Goal: Task Accomplishment & Management: Use online tool/utility

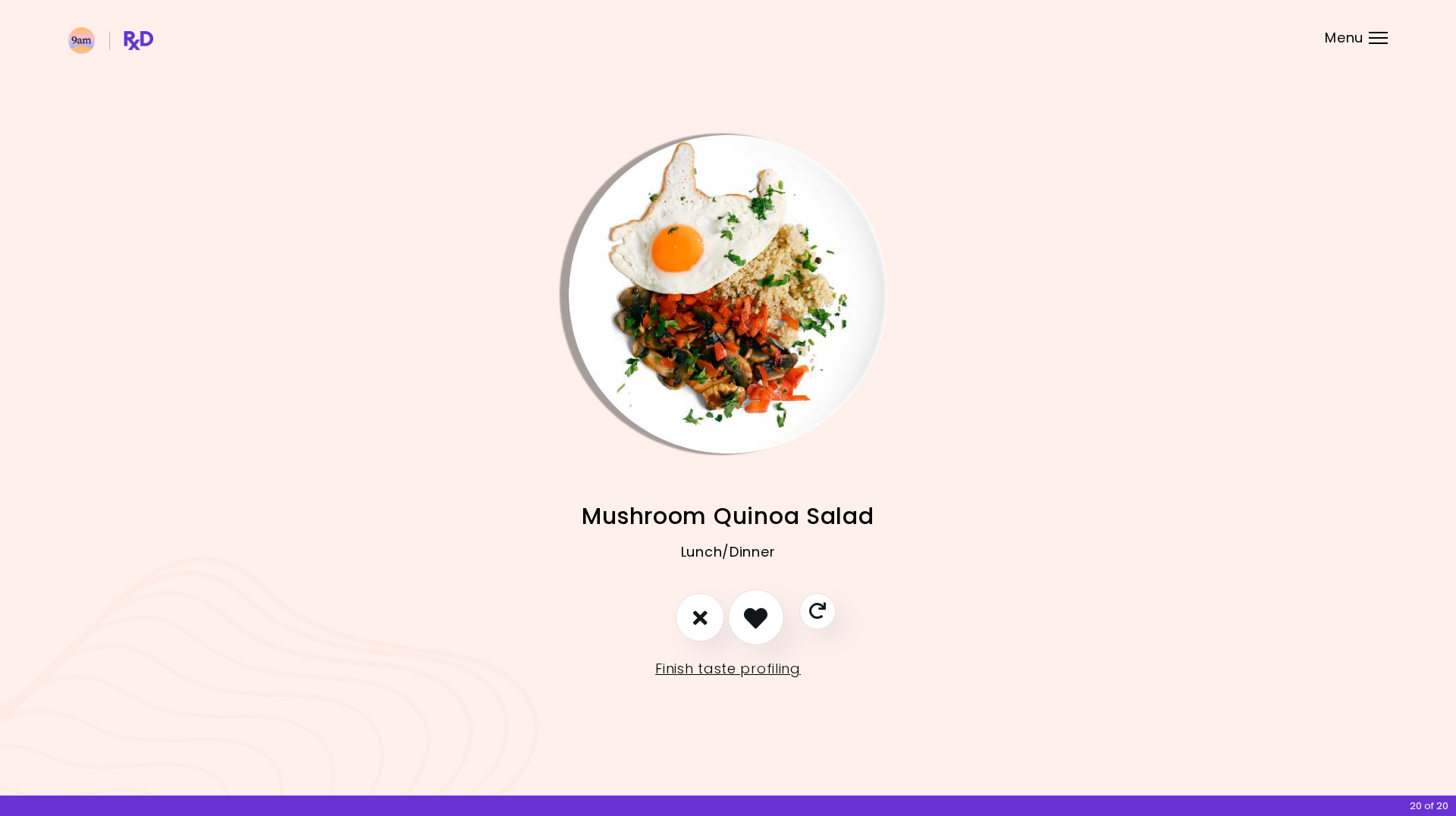
click at [760, 620] on icon "I like this recipe" at bounding box center [756, 617] width 23 height 23
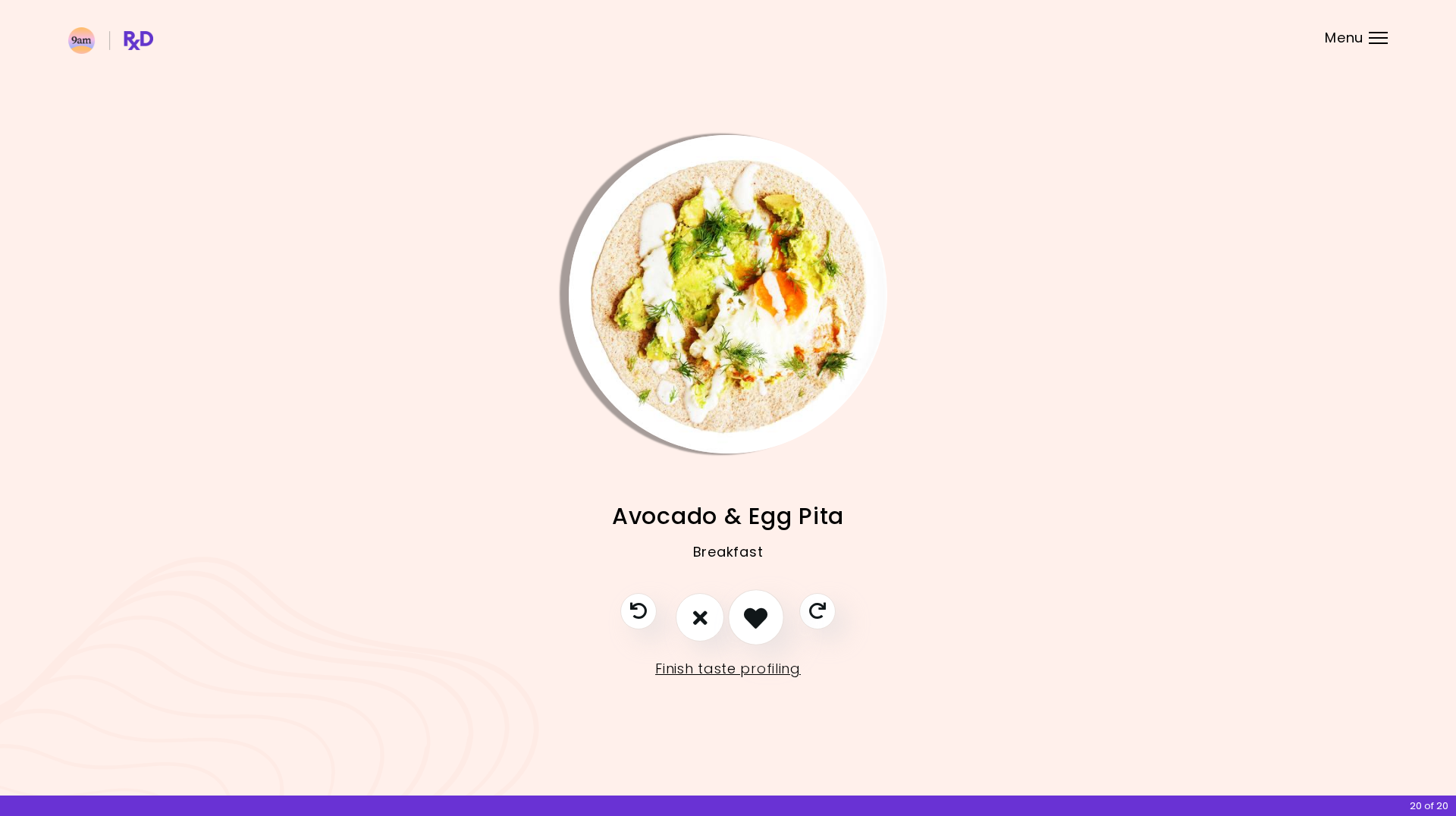
click at [756, 617] on icon "I like this recipe" at bounding box center [756, 617] width 23 height 23
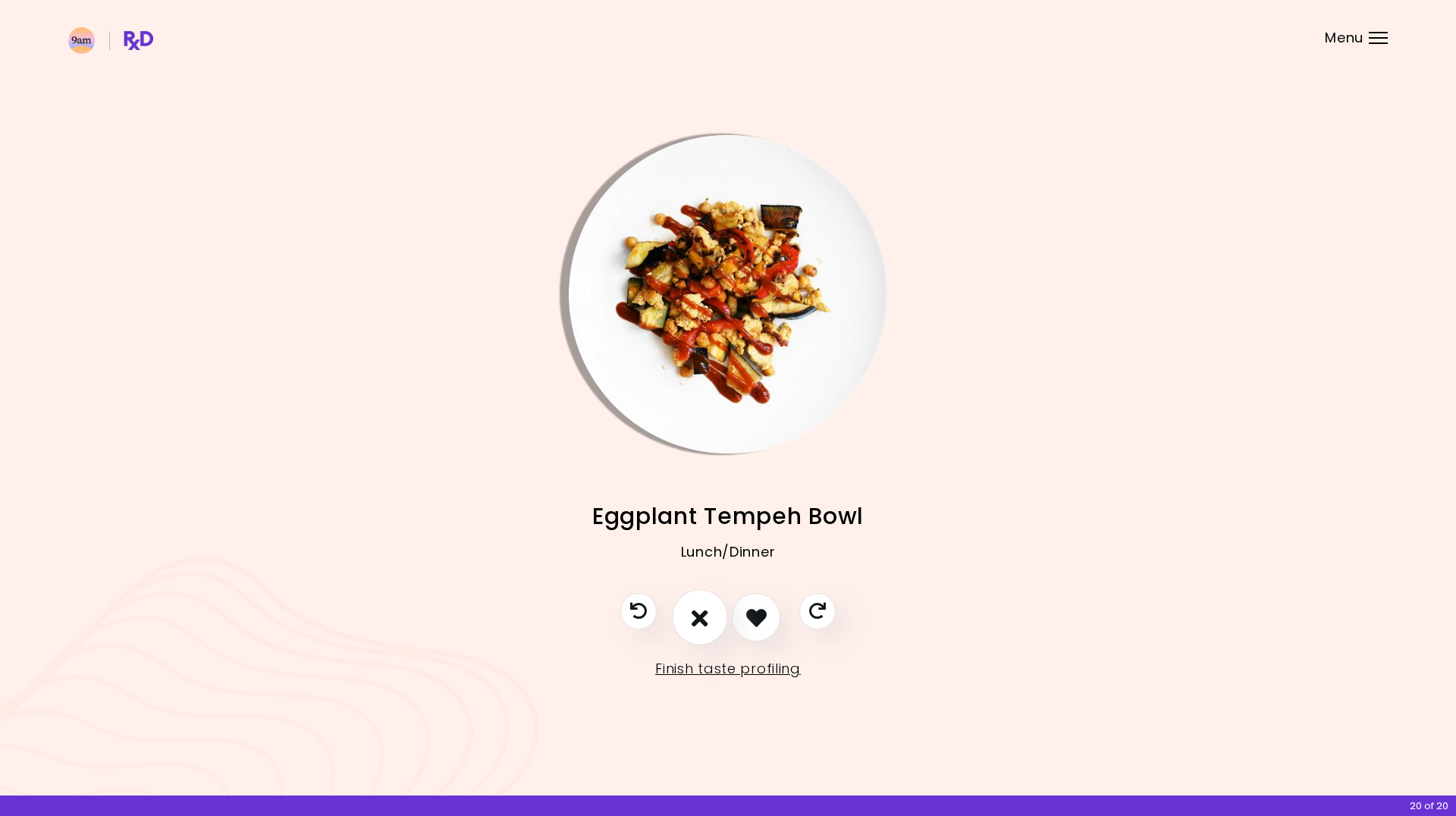
click at [697, 620] on icon "I don't like this recipe" at bounding box center [699, 617] width 17 height 23
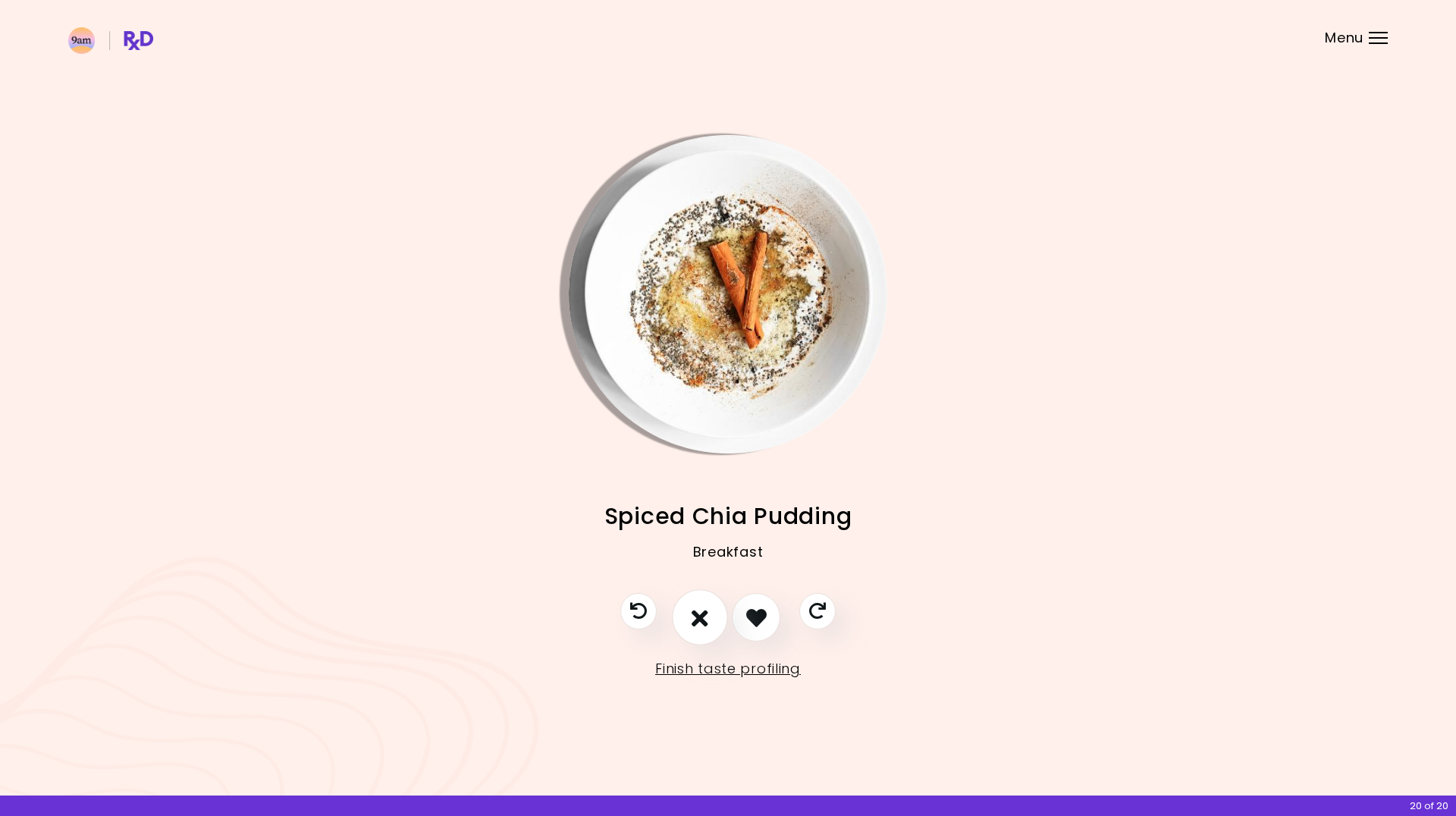
click at [699, 621] on icon "I don't like this recipe" at bounding box center [699, 617] width 17 height 23
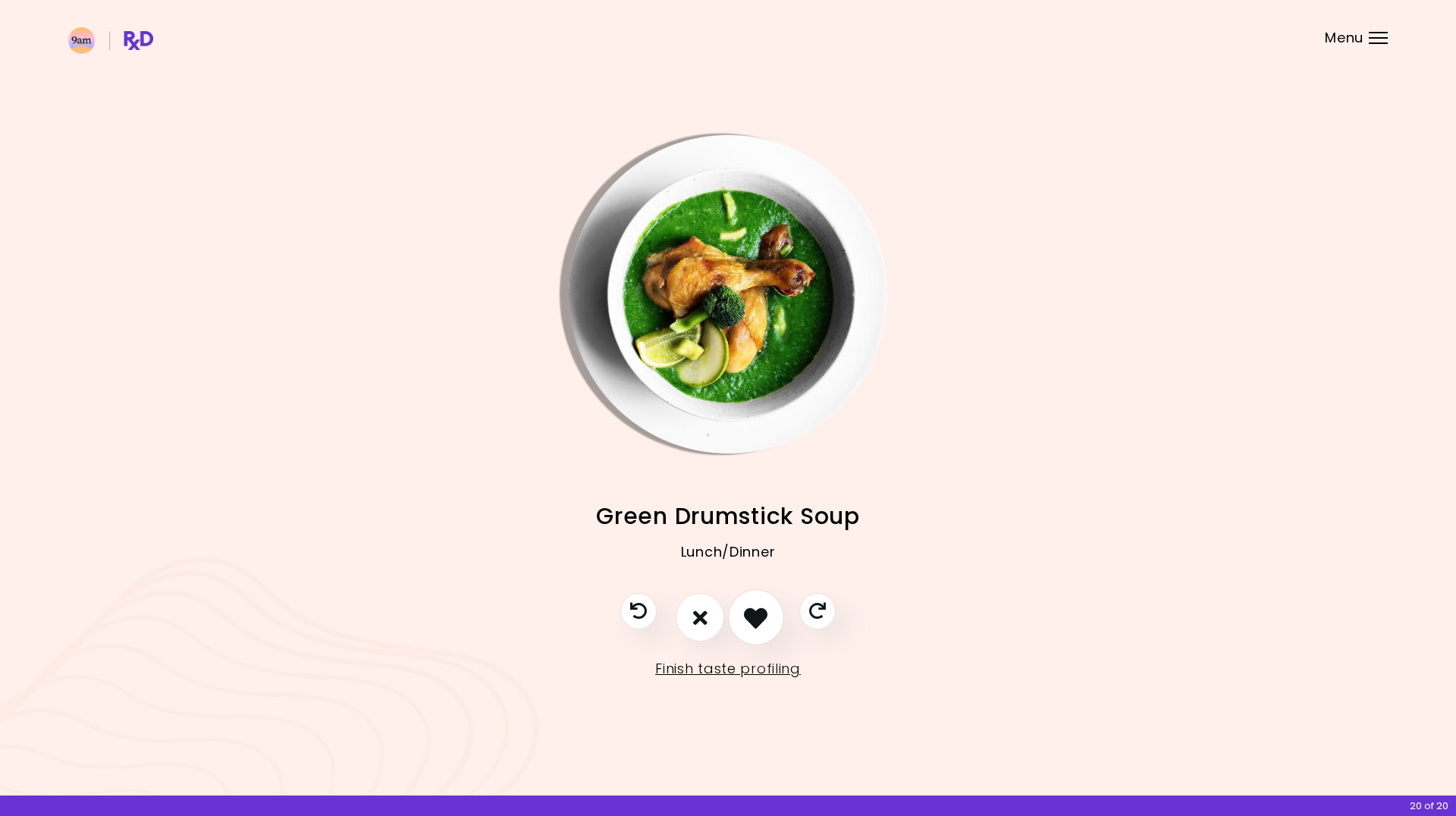
click at [762, 620] on icon "I like this recipe" at bounding box center [756, 617] width 23 height 23
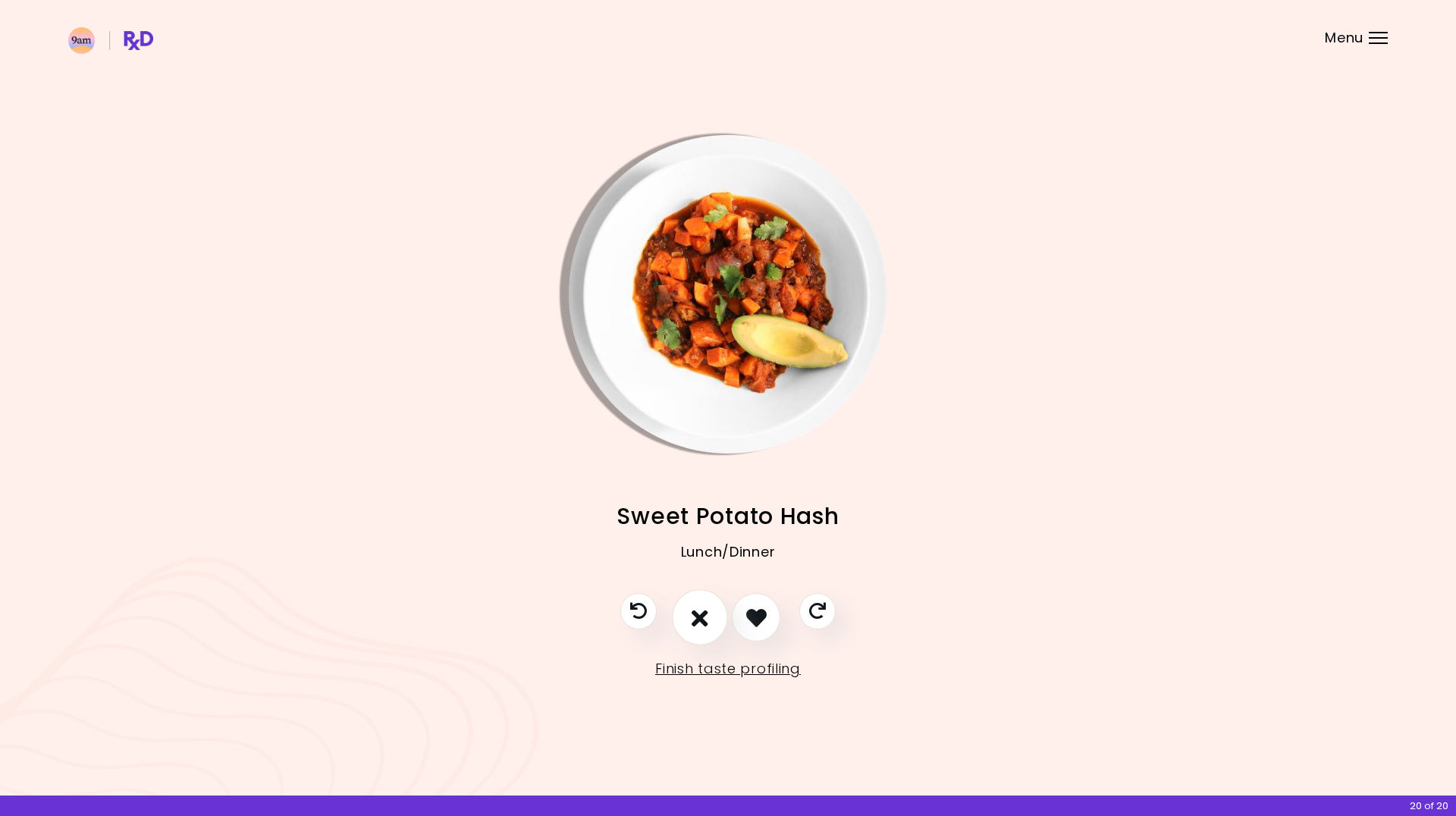
click at [708, 616] on button "I don't like this recipe" at bounding box center [699, 617] width 56 height 56
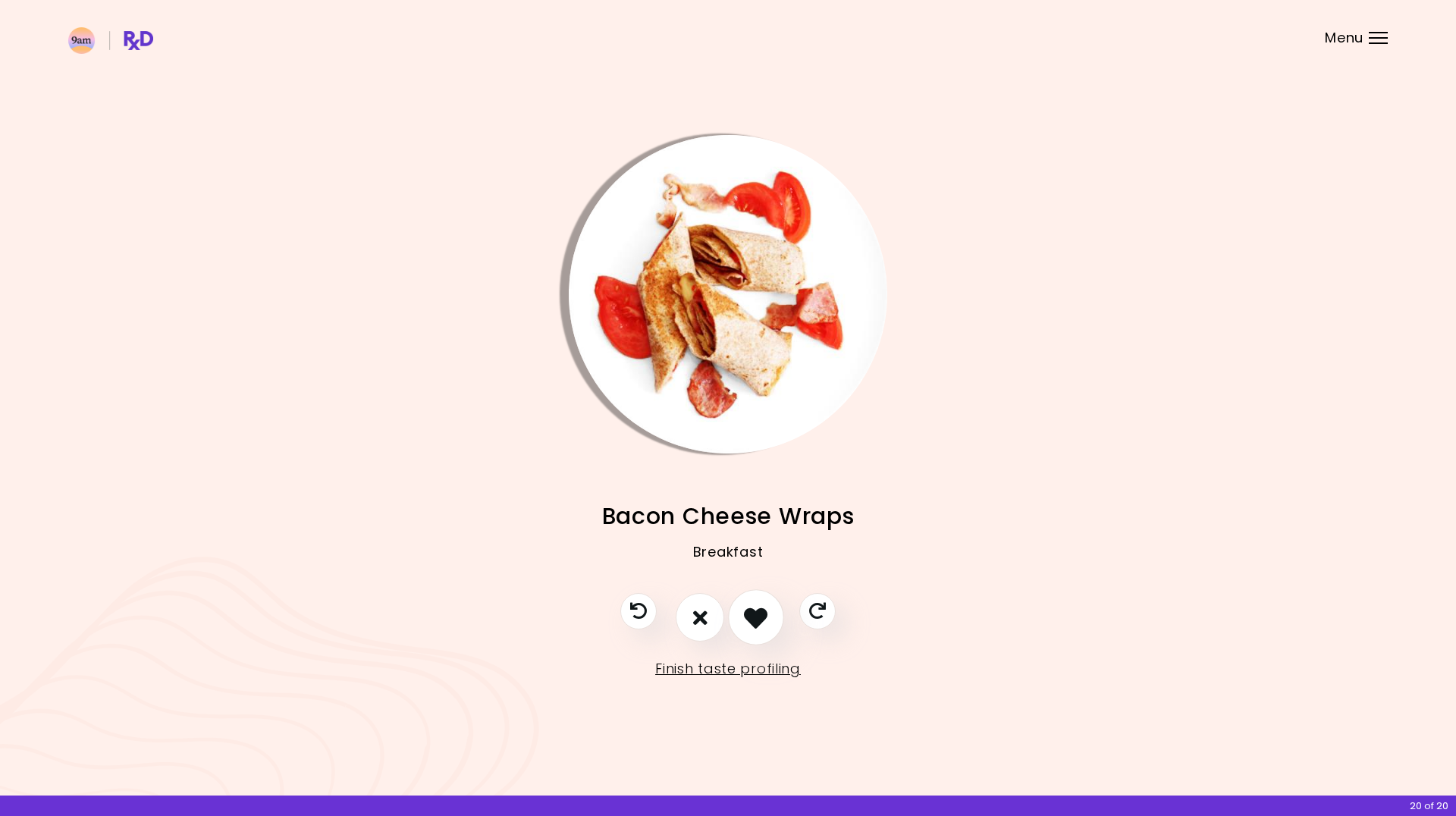
click at [759, 619] on icon "I like this recipe" at bounding box center [756, 617] width 23 height 23
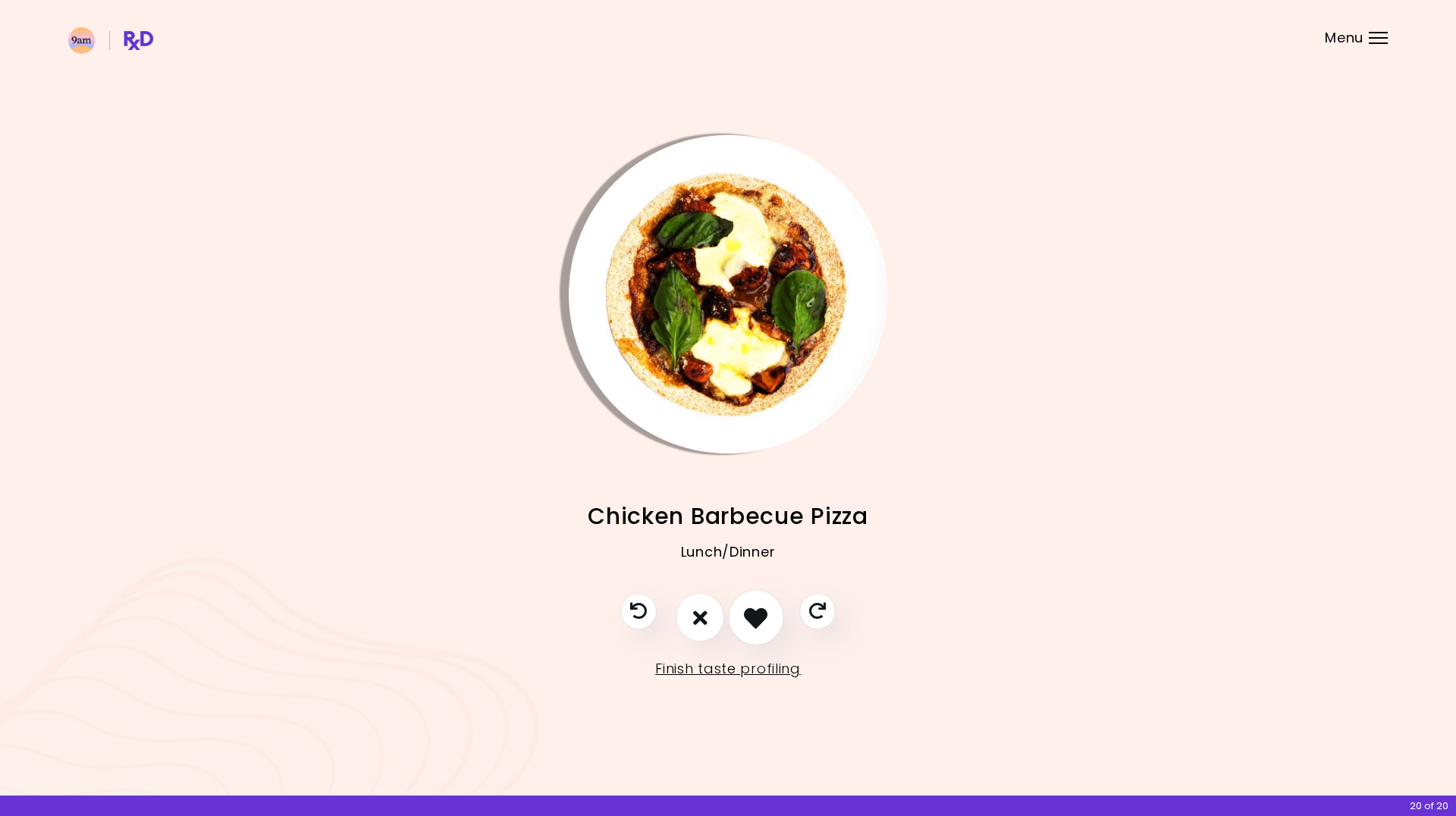
click at [757, 622] on icon "I like this recipe" at bounding box center [756, 617] width 23 height 23
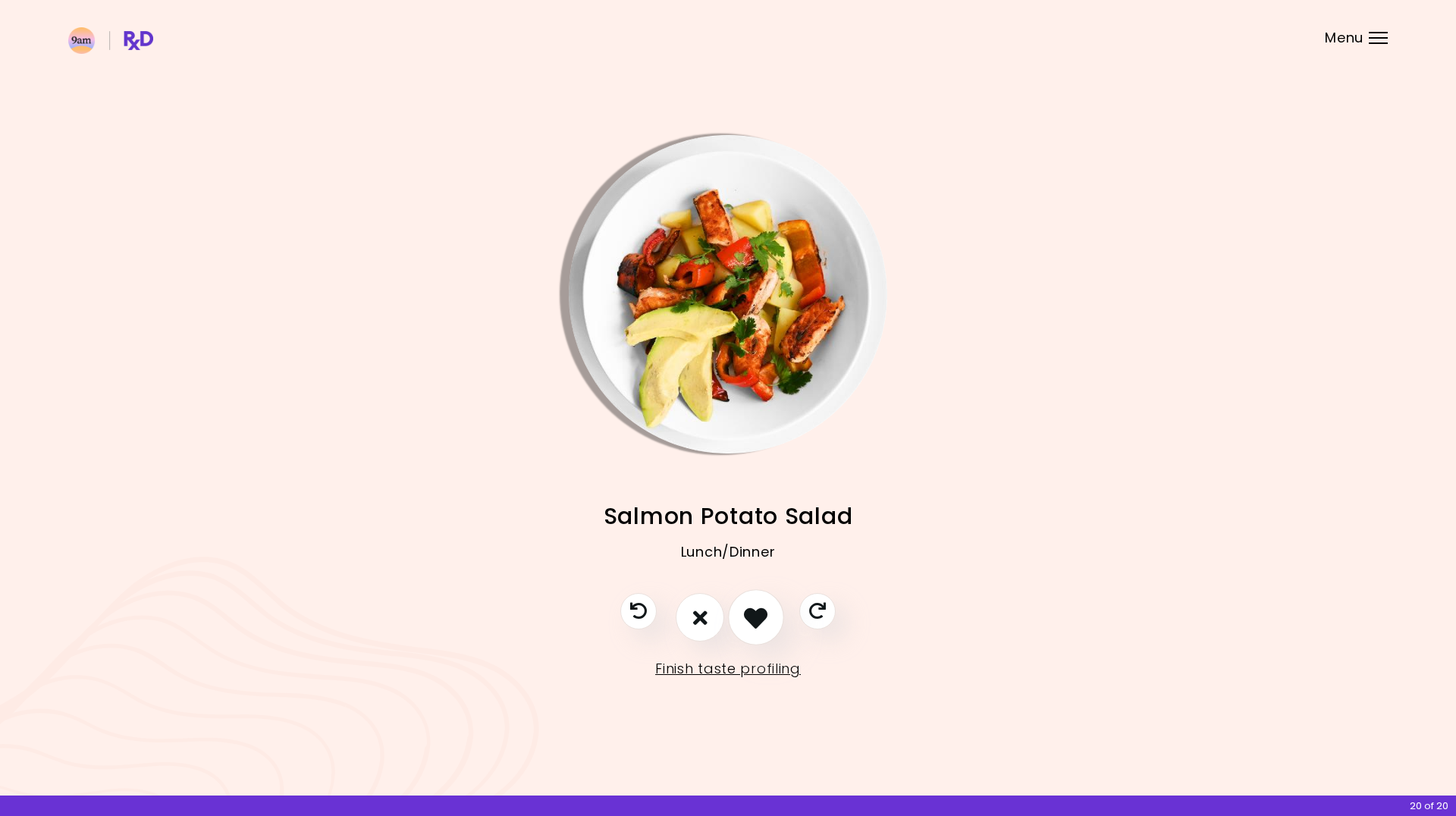
click at [772, 626] on button "I like this recipe" at bounding box center [756, 617] width 56 height 56
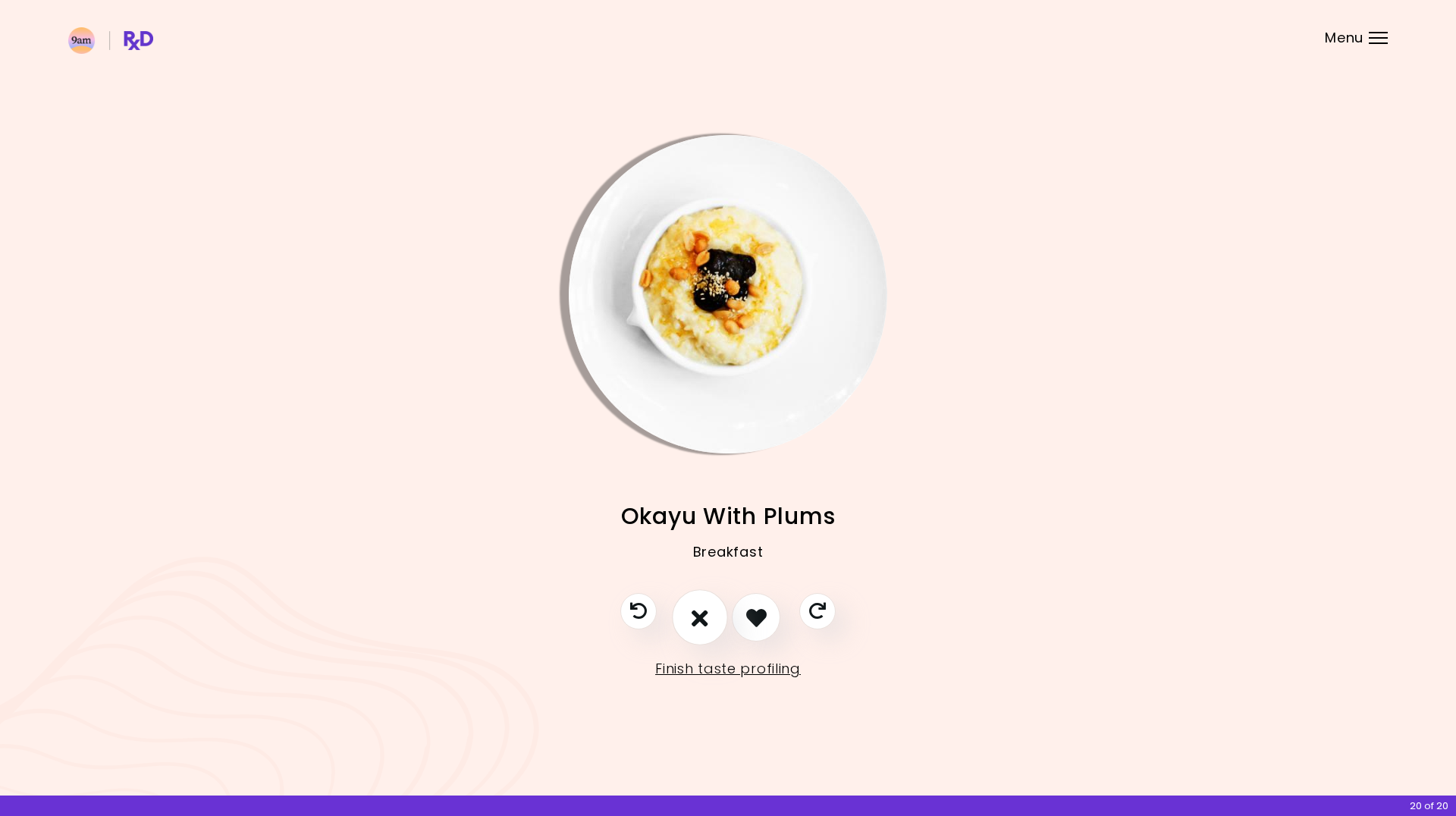
click at [709, 617] on button "I don't like this recipe" at bounding box center [699, 617] width 56 height 56
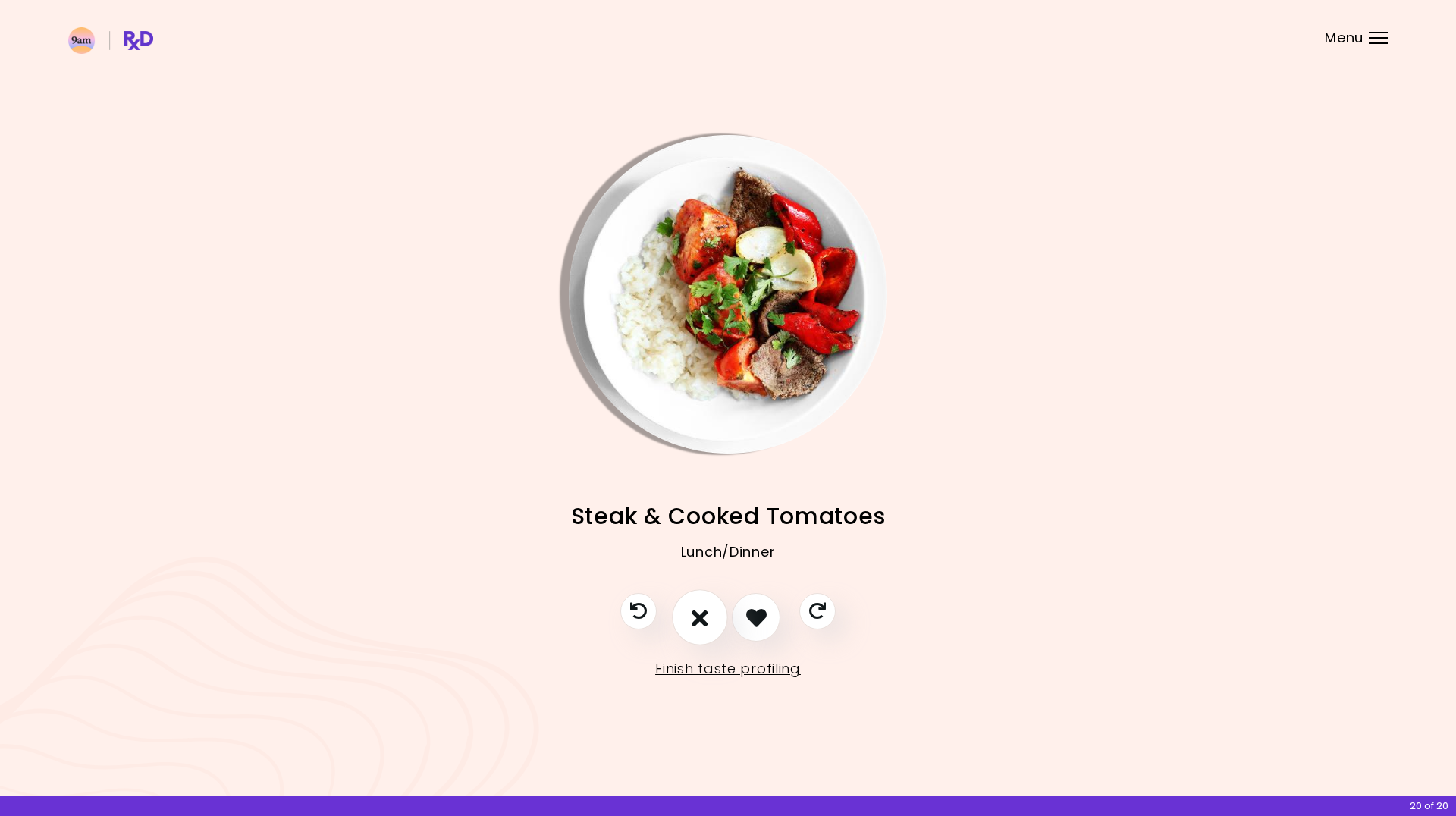
click at [691, 620] on button "I don't like this recipe" at bounding box center [699, 617] width 56 height 56
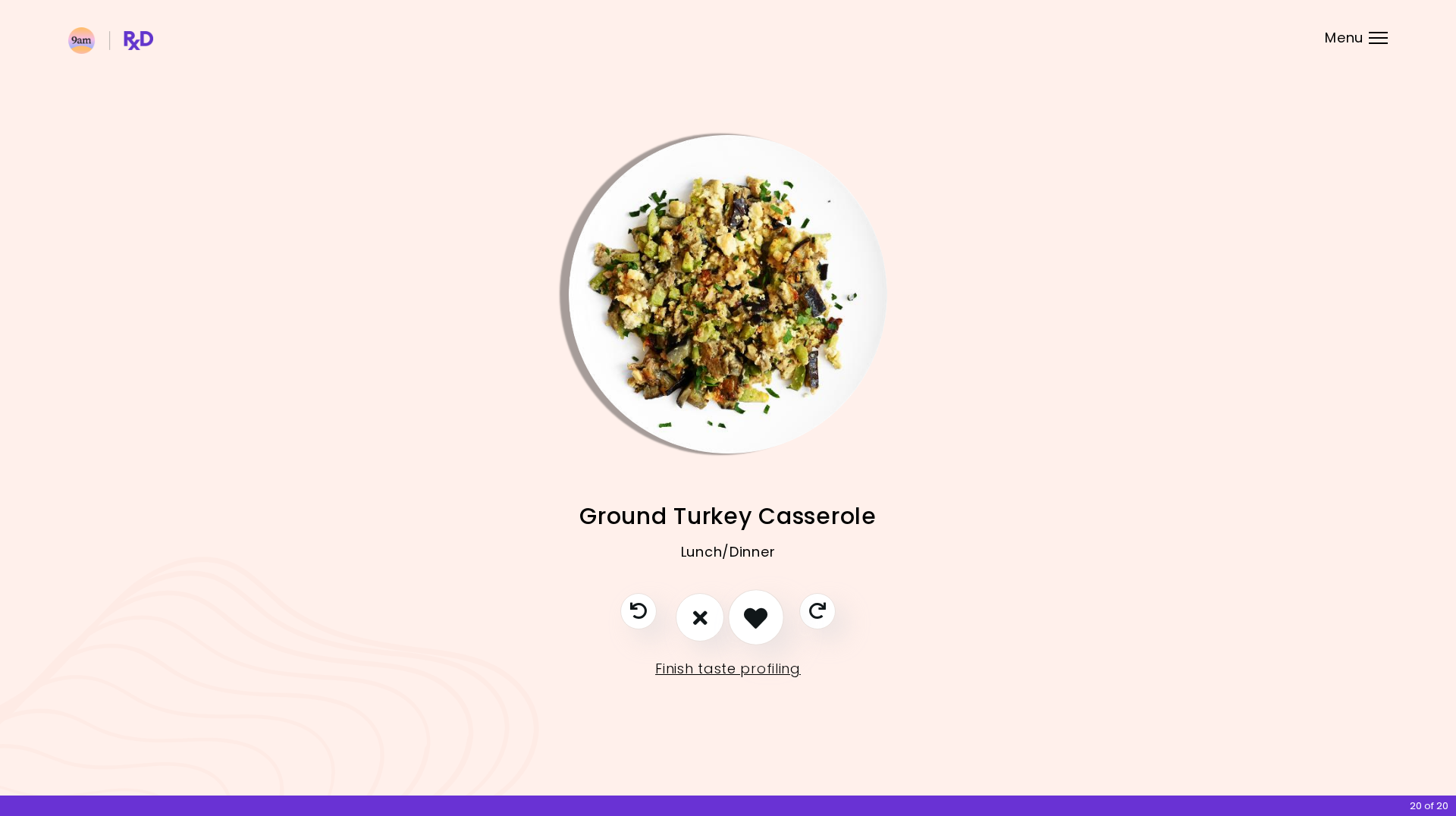
click at [746, 622] on icon "I like this recipe" at bounding box center [756, 617] width 23 height 23
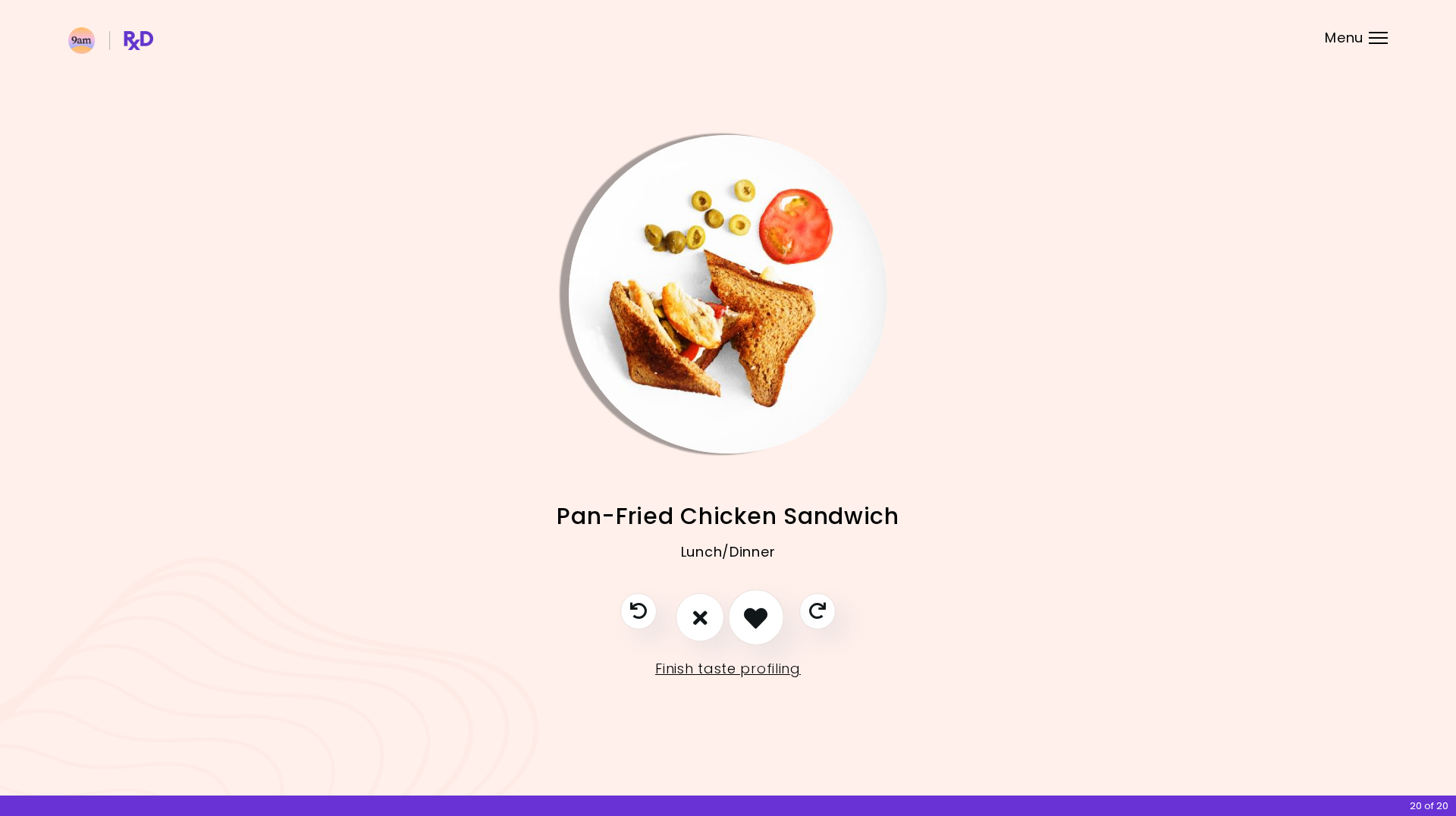
click at [757, 620] on icon "I like this recipe" at bounding box center [756, 617] width 23 height 23
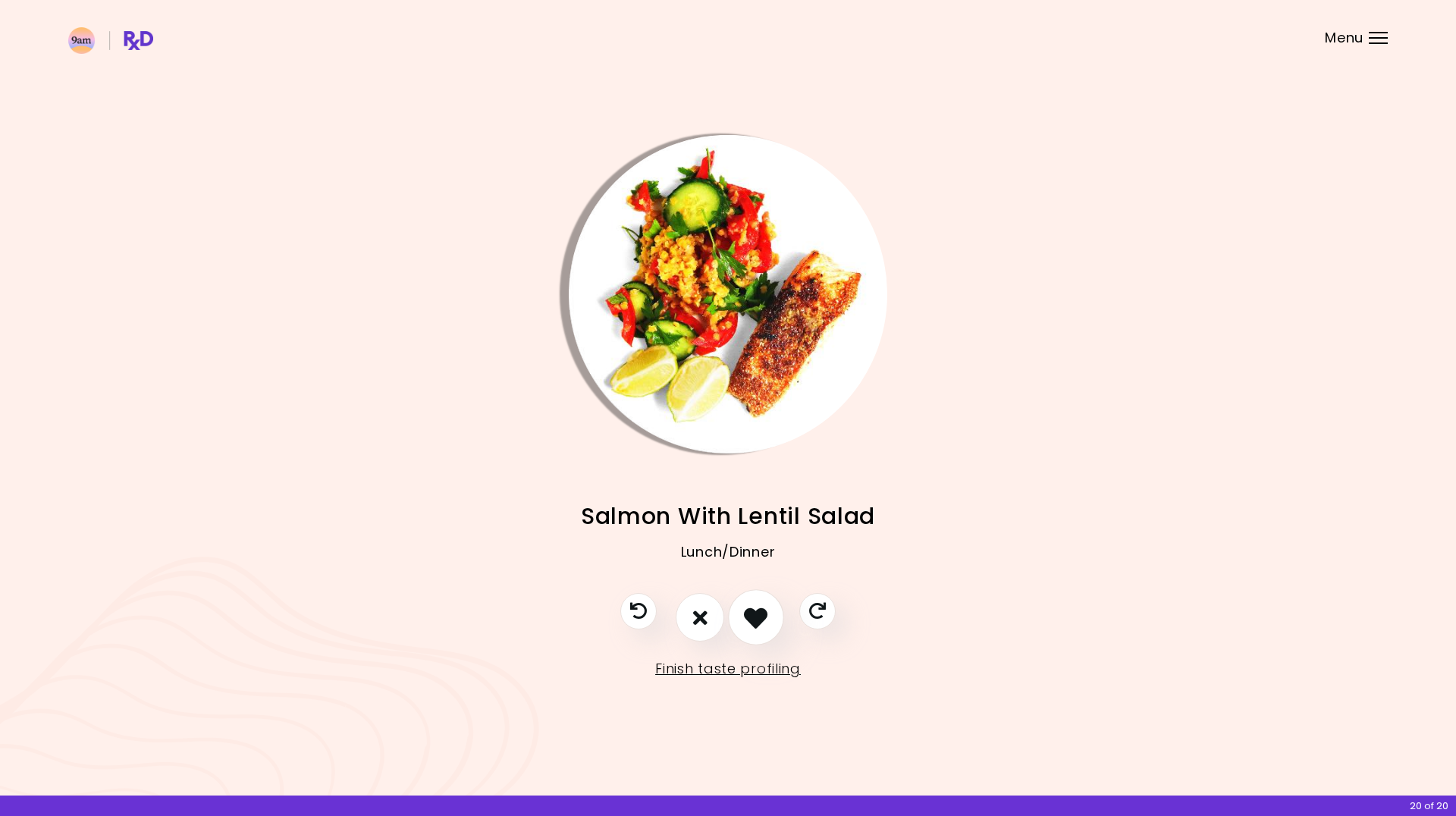
click at [757, 621] on icon "I like this recipe" at bounding box center [756, 617] width 23 height 23
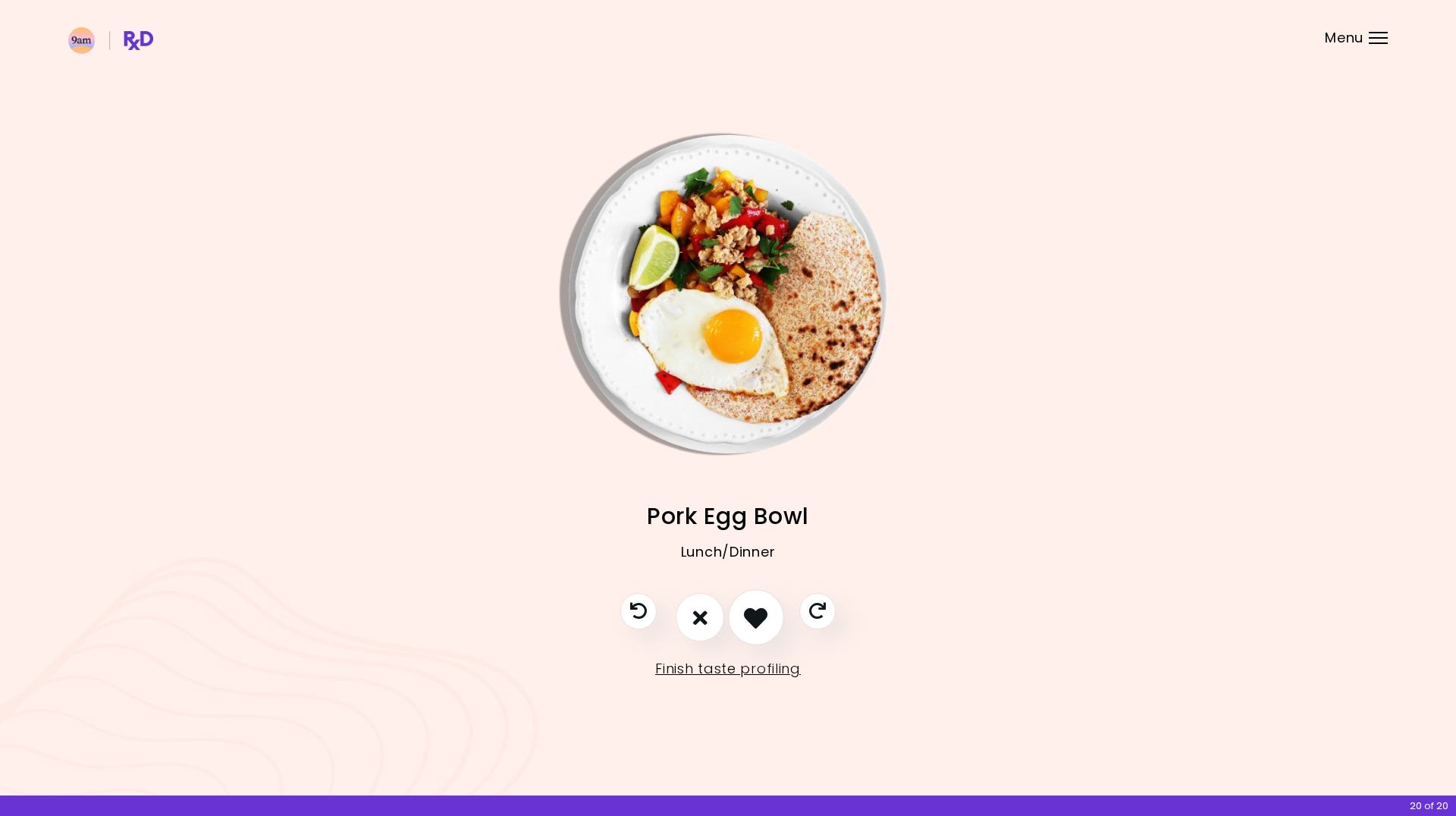
click at [757, 621] on icon "I like this recipe" at bounding box center [756, 617] width 23 height 23
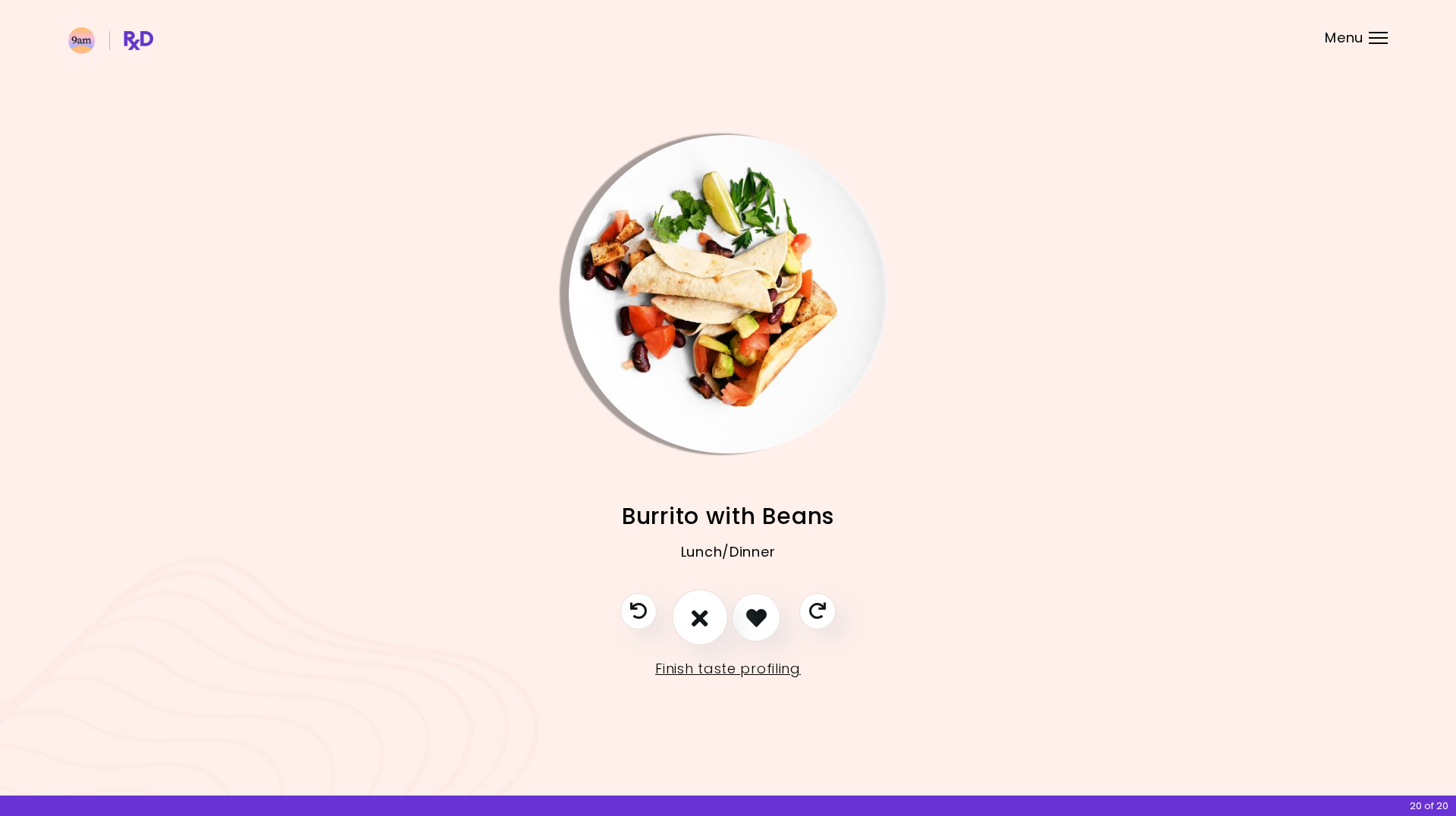
click at [699, 617] on icon "I don't like this recipe" at bounding box center [699, 617] width 17 height 23
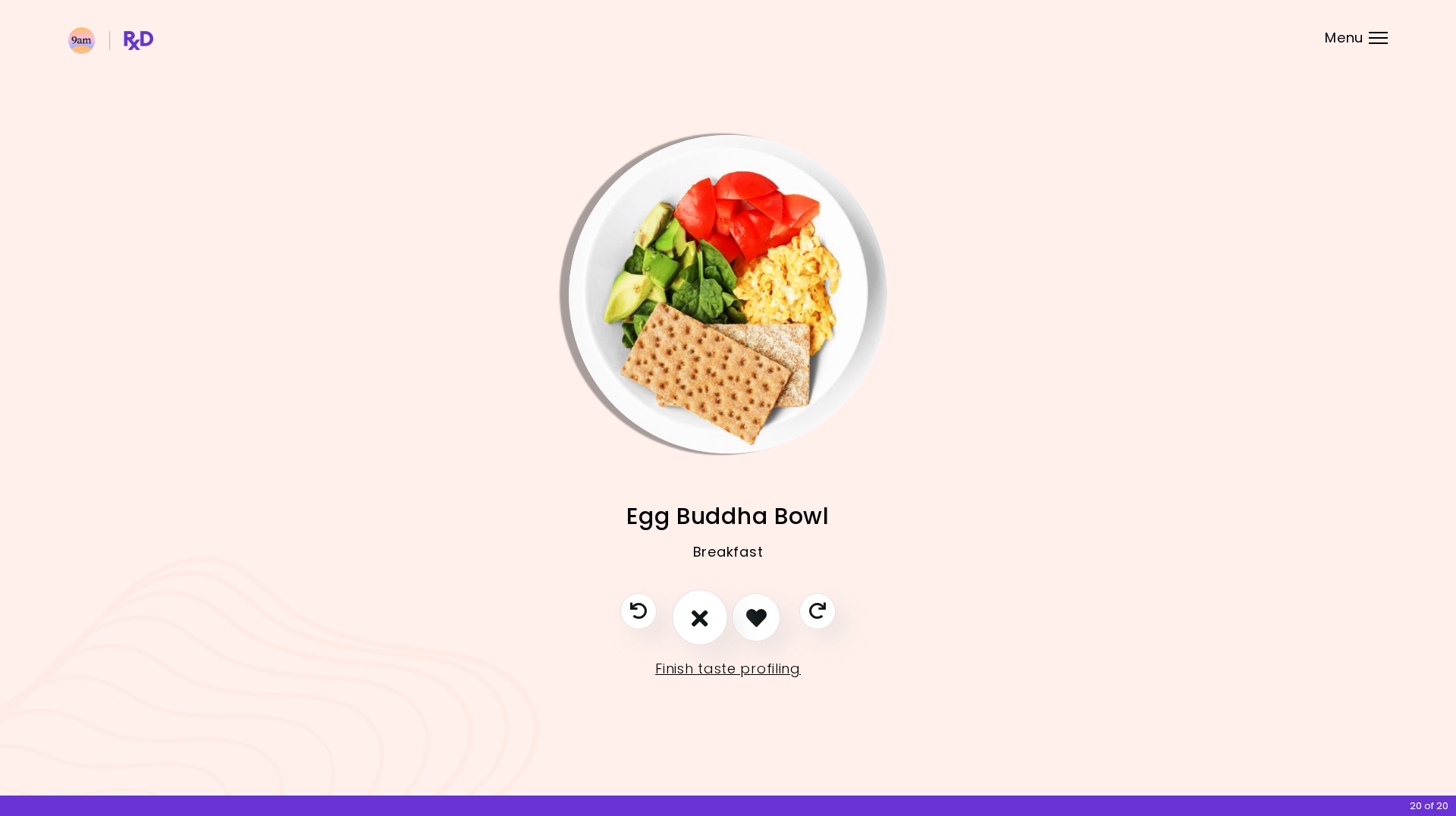
click at [704, 618] on icon "I don't like this recipe" at bounding box center [699, 617] width 17 height 23
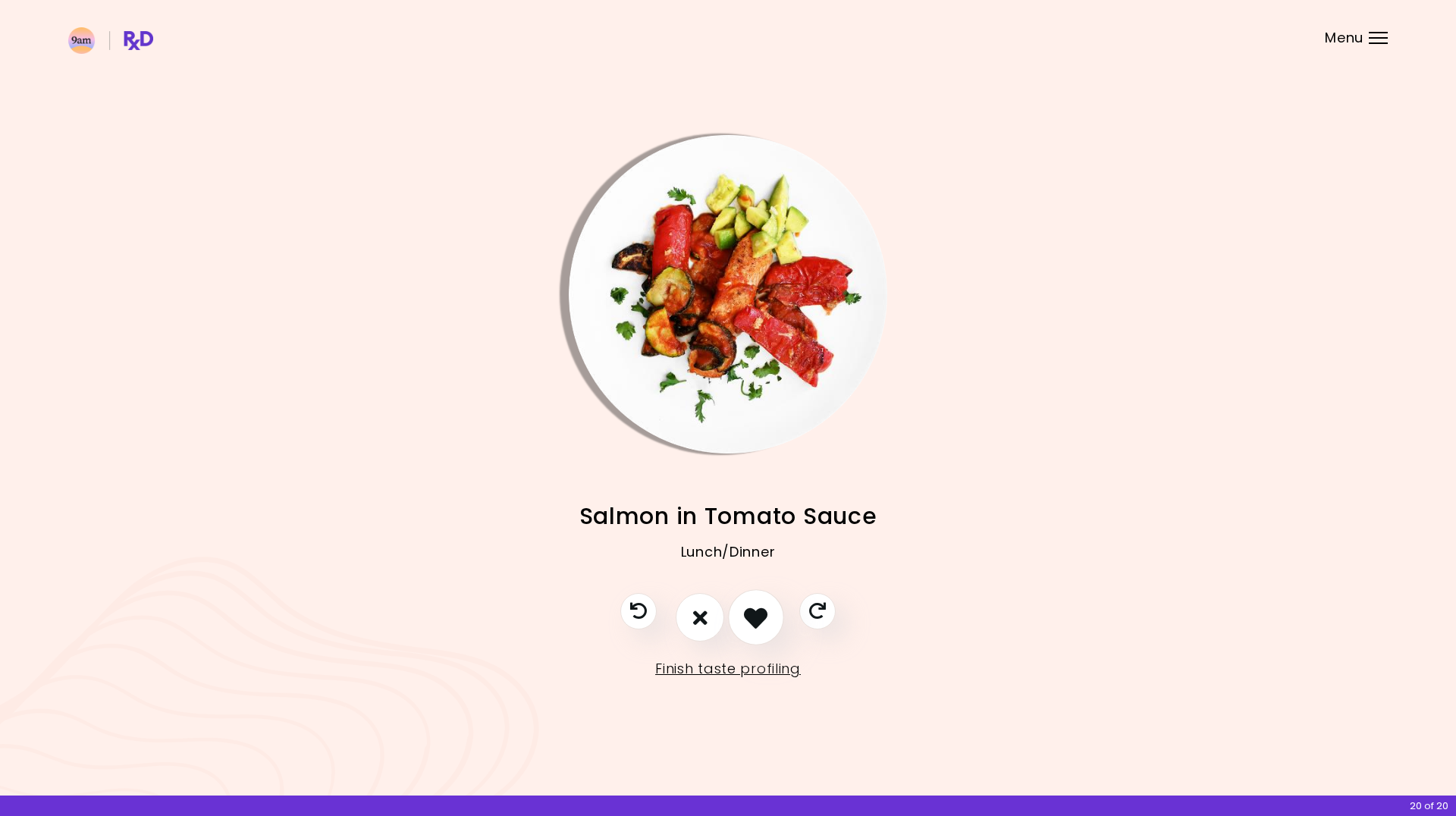
click at [749, 619] on icon "I like this recipe" at bounding box center [756, 617] width 23 height 23
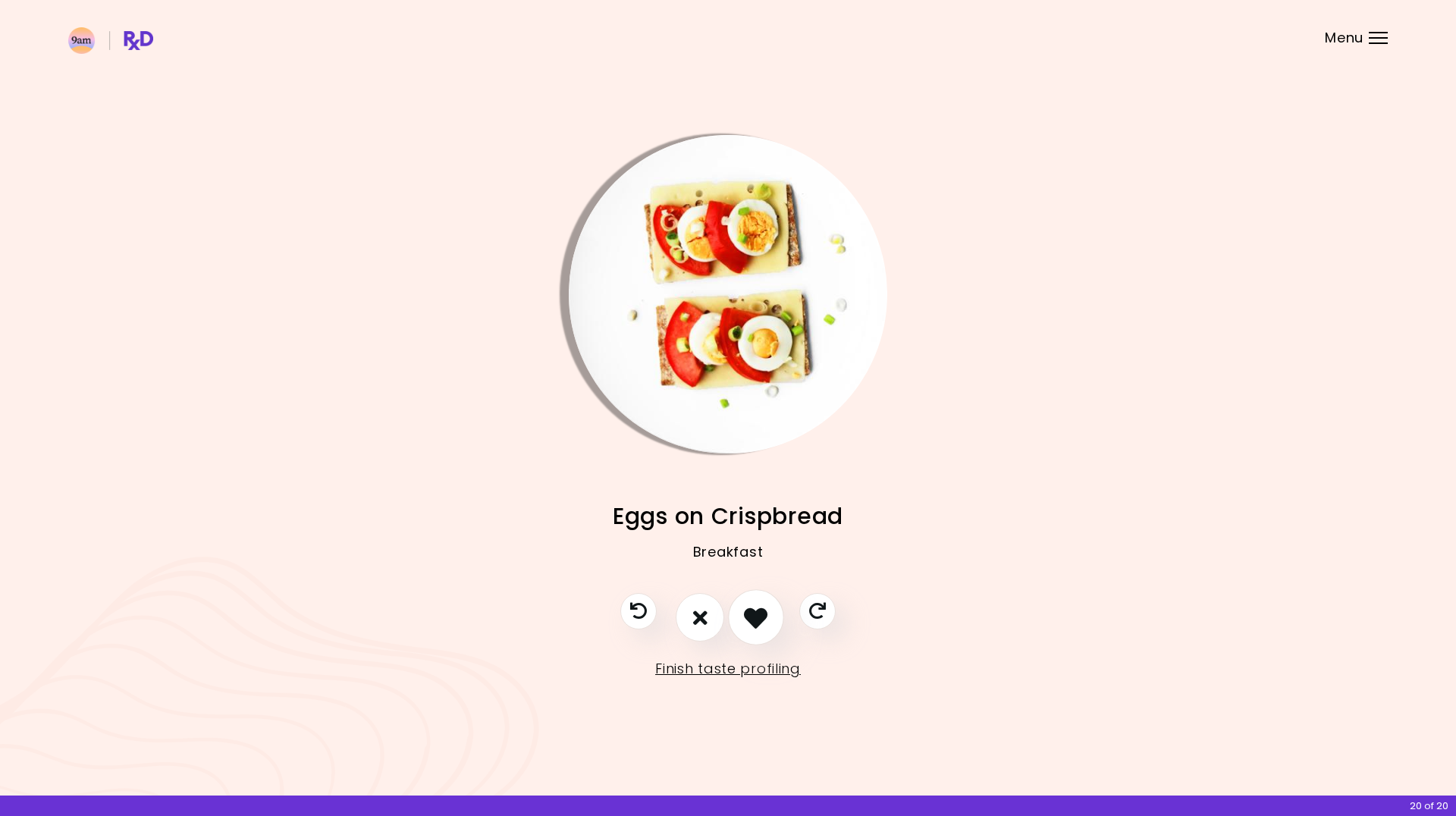
click at [755, 619] on icon "I like this recipe" at bounding box center [756, 617] width 23 height 23
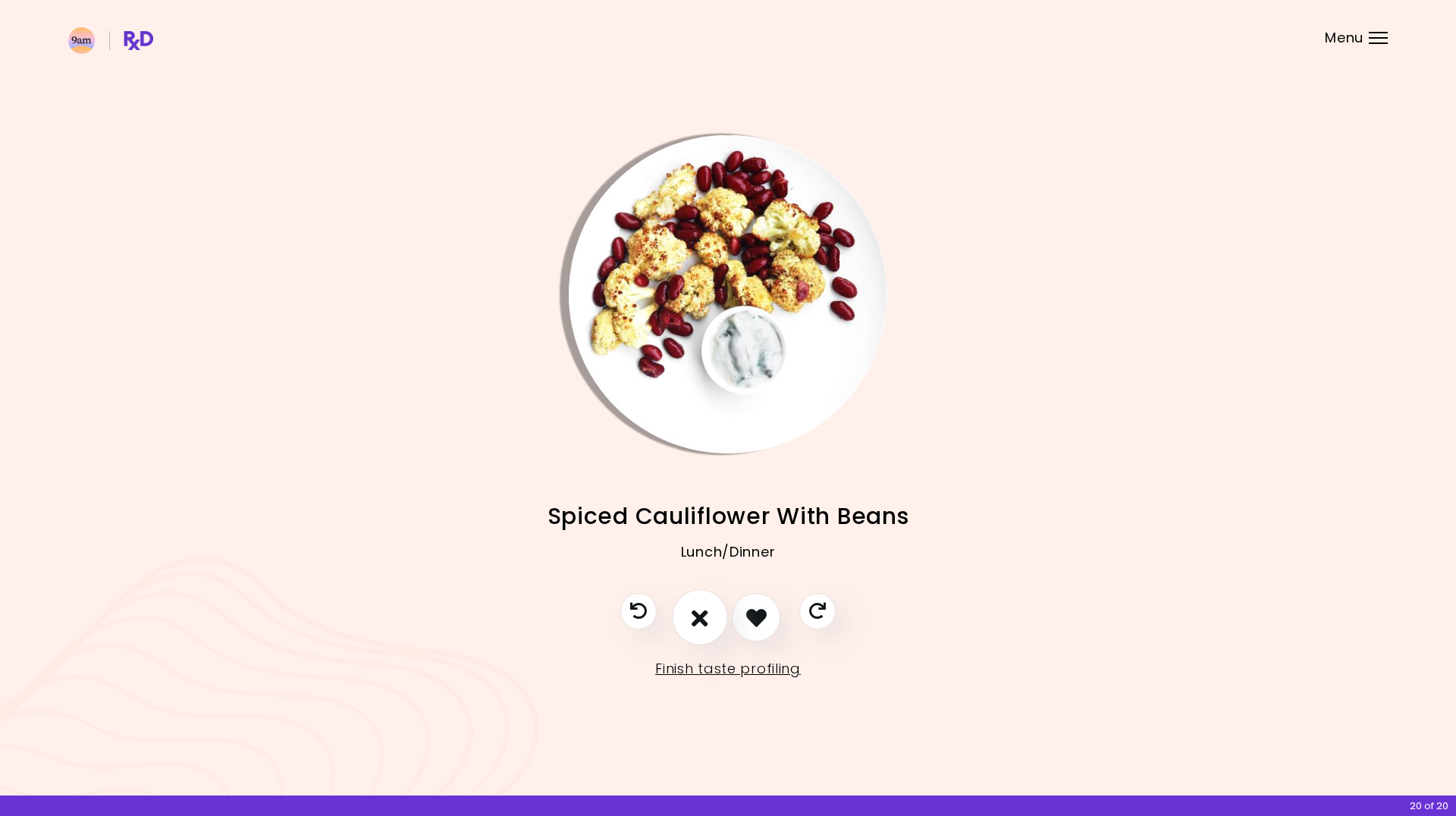
click at [702, 617] on icon "I don't like this recipe" at bounding box center [699, 617] width 17 height 23
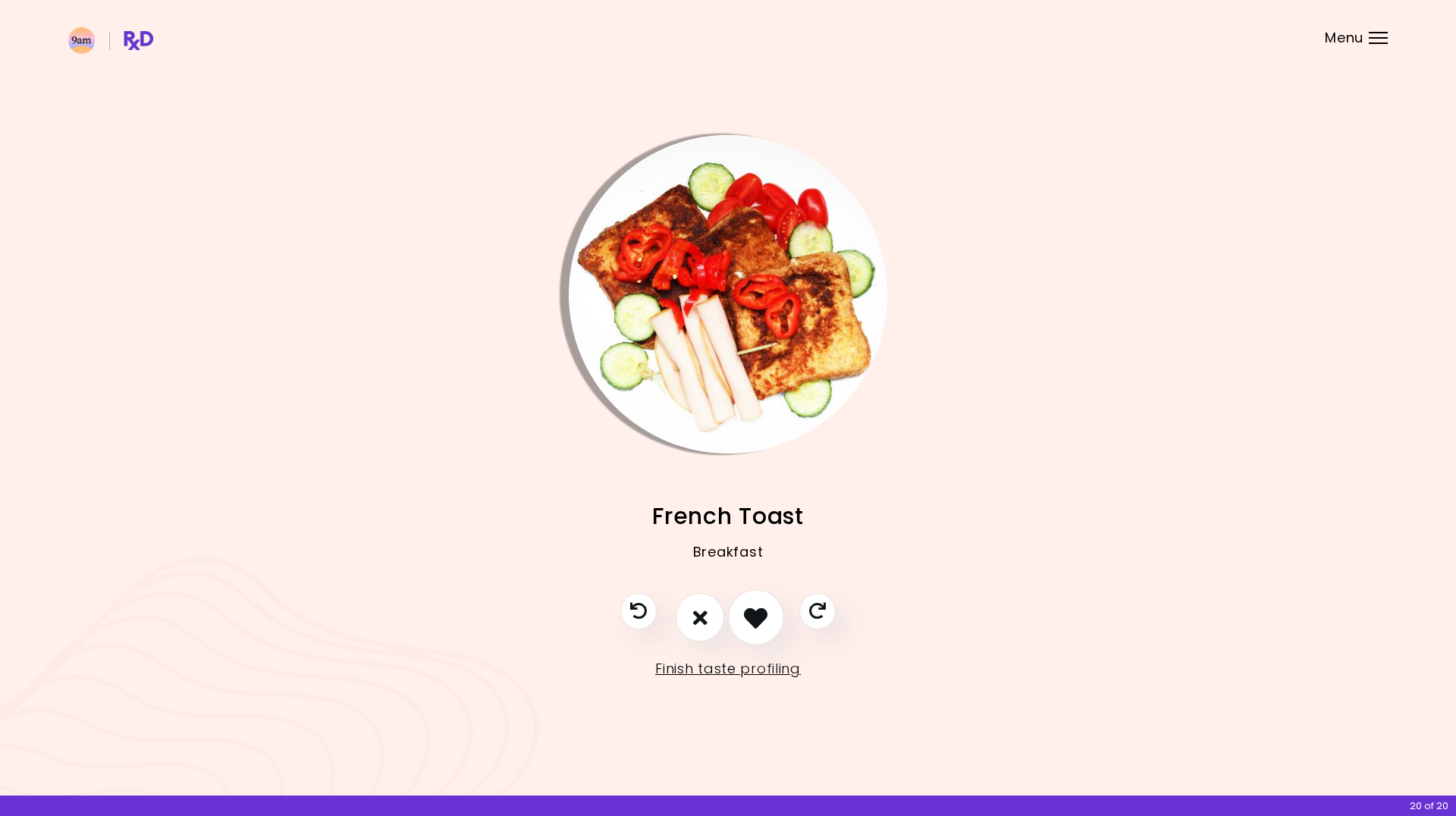
click at [757, 618] on icon "I like this recipe" at bounding box center [756, 617] width 23 height 23
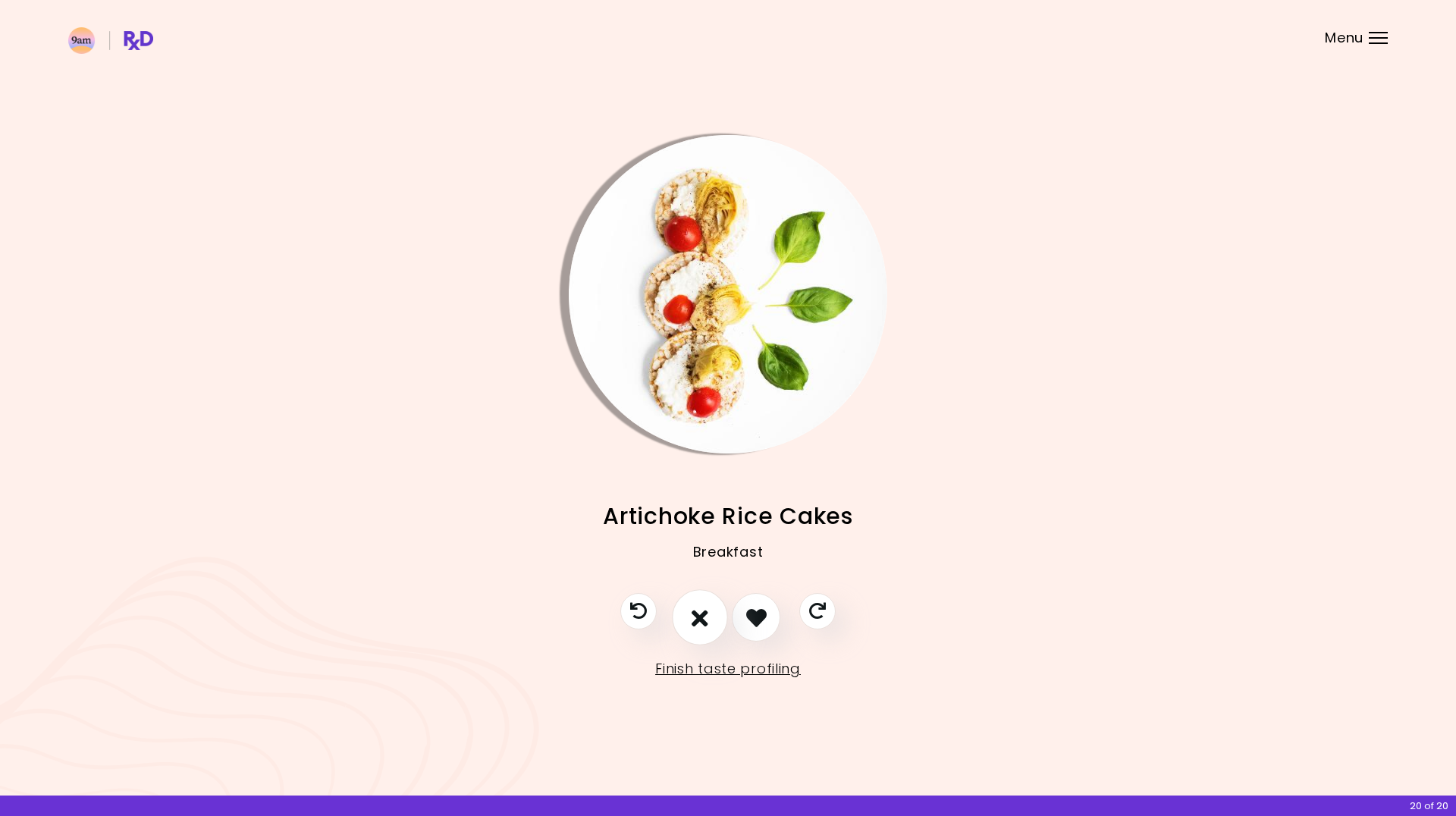
click at [703, 620] on icon "I don't like this recipe" at bounding box center [699, 617] width 17 height 23
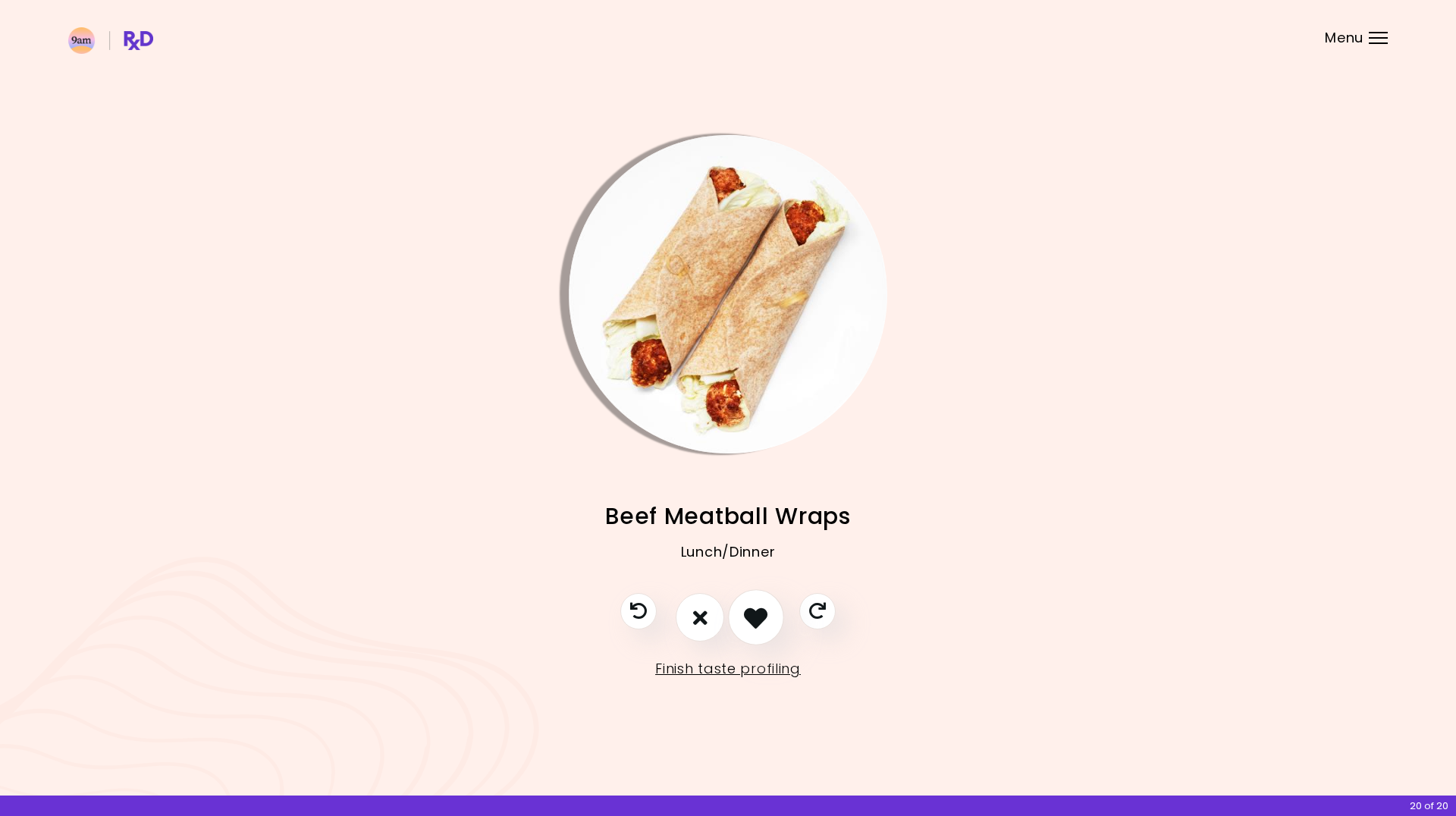
click at [766, 621] on icon "I like this recipe" at bounding box center [756, 617] width 23 height 23
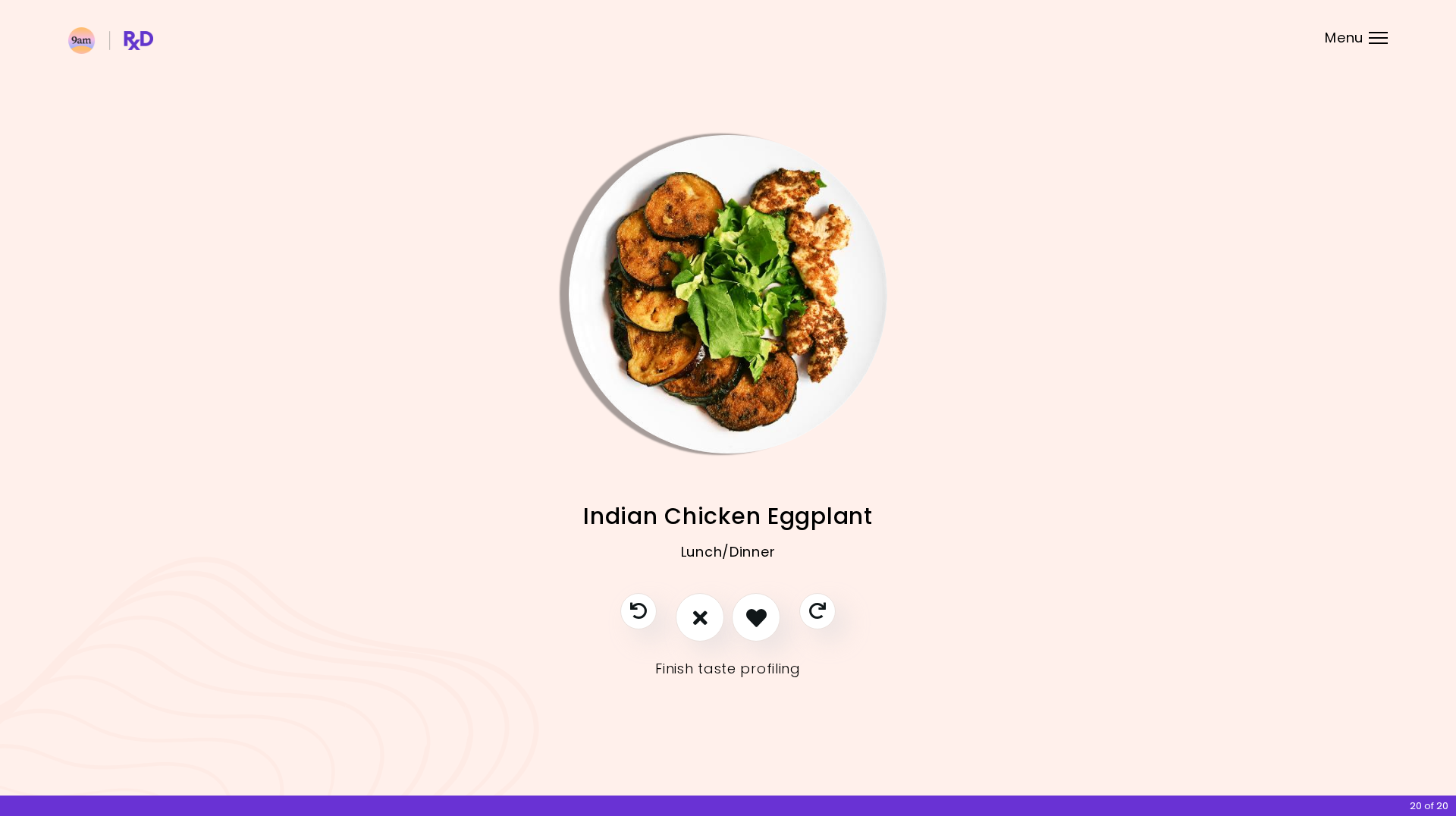
click at [784, 663] on link "Finish taste profiling" at bounding box center [728, 668] width 146 height 24
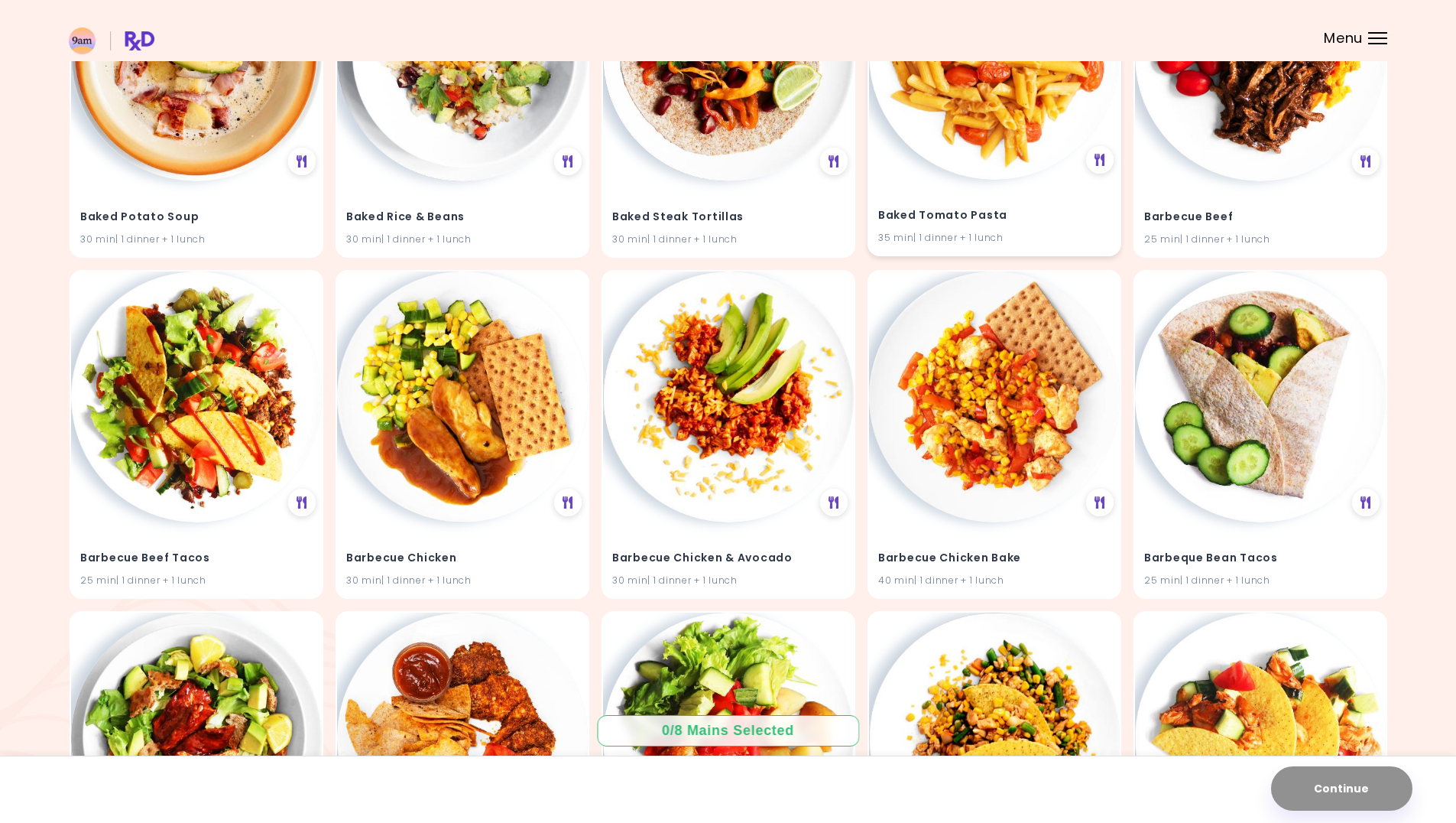
scroll to position [2371, 0]
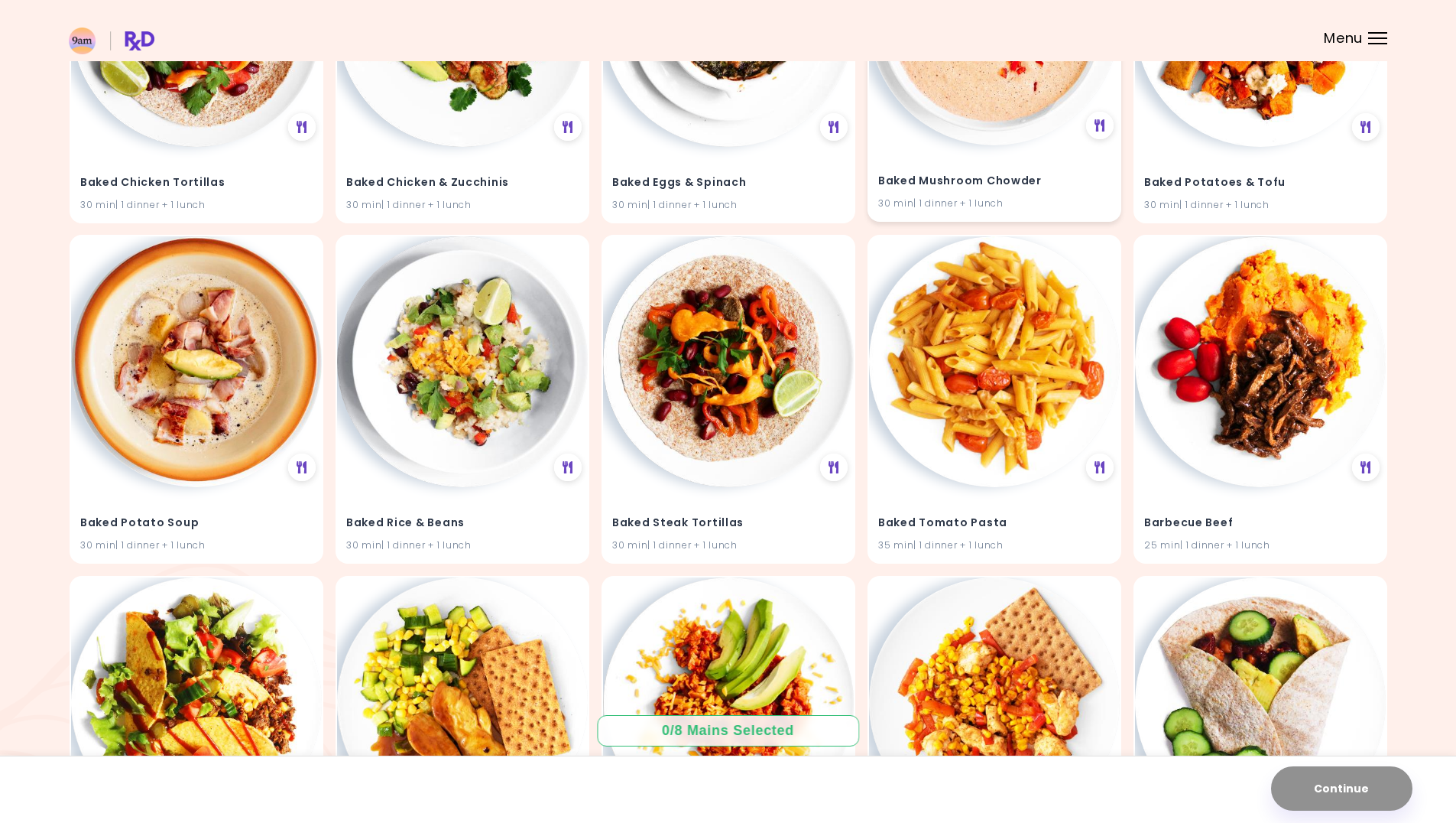
click at [1026, 174] on h4 "Baked Mushroom Chowder" at bounding box center [994, 180] width 233 height 25
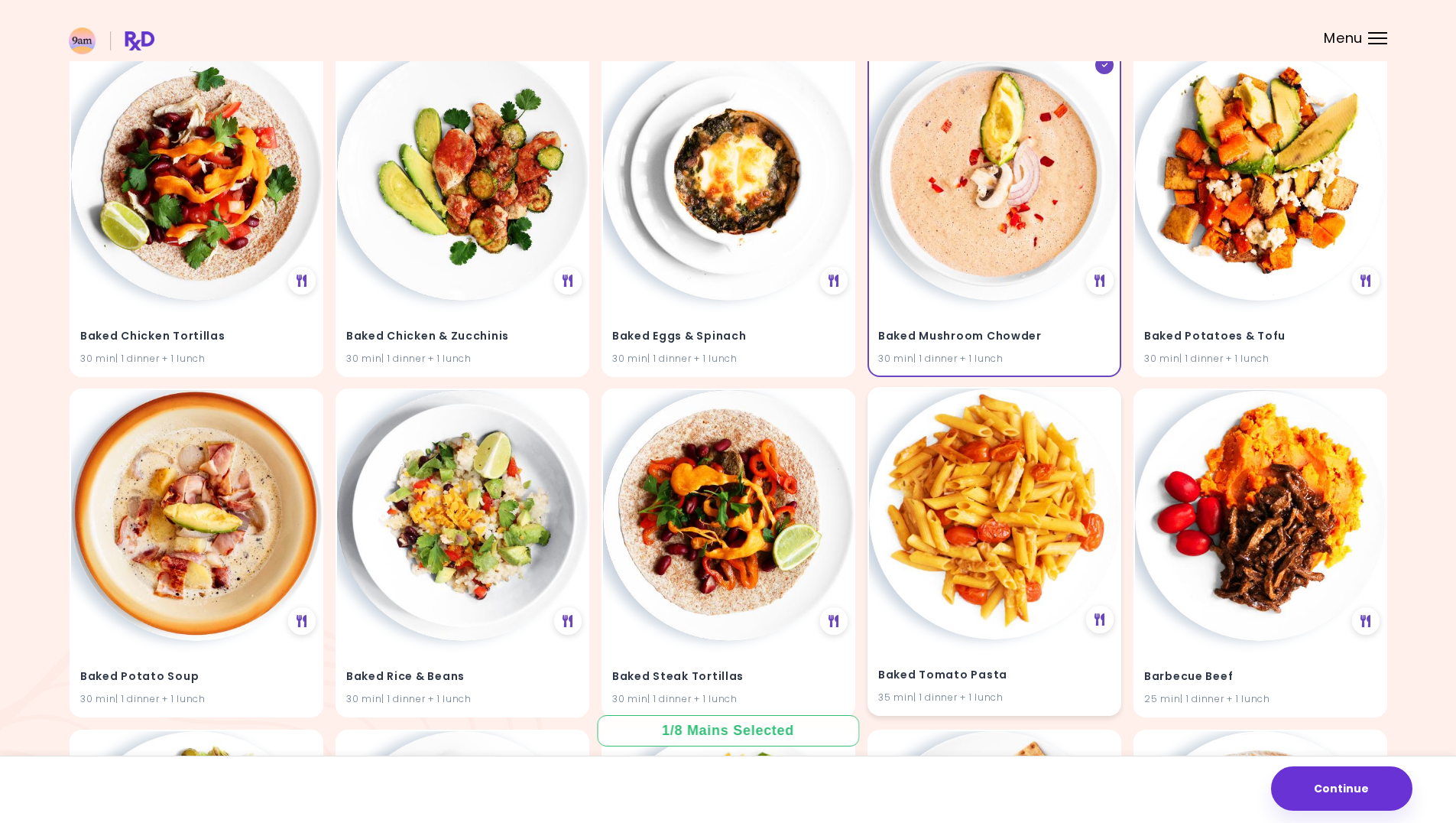
scroll to position [2141, 0]
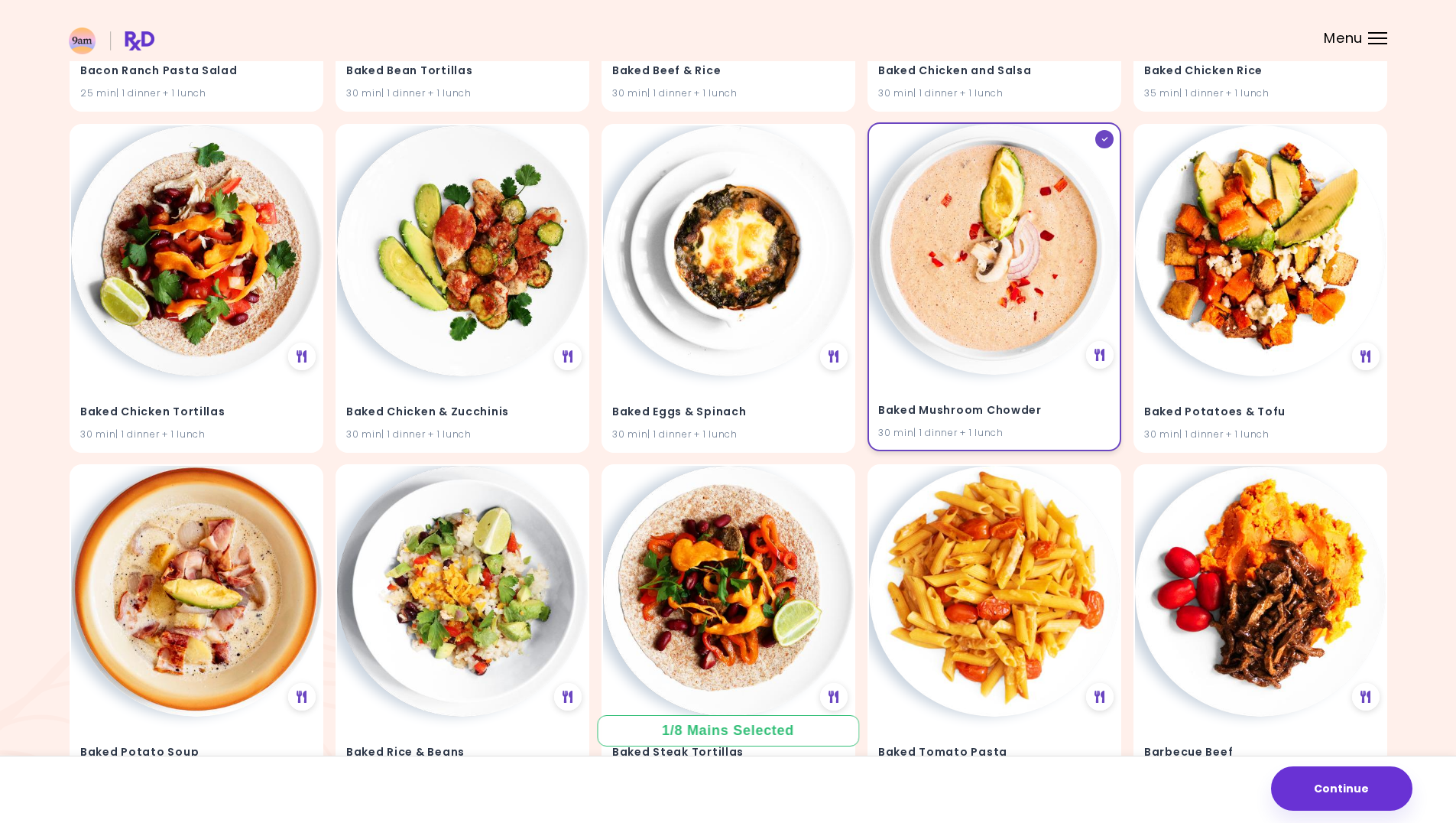
click at [1073, 409] on h4 "Baked Mushroom Chowder" at bounding box center [994, 409] width 233 height 25
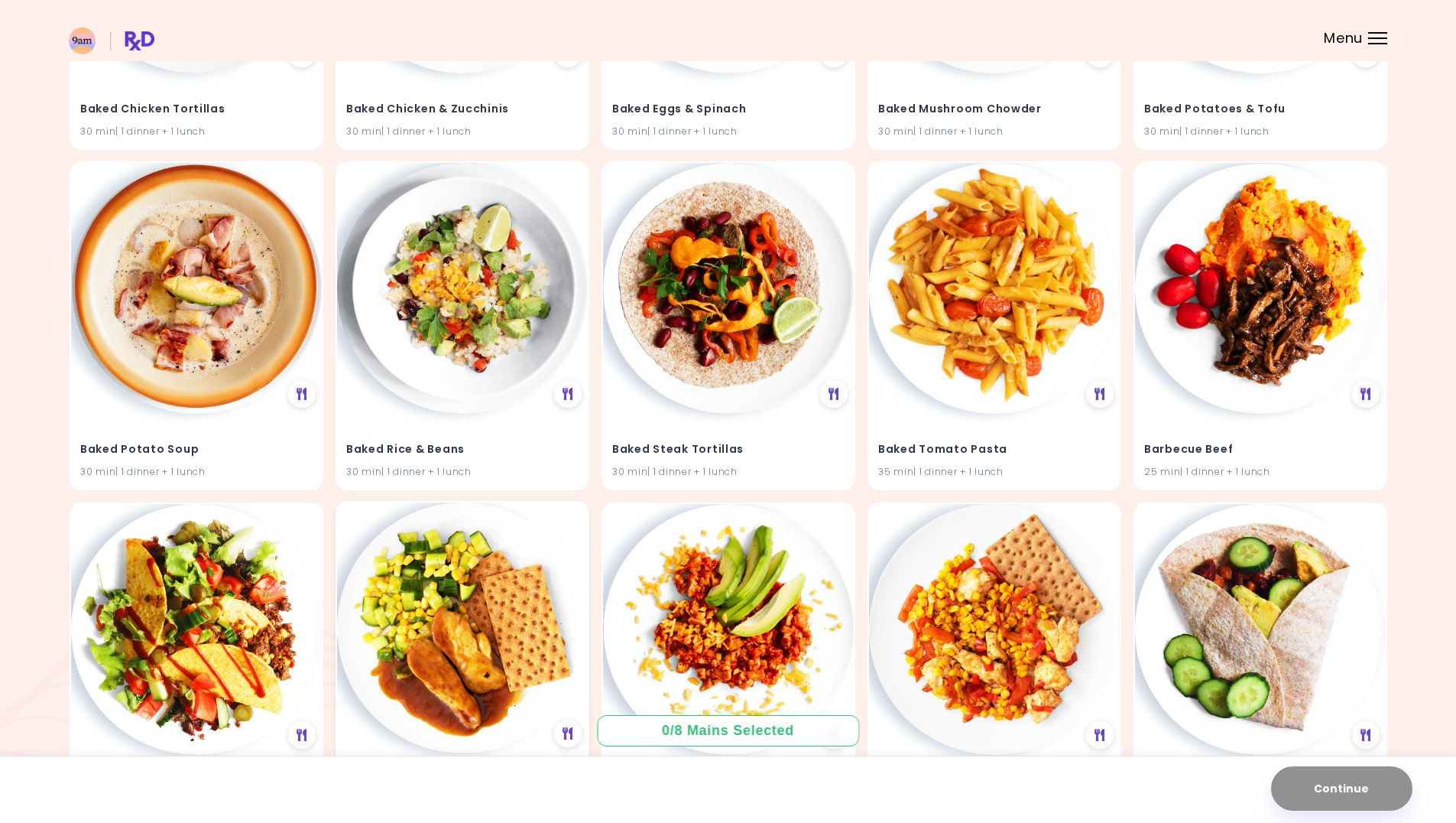
scroll to position [2447, 0]
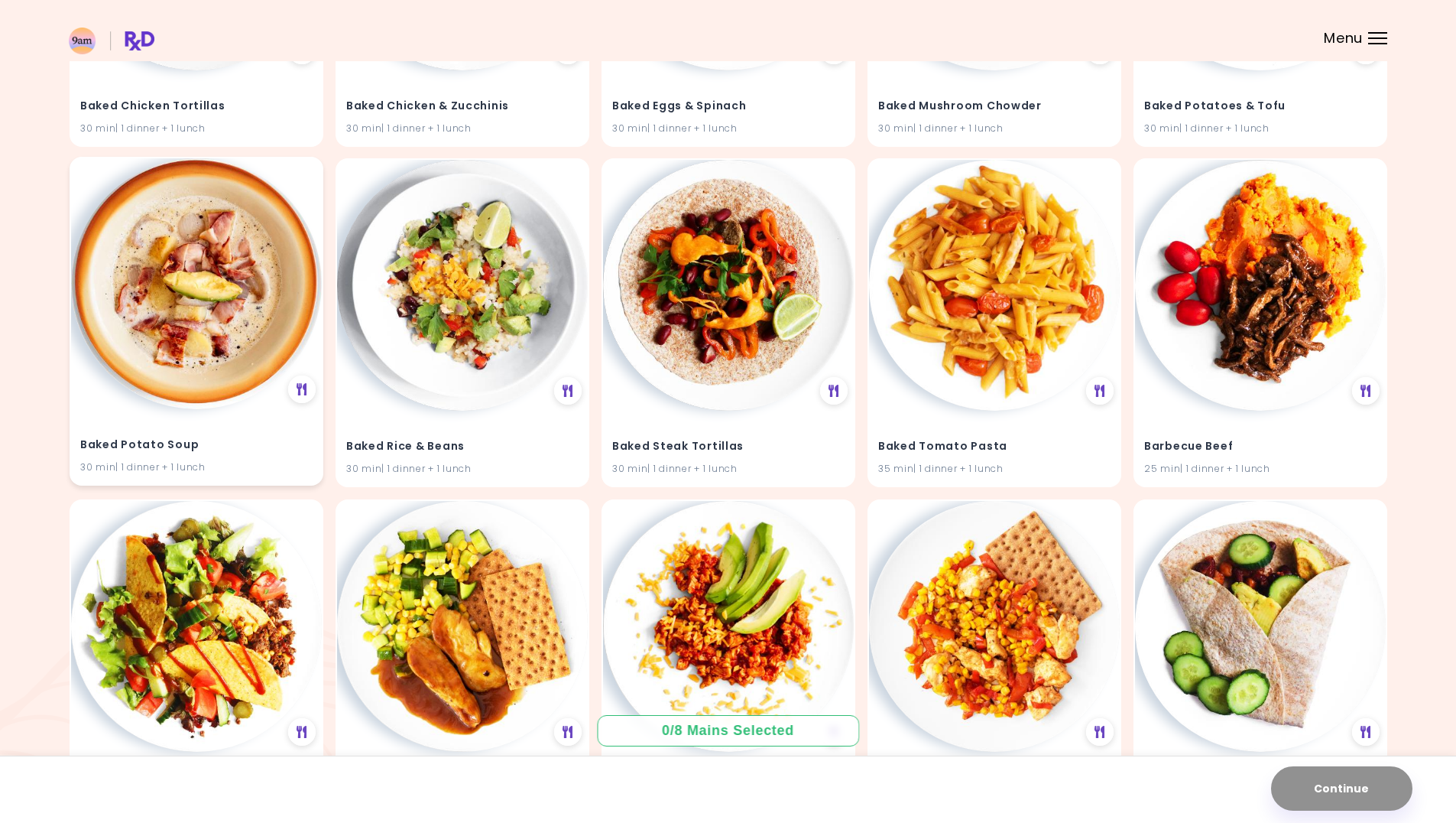
click at [261, 461] on div "30 min | 1 dinner + 1 lunch" at bounding box center [196, 467] width 233 height 14
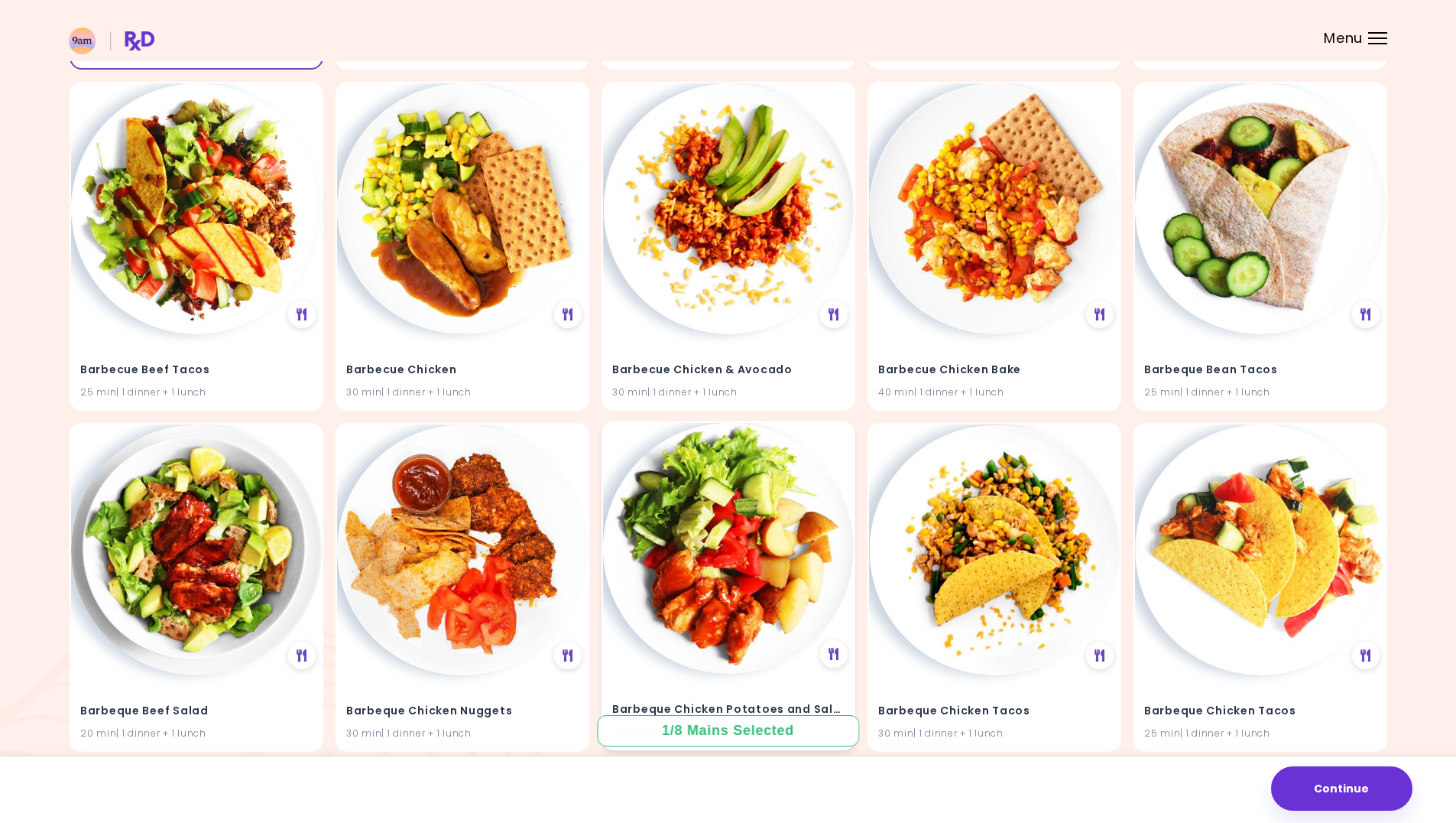
scroll to position [3059, 0]
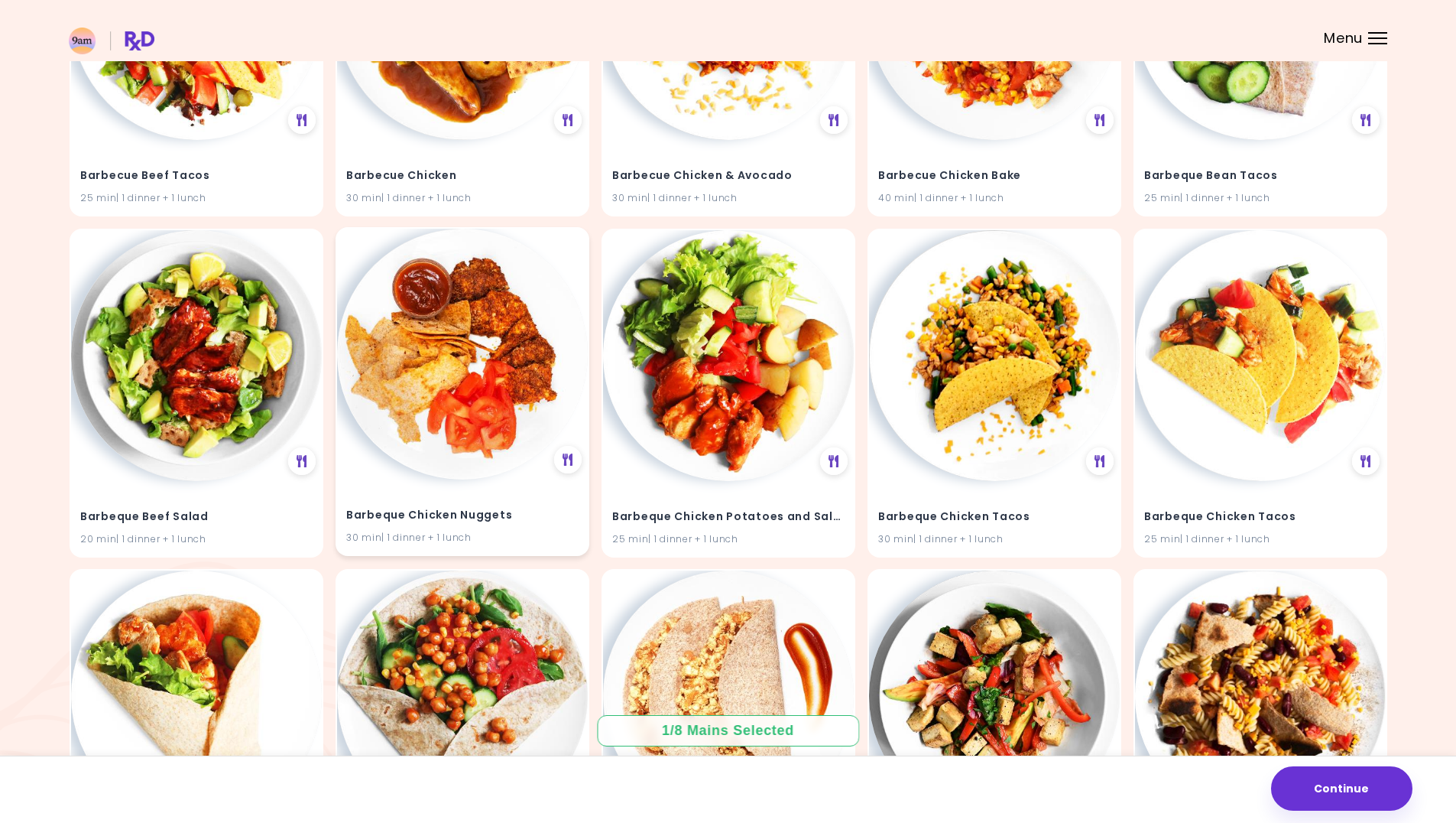
click at [549, 497] on div "Barbeque Chicken Nuggets 30 min | 1 dinner + 1 lunch" at bounding box center [463, 517] width 251 height 75
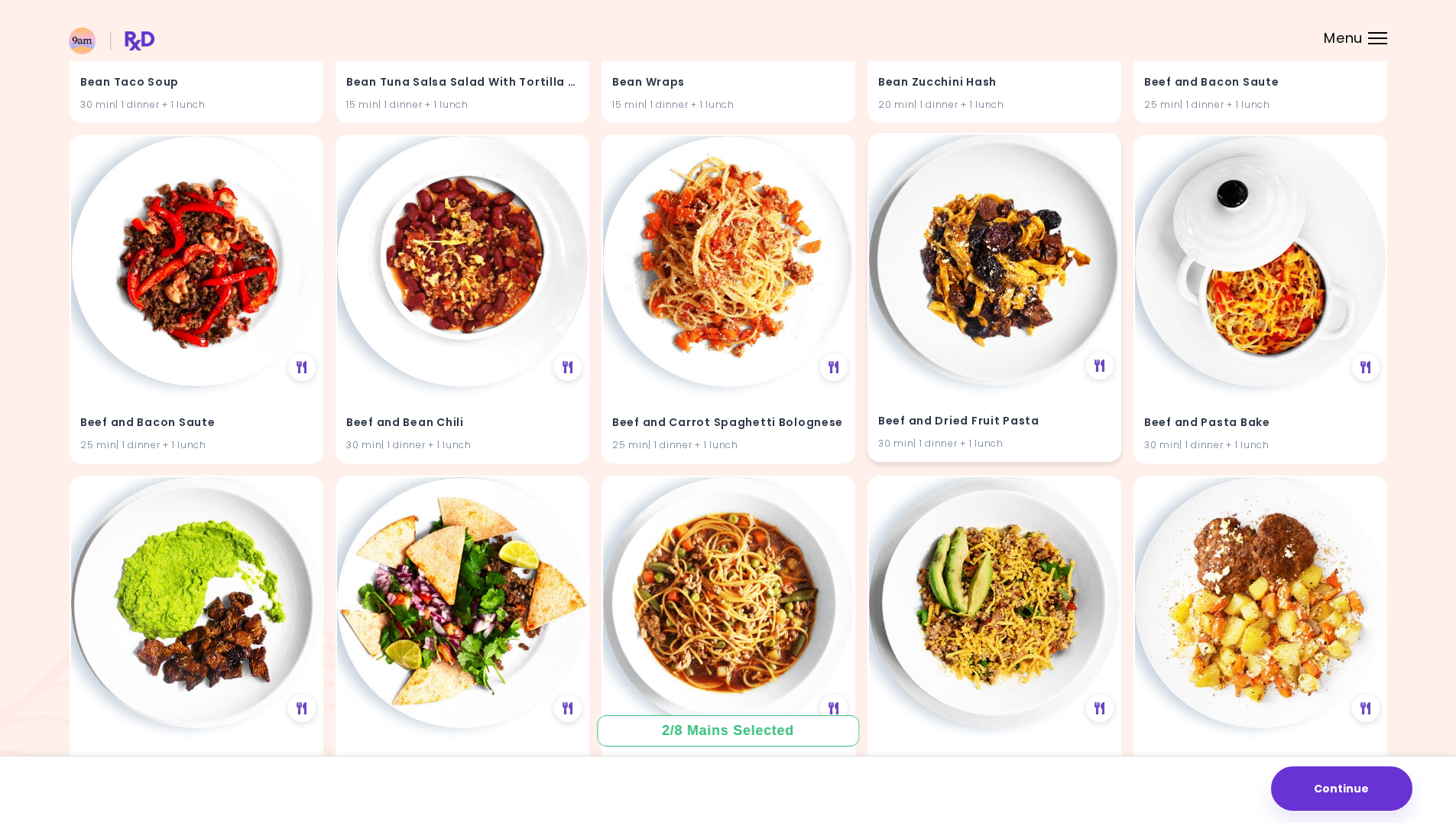
scroll to position [5888, 0]
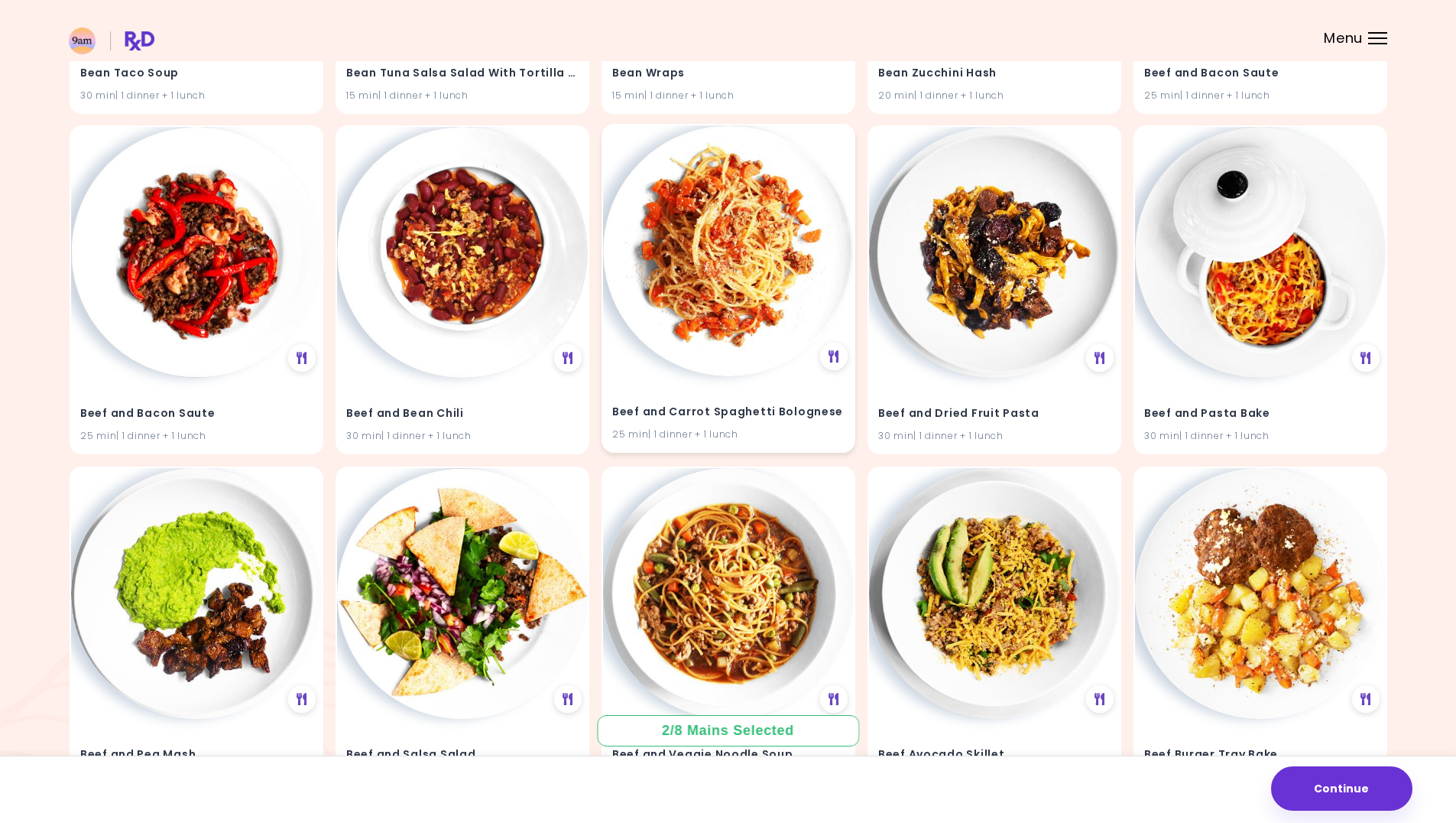
click at [709, 422] on h4 "Beef and Carrot Spaghetti Bolognese" at bounding box center [728, 412] width 233 height 25
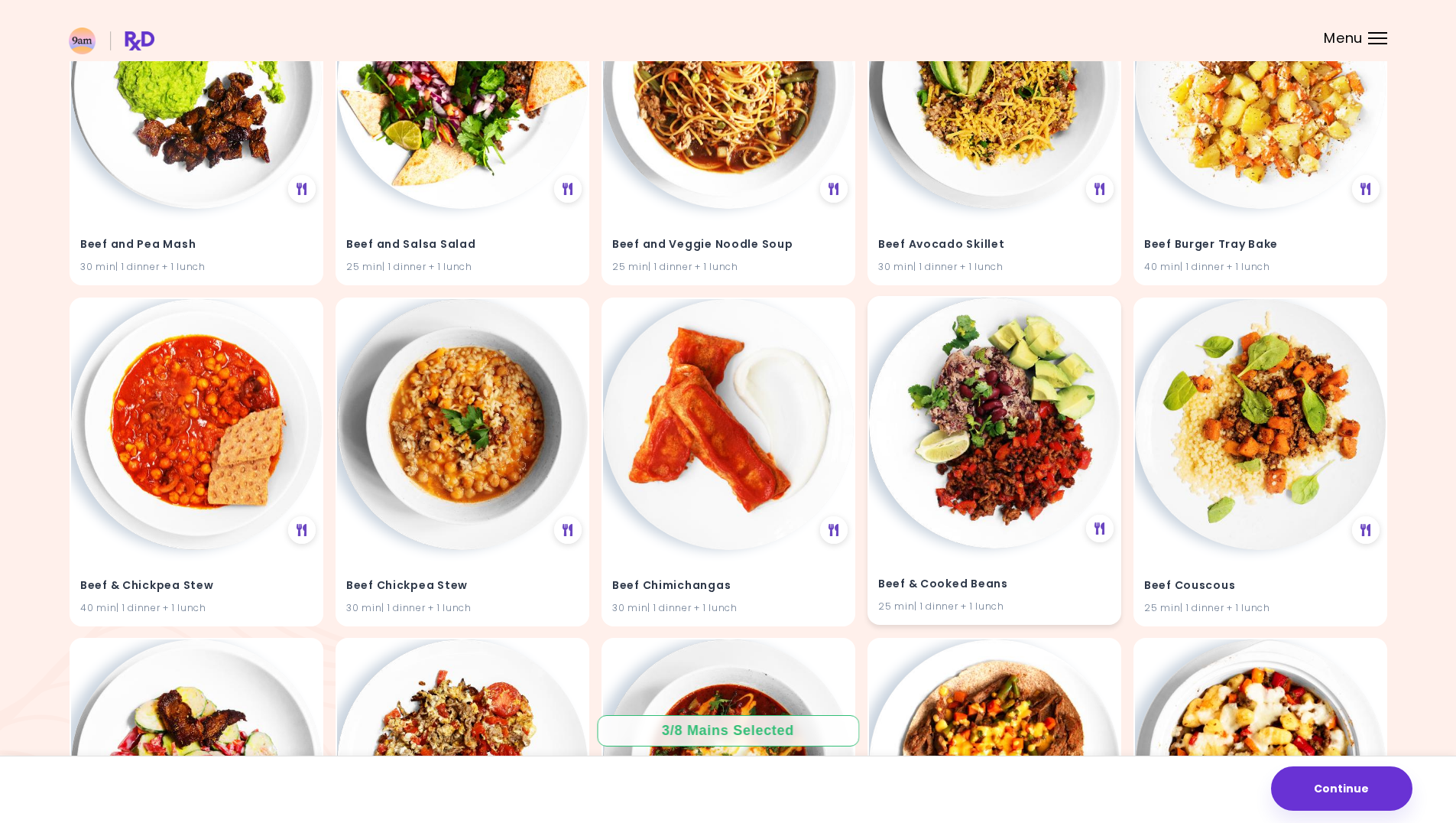
scroll to position [6499, 0]
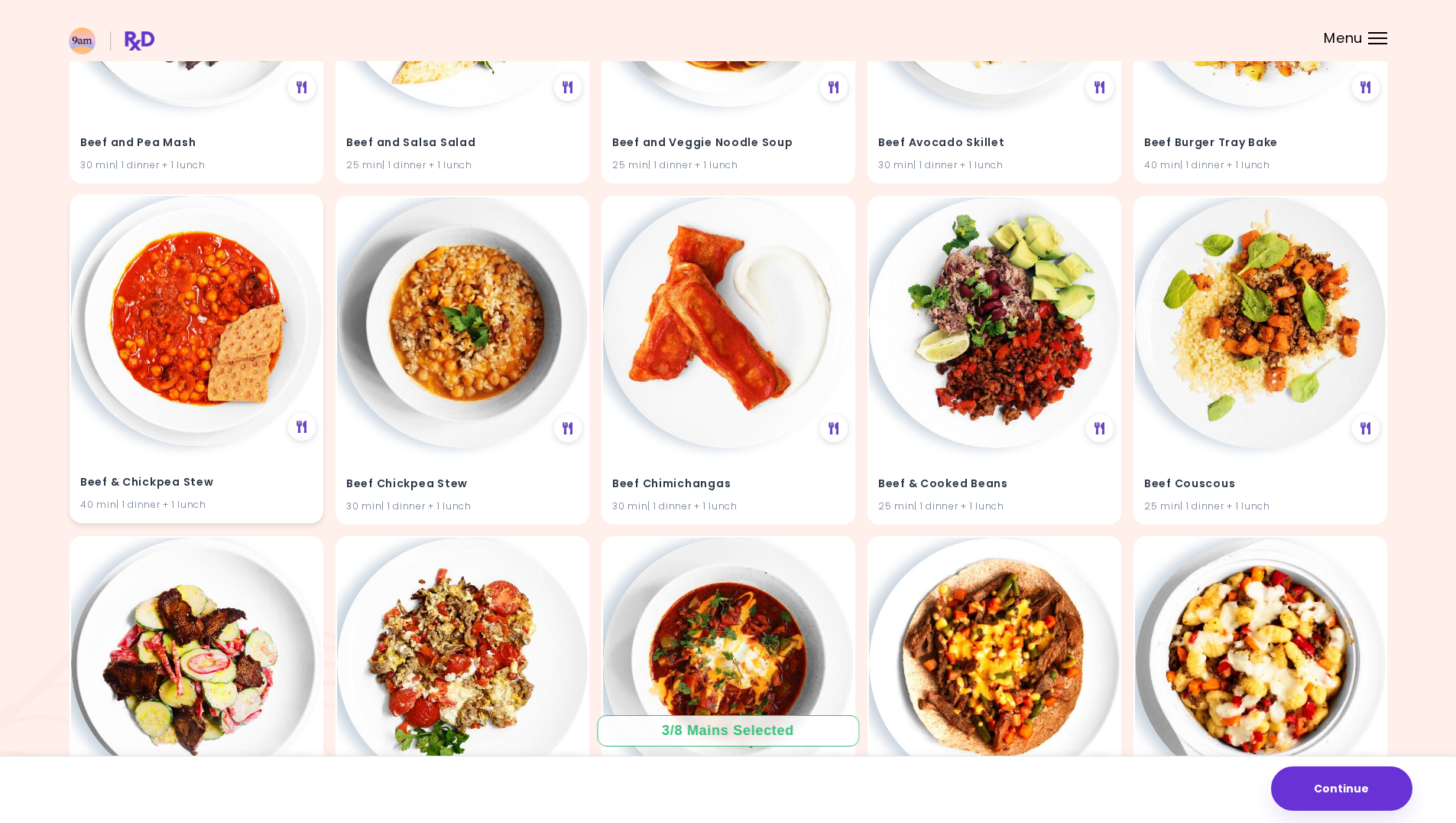
click at [244, 452] on div "Beef & Chickpea Stew 40 min | 1 dinner + 1 lunch" at bounding box center [196, 484] width 251 height 75
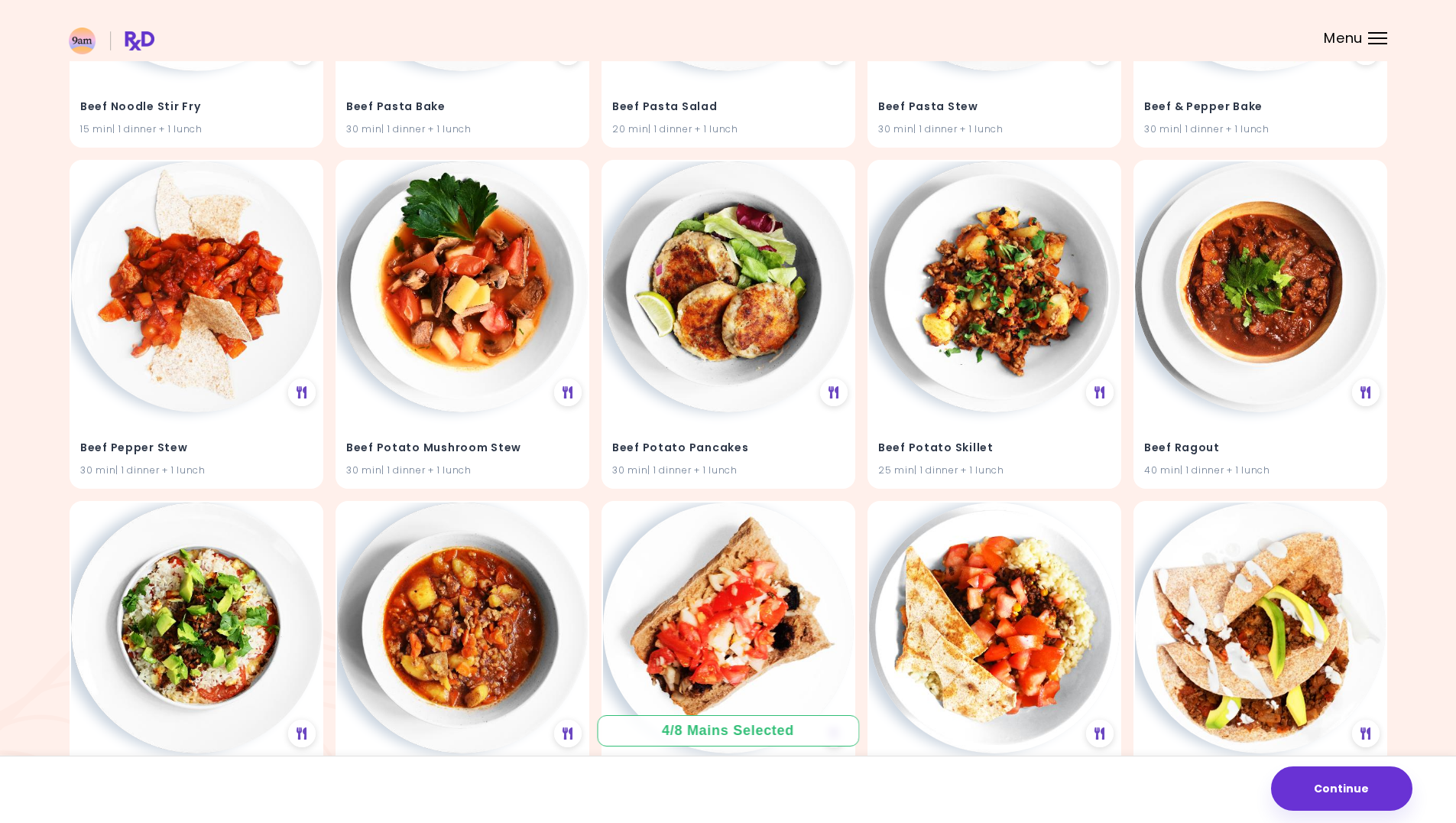
scroll to position [8775, 0]
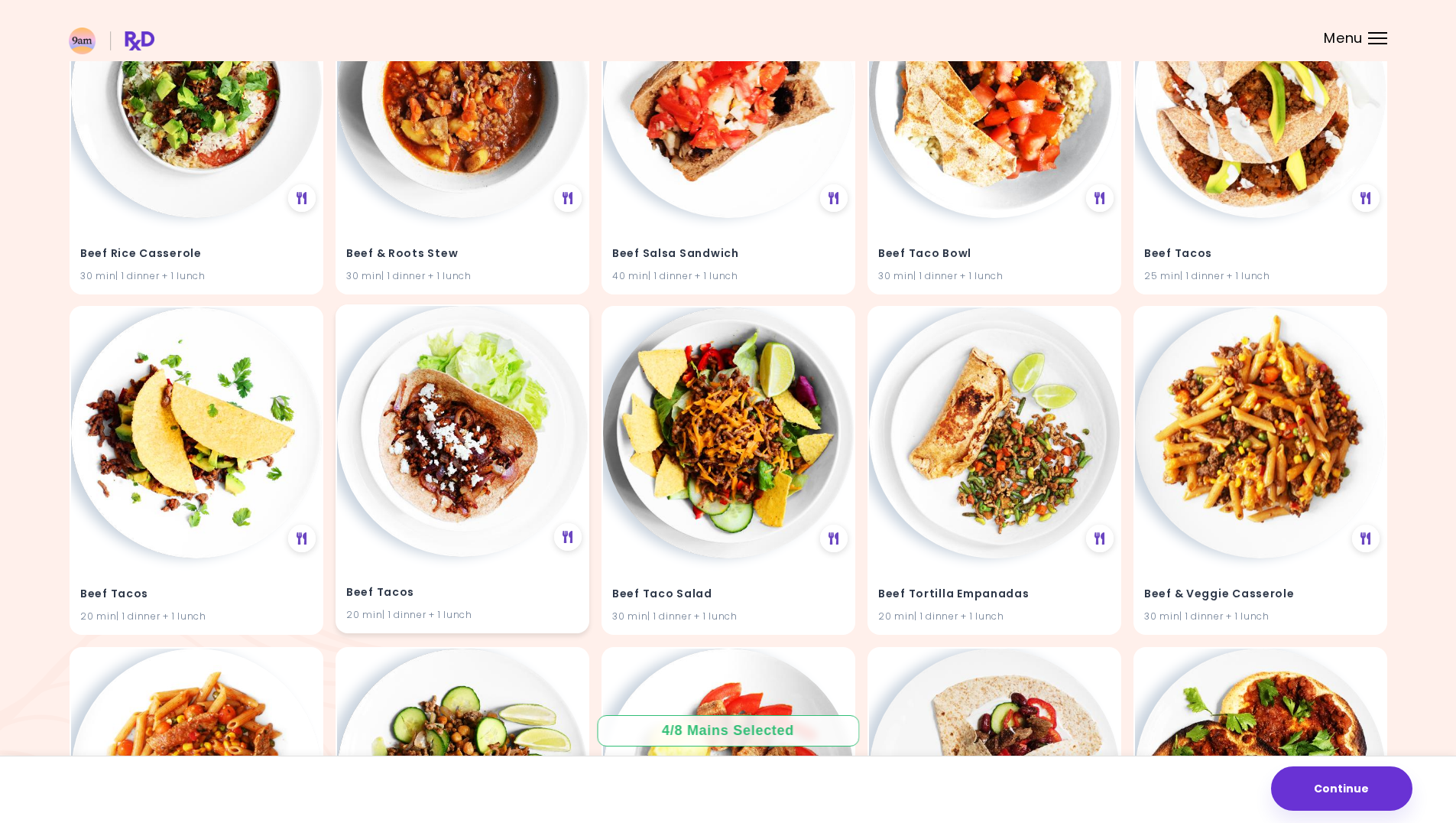
click at [487, 556] on div "Beef Tacos 20 min | 1 dinner + 1 lunch" at bounding box center [463, 469] width 254 height 329
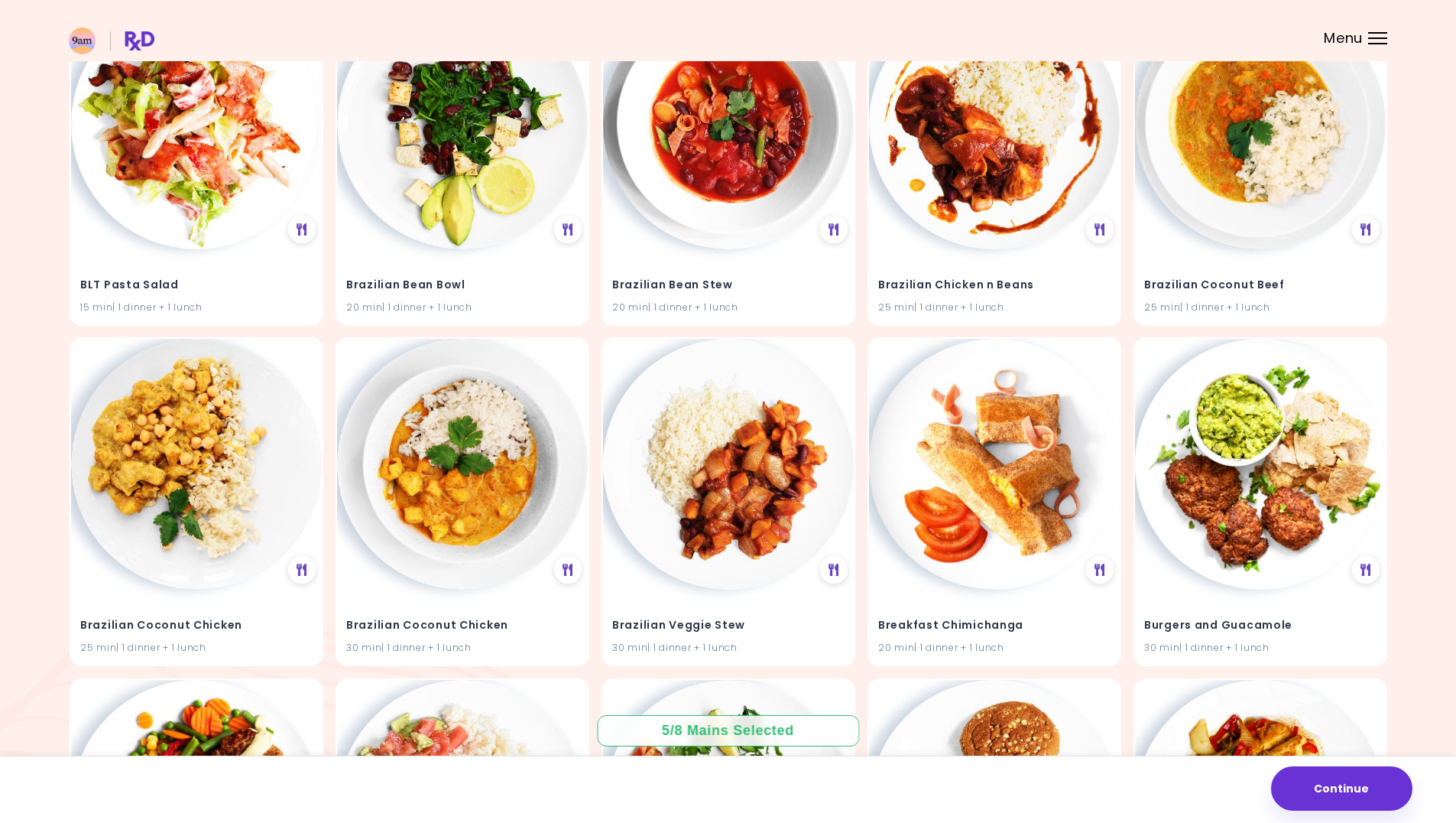
scroll to position [9985, 0]
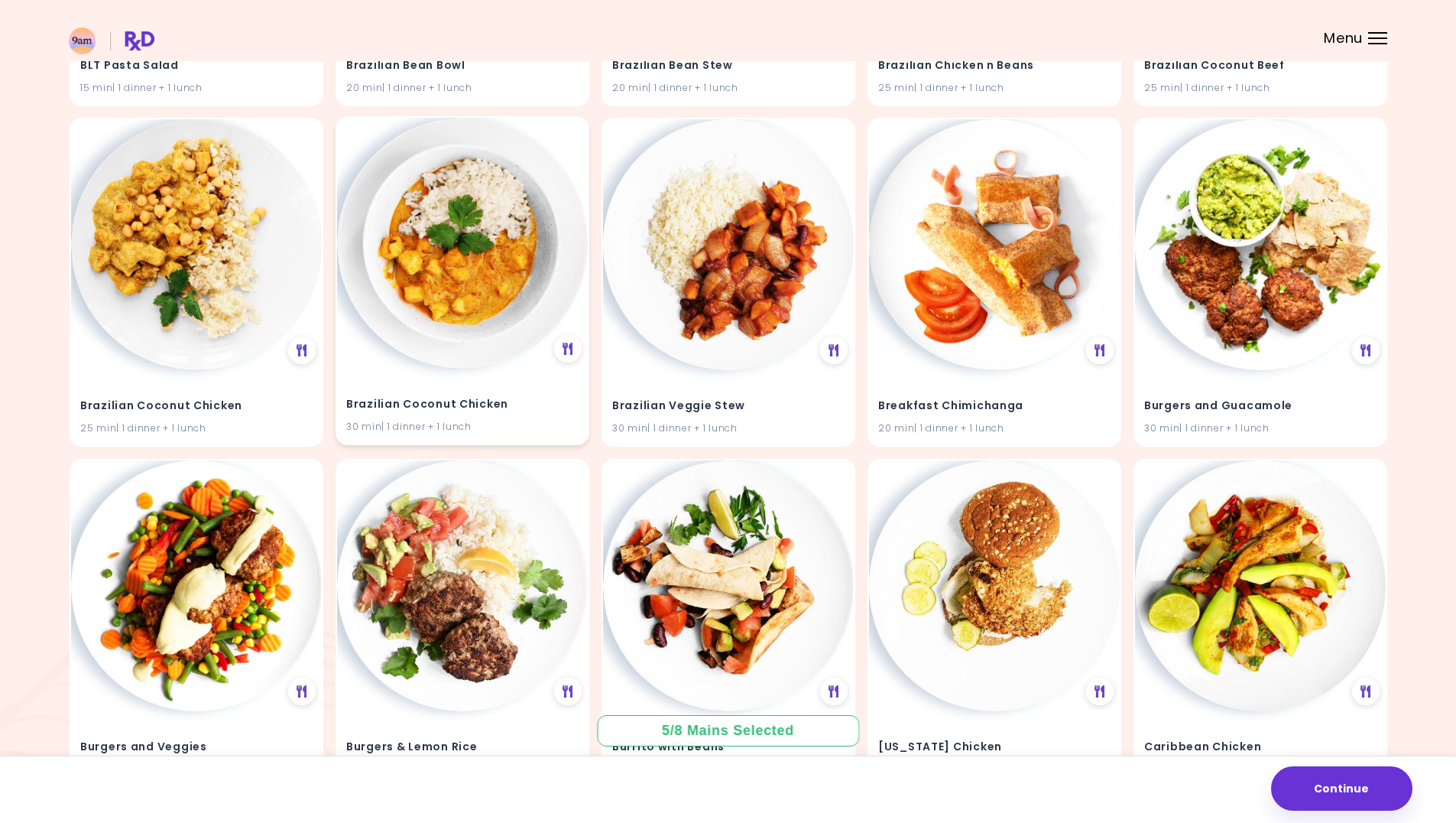
click at [496, 404] on h4 "Brazilian Coconut Chicken" at bounding box center [463, 404] width 233 height 25
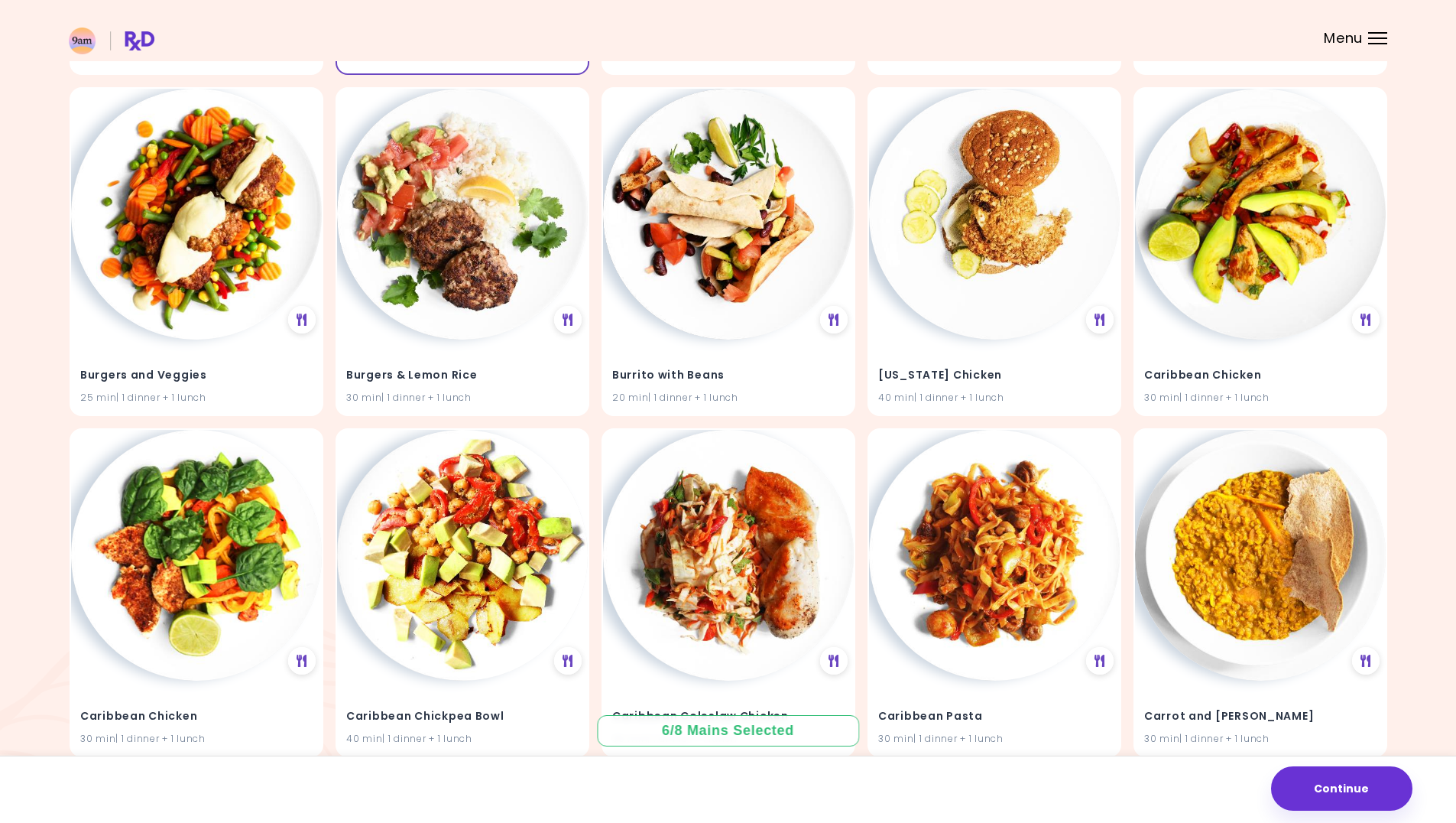
scroll to position [10354, 0]
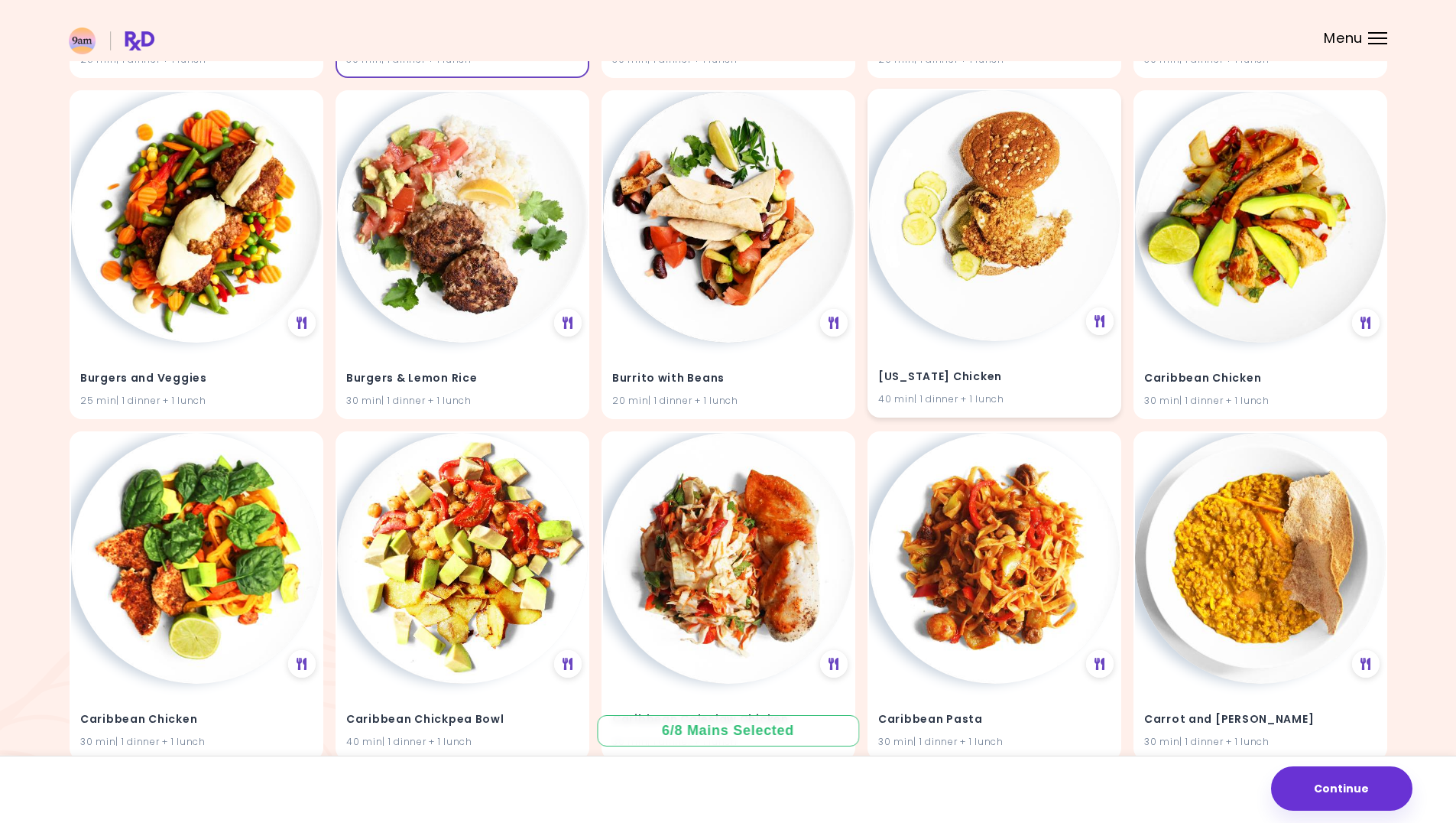
click at [1040, 355] on div "[US_STATE] Chicken 40 min | 1 dinner + 1 lunch" at bounding box center [994, 378] width 251 height 75
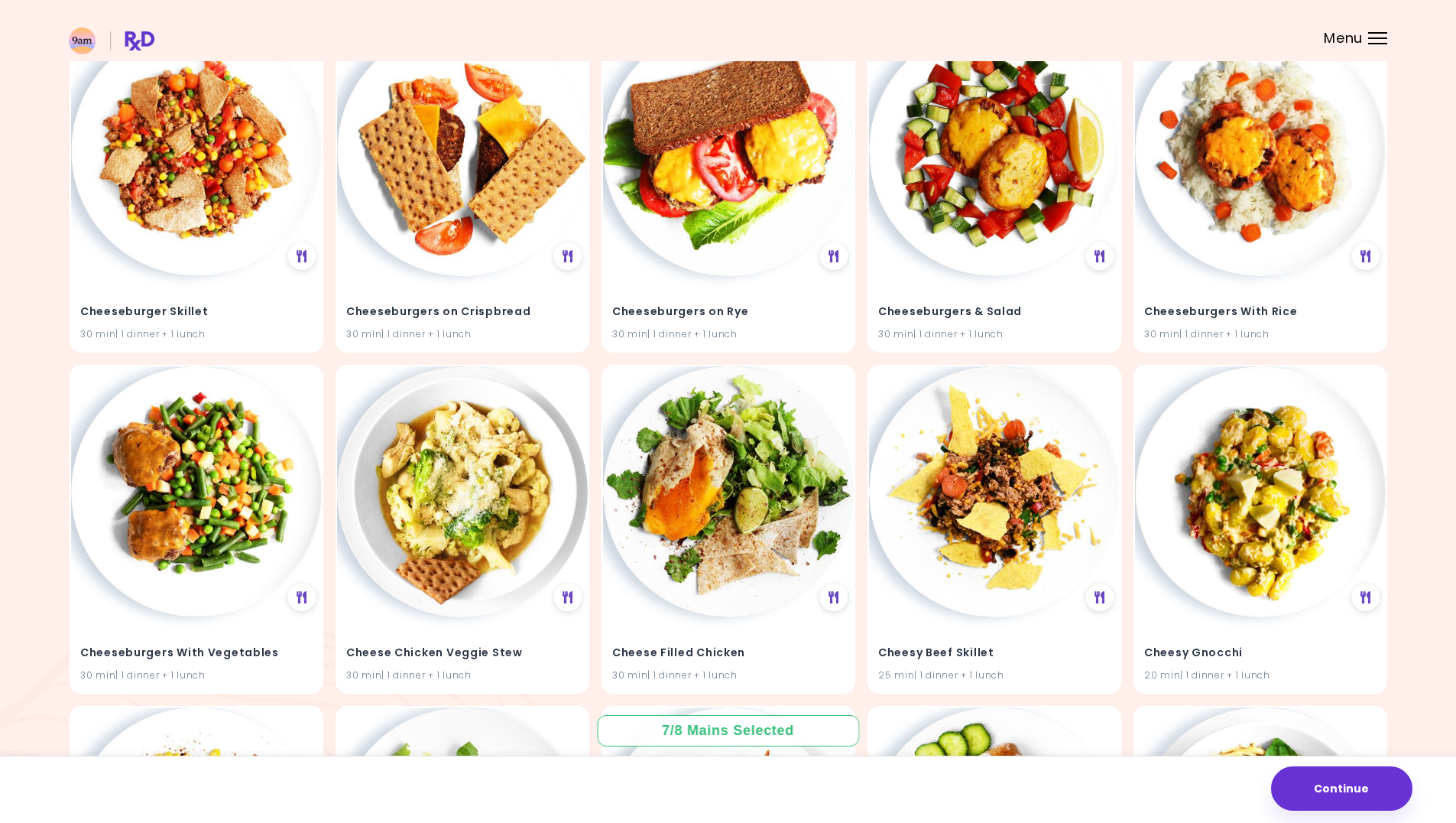
scroll to position [12100, 0]
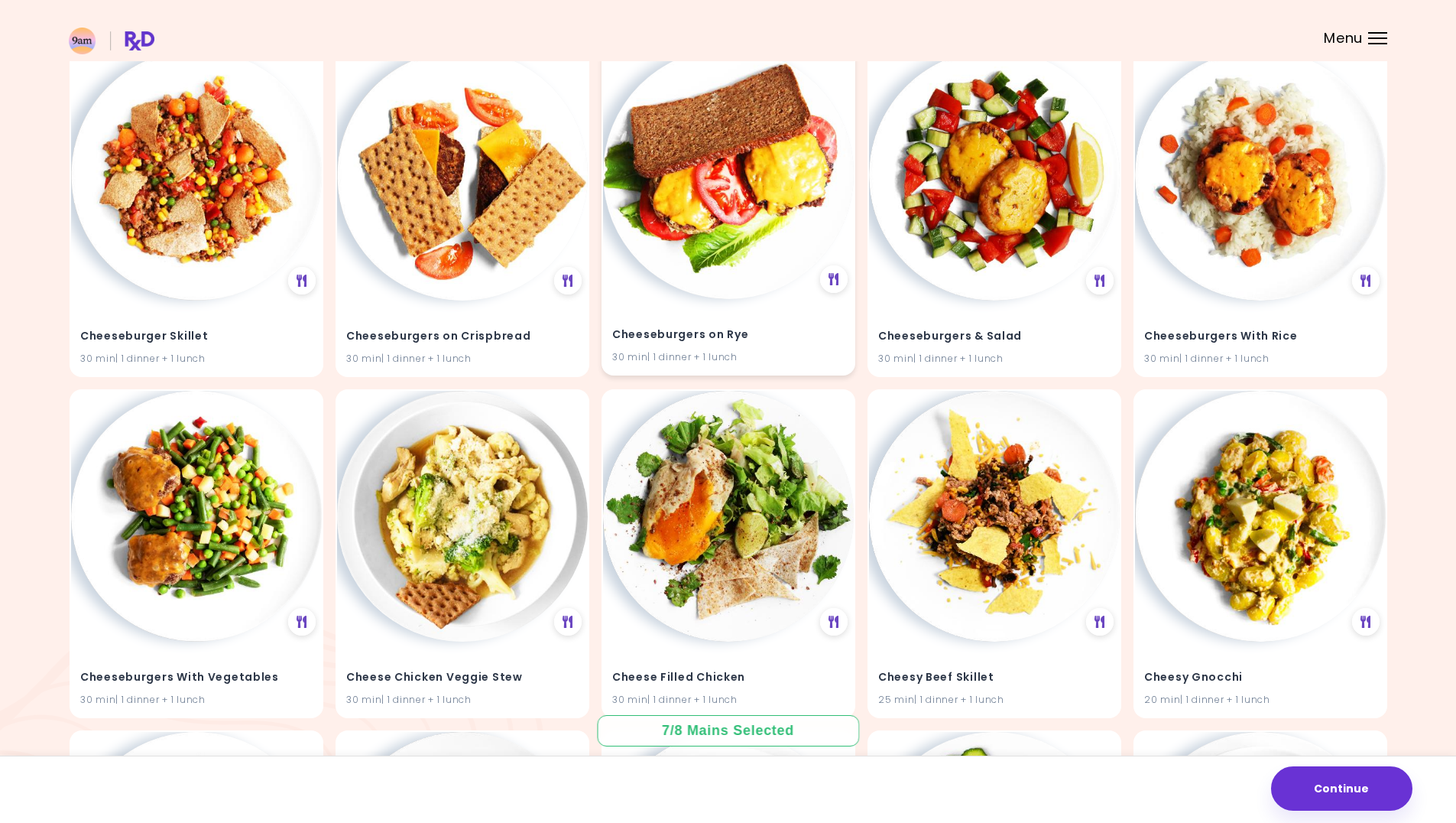
click at [780, 305] on div "Cheeseburgers on Rye 30 min | 1 dinner + 1 lunch" at bounding box center [728, 336] width 251 height 75
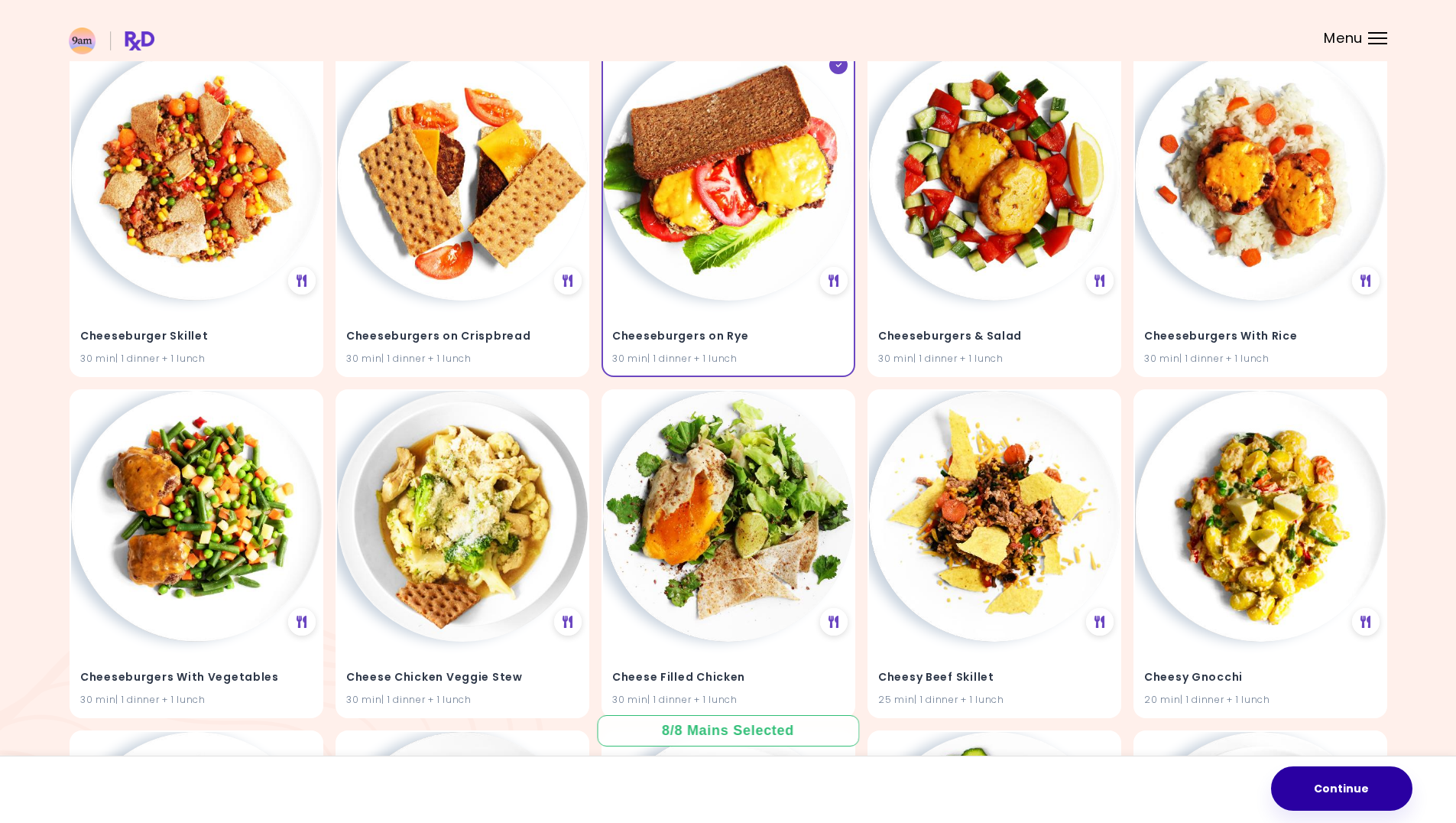
drag, startPoint x: 1366, startPoint y: 795, endPoint x: 1355, endPoint y: 797, distance: 11.2
click at [1367, 795] on button "Continue" at bounding box center [1341, 788] width 141 height 44
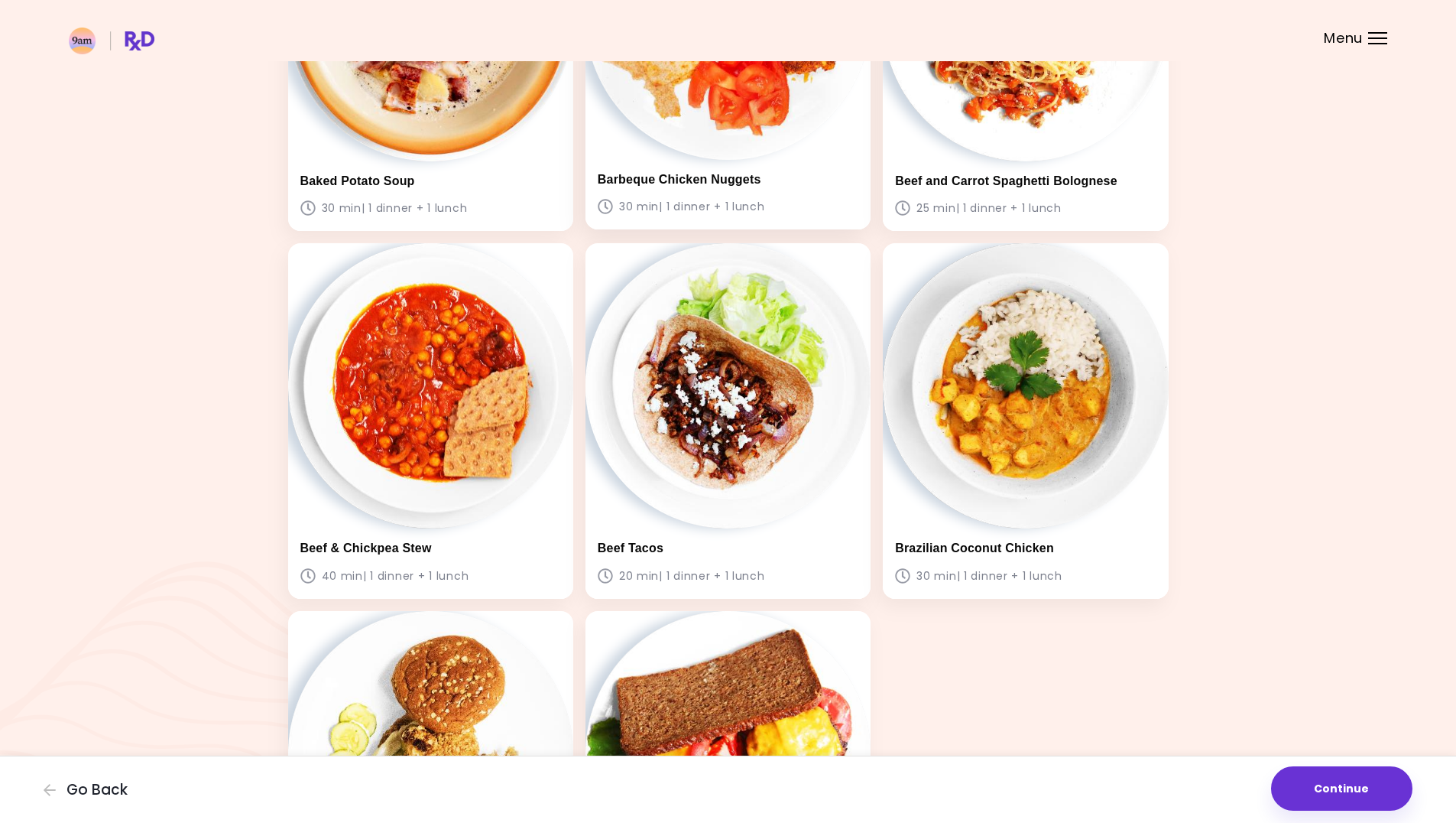
scroll to position [551, 0]
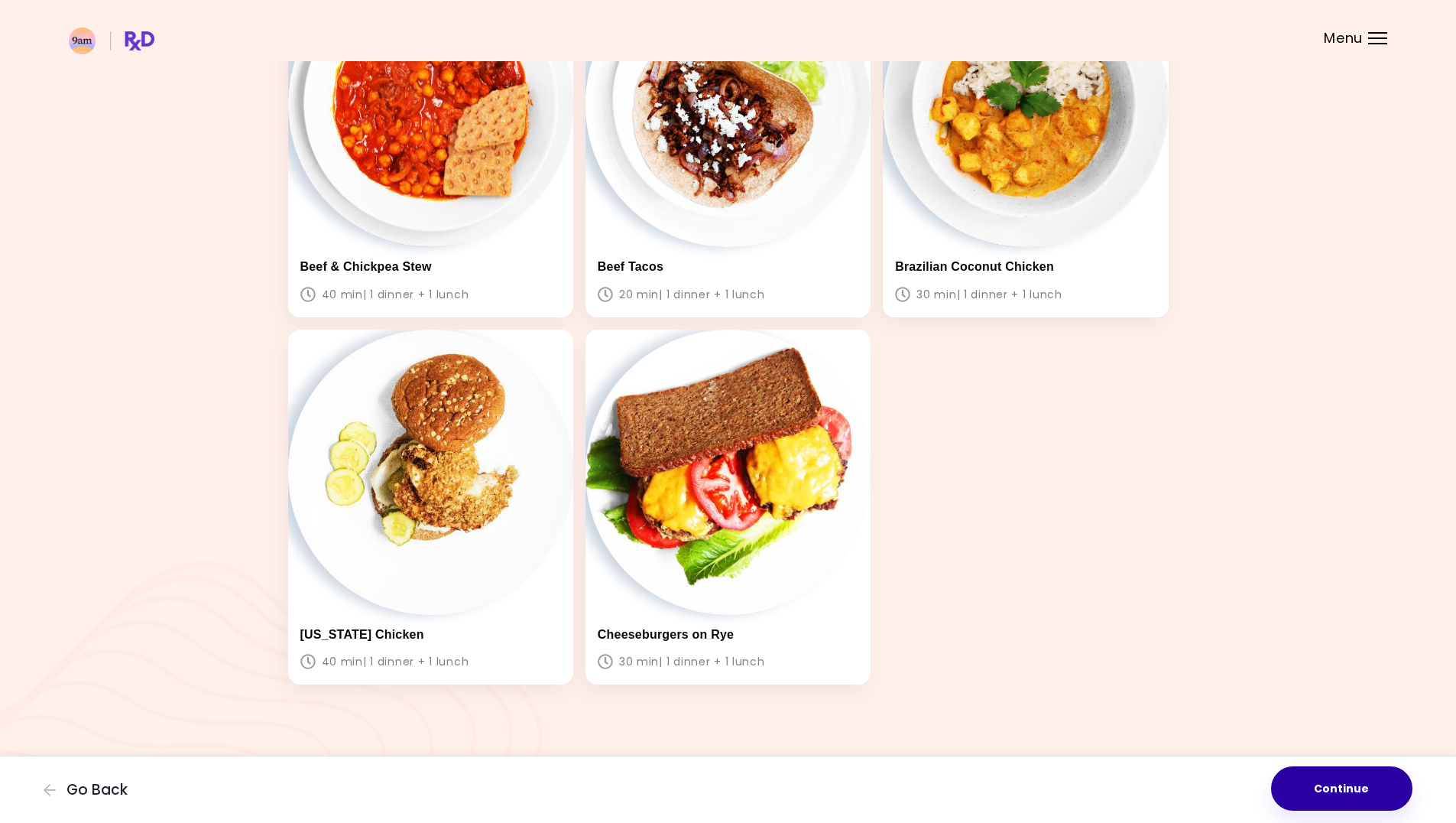
click at [1327, 781] on button "Continue" at bounding box center [1341, 788] width 141 height 44
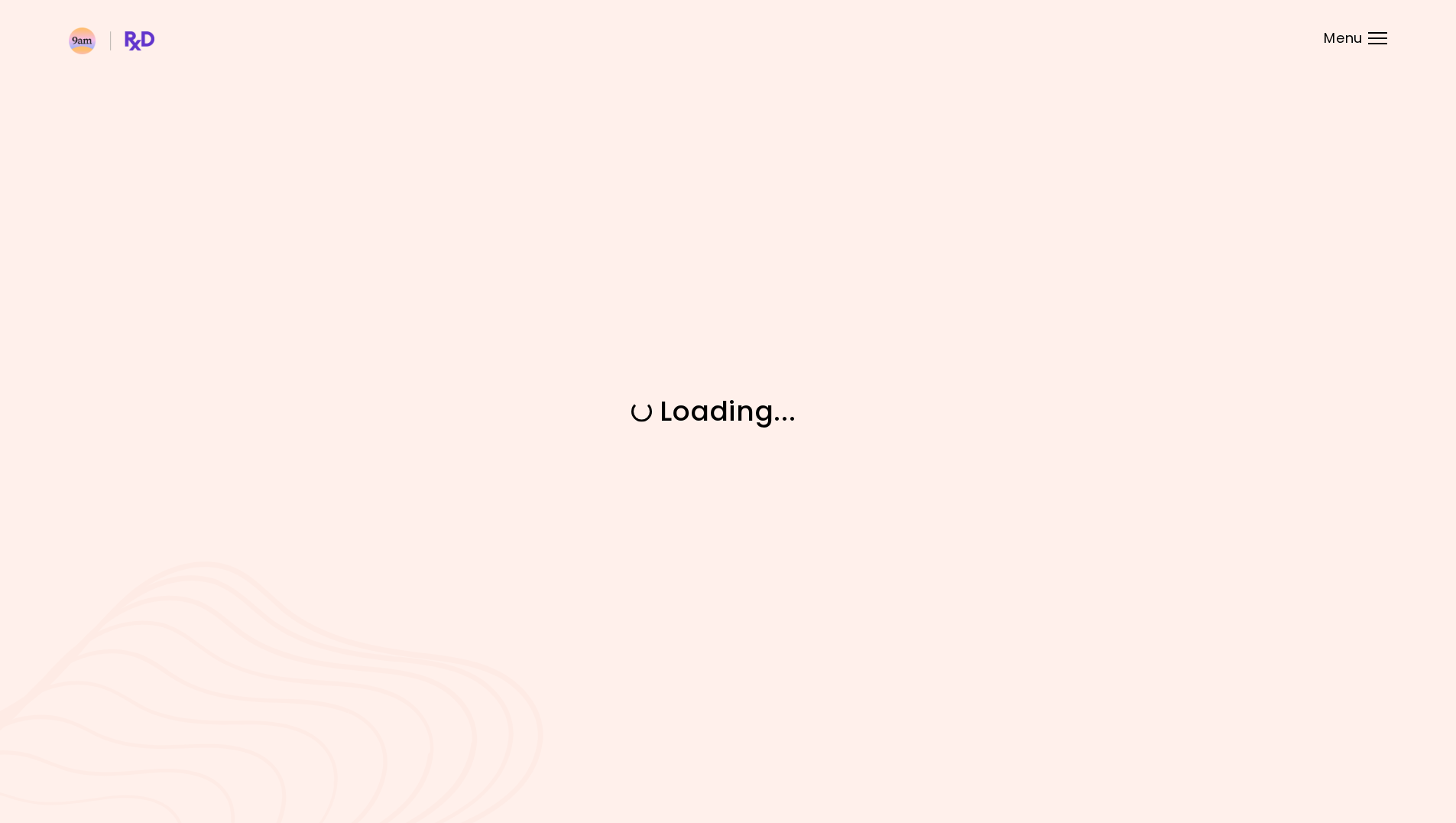
scroll to position [0, 0]
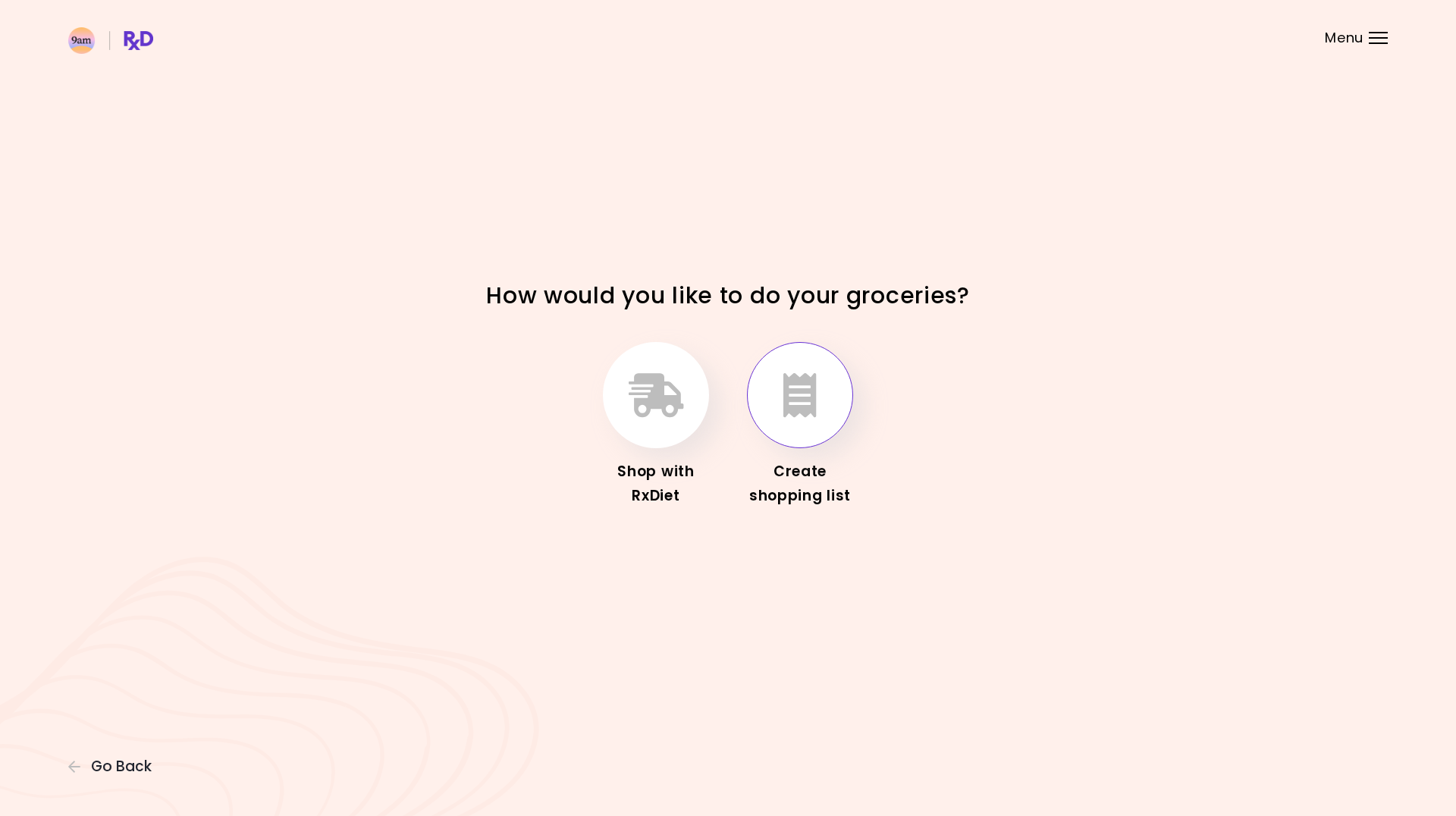
click at [799, 387] on icon "button" at bounding box center [800, 395] width 34 height 44
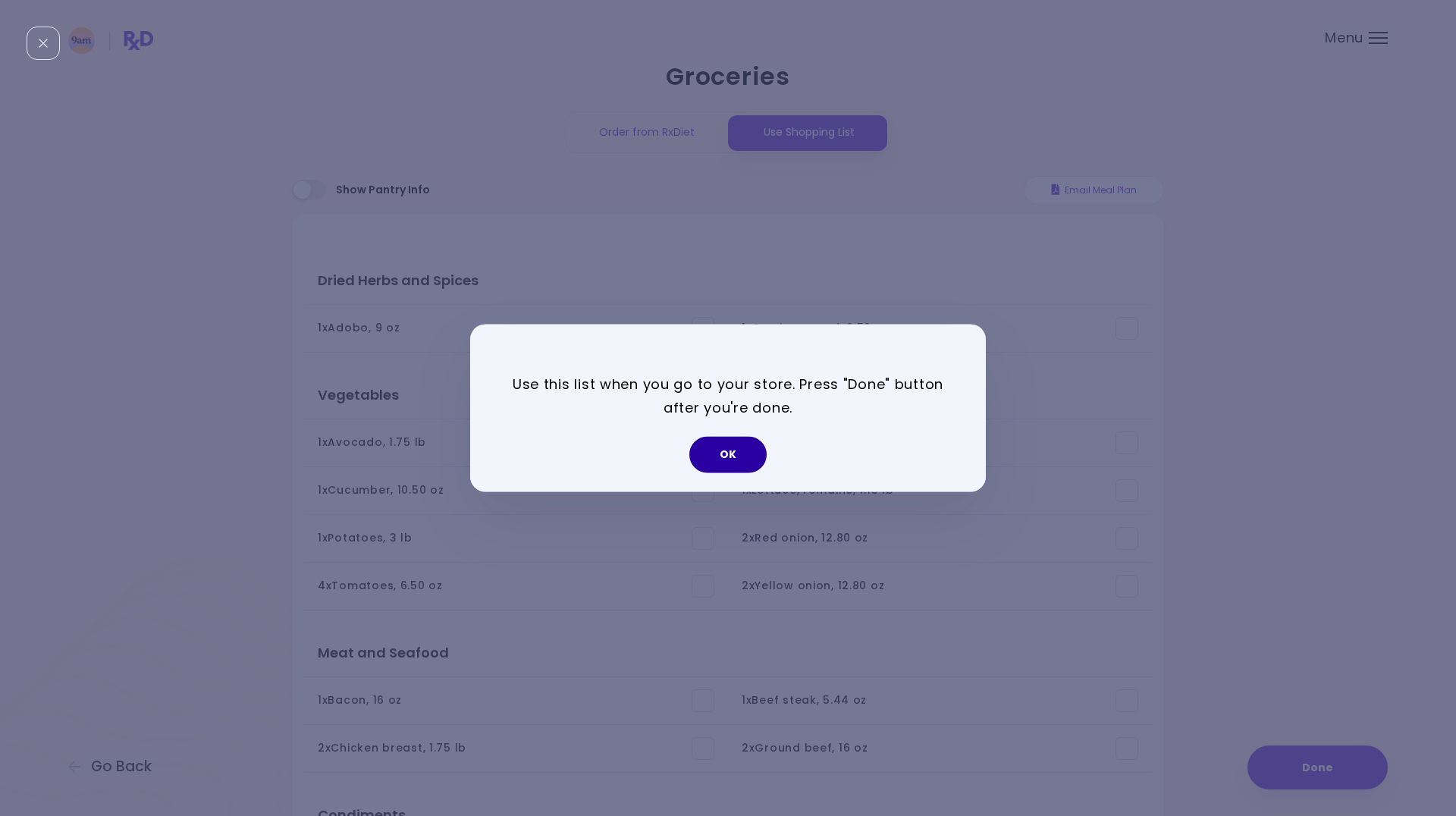
click at [733, 455] on button "OK" at bounding box center [728, 455] width 77 height 36
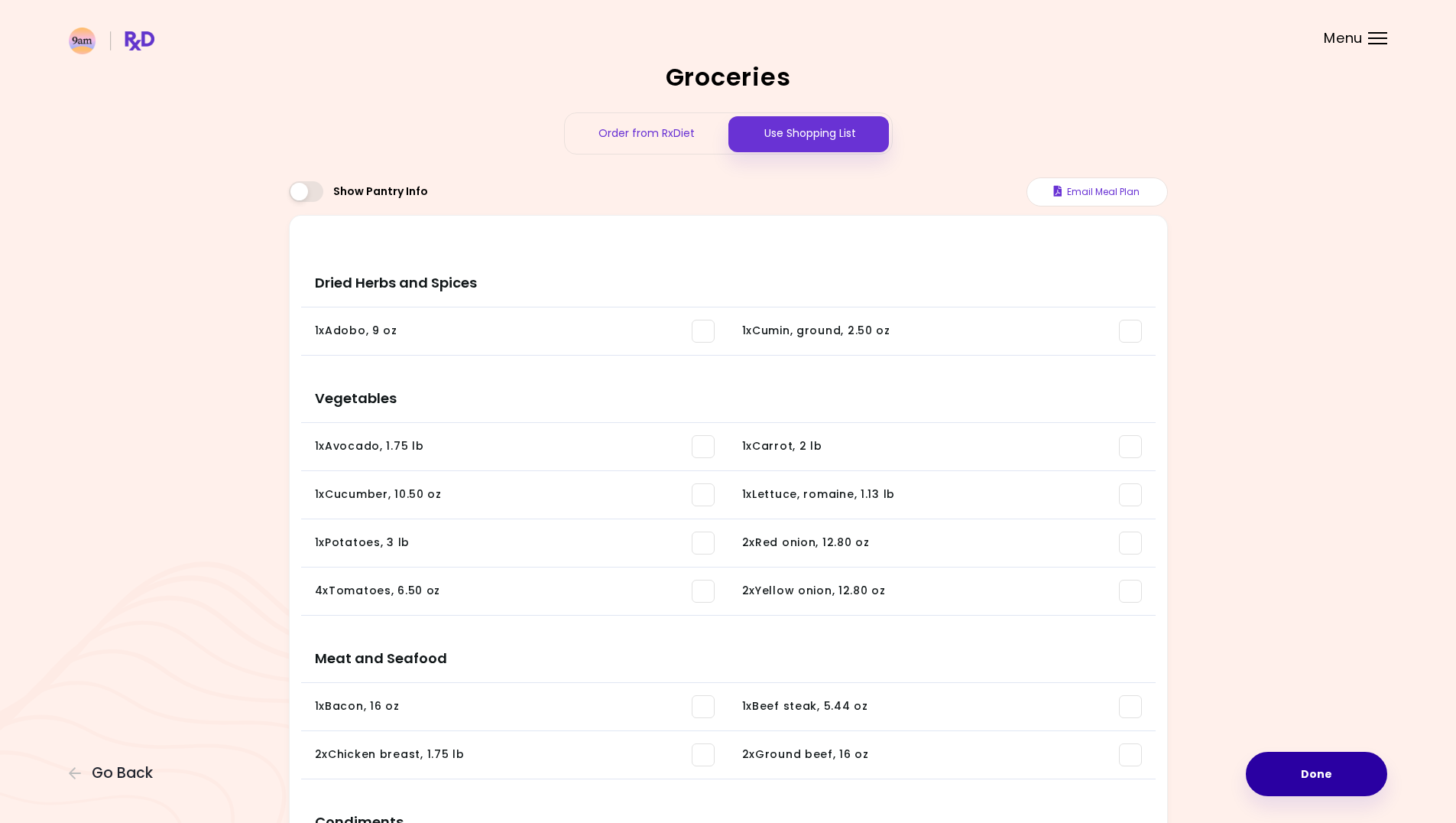
click at [1345, 769] on button "Done" at bounding box center [1316, 774] width 141 height 44
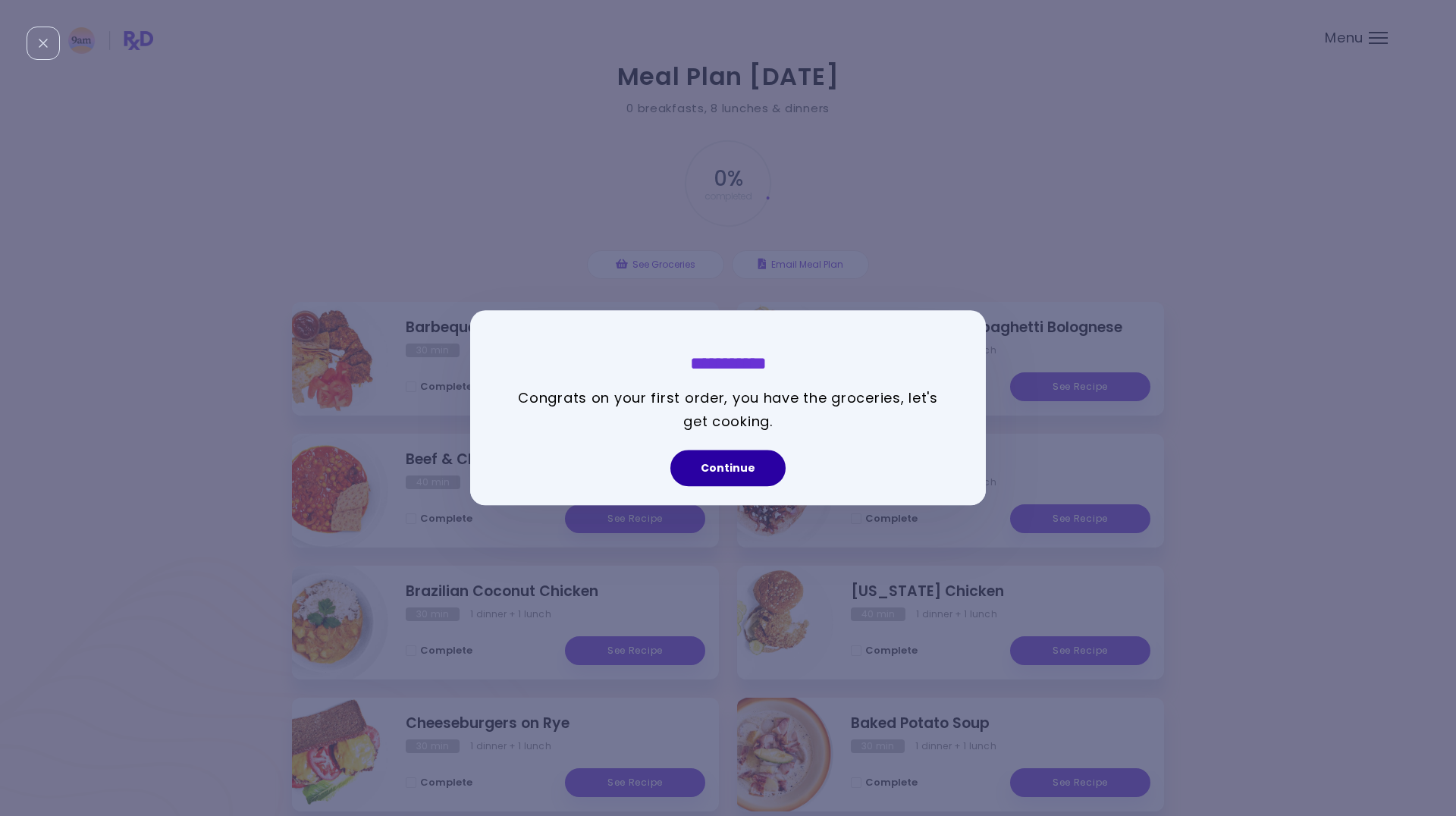
click at [756, 478] on button "Continue" at bounding box center [727, 468] width 115 height 36
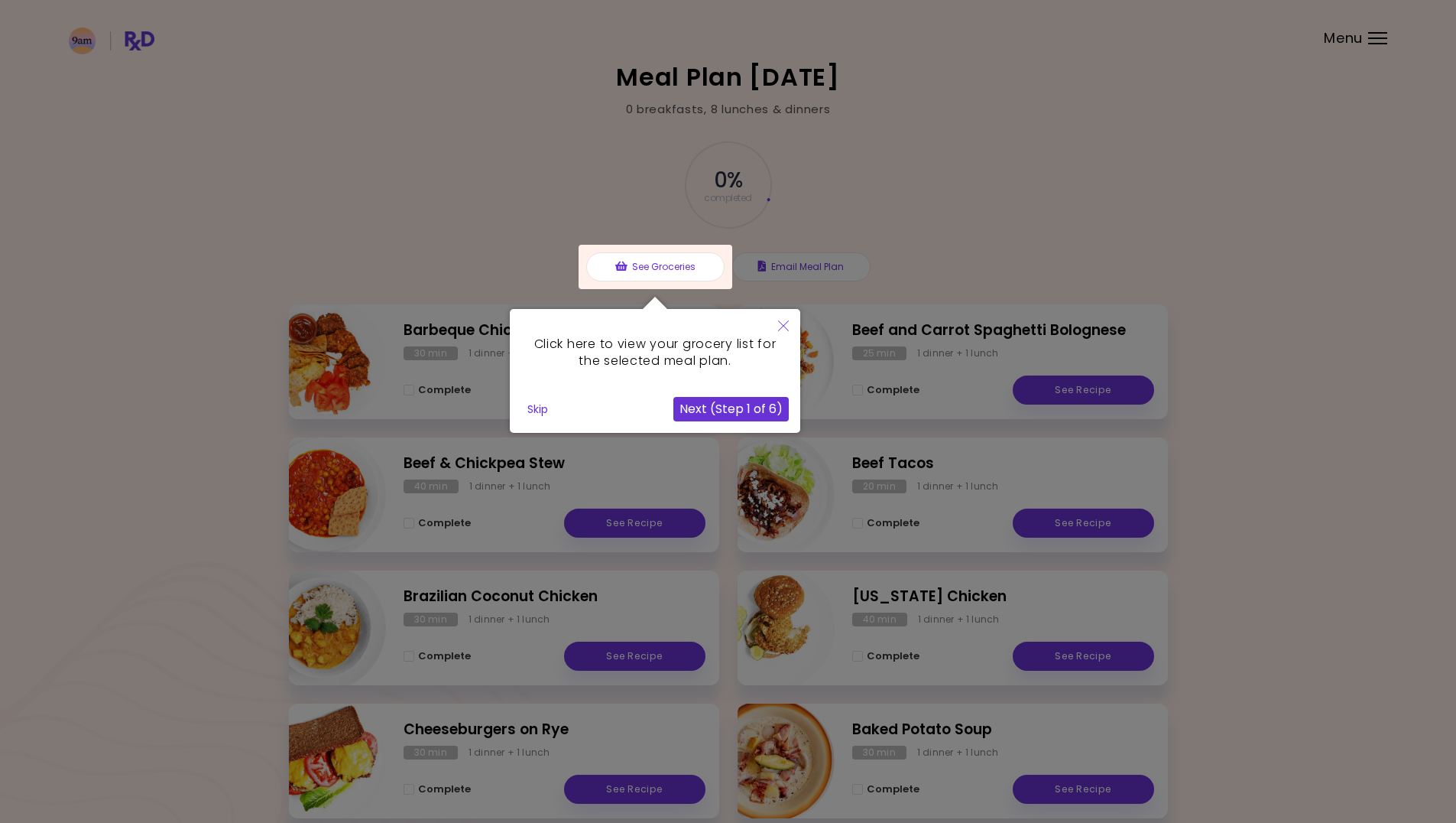
click at [779, 414] on button "Next (Step 1 of 6)" at bounding box center [731, 409] width 116 height 25
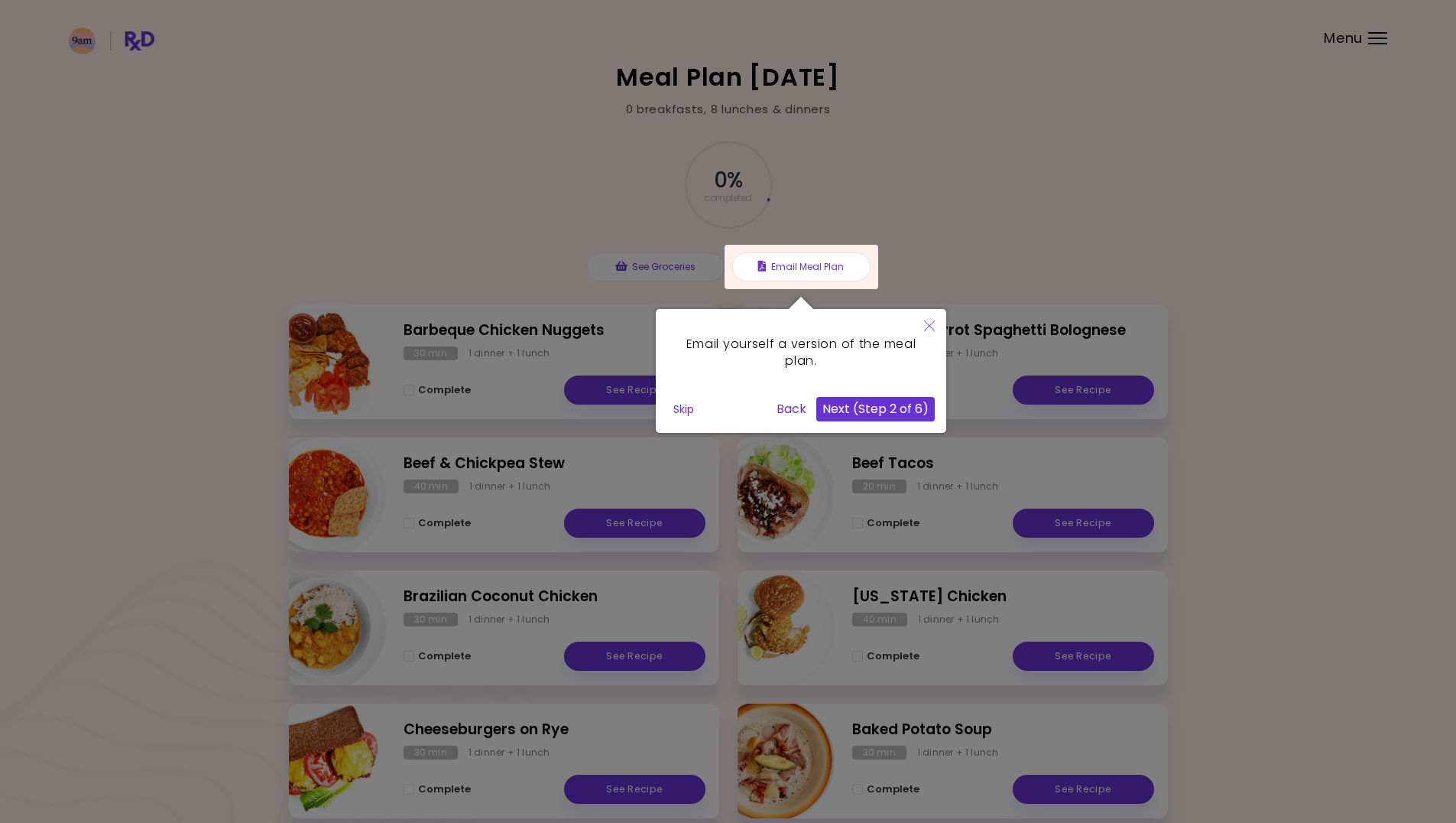
click at [890, 413] on button "Next (Step 2 of 6)" at bounding box center [876, 409] width 118 height 25
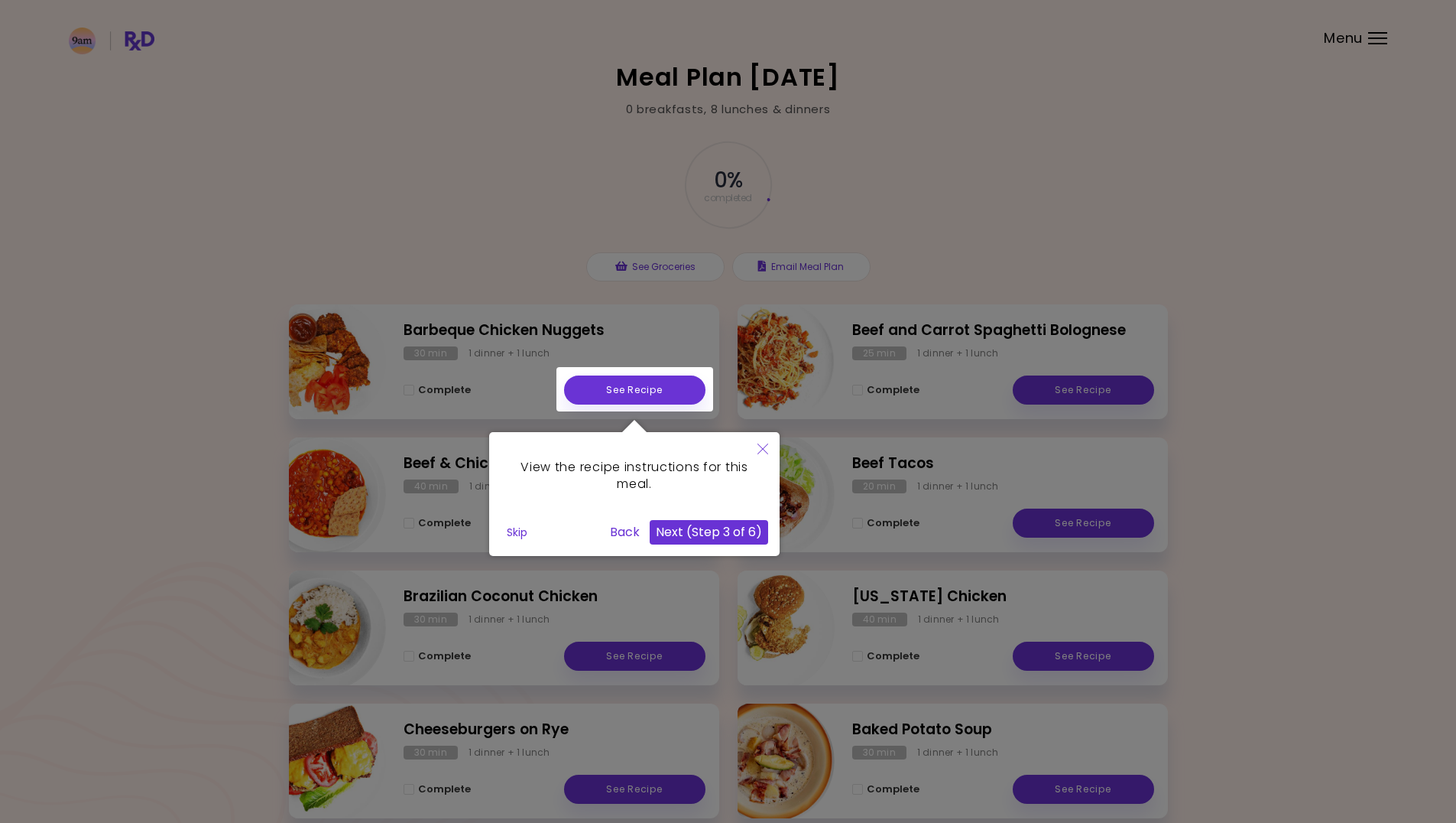
click at [745, 538] on button "Next (Step 3 of 6)" at bounding box center [709, 532] width 118 height 25
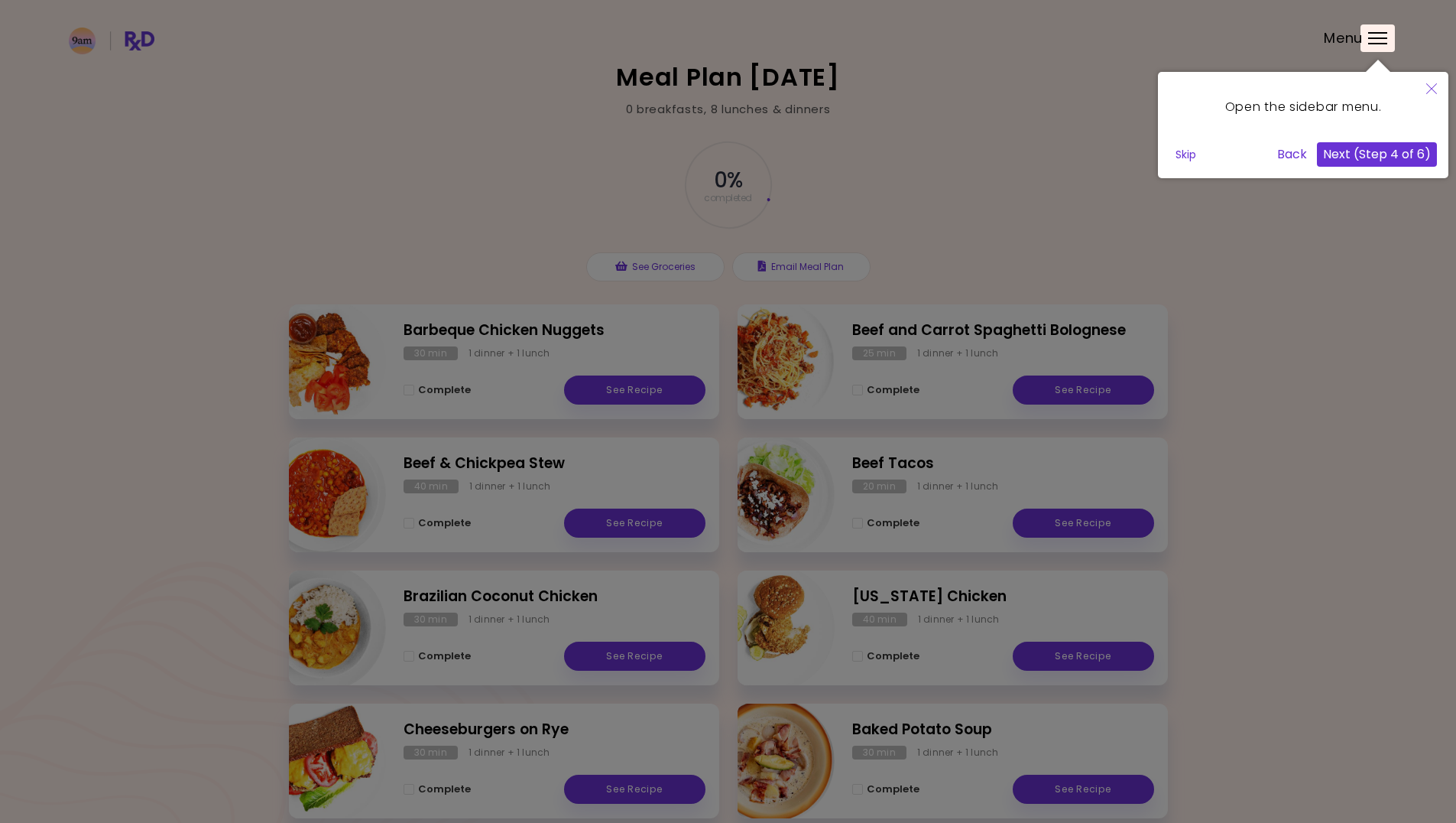
click at [1375, 151] on button "Next (Step 4 of 6)" at bounding box center [1377, 154] width 120 height 25
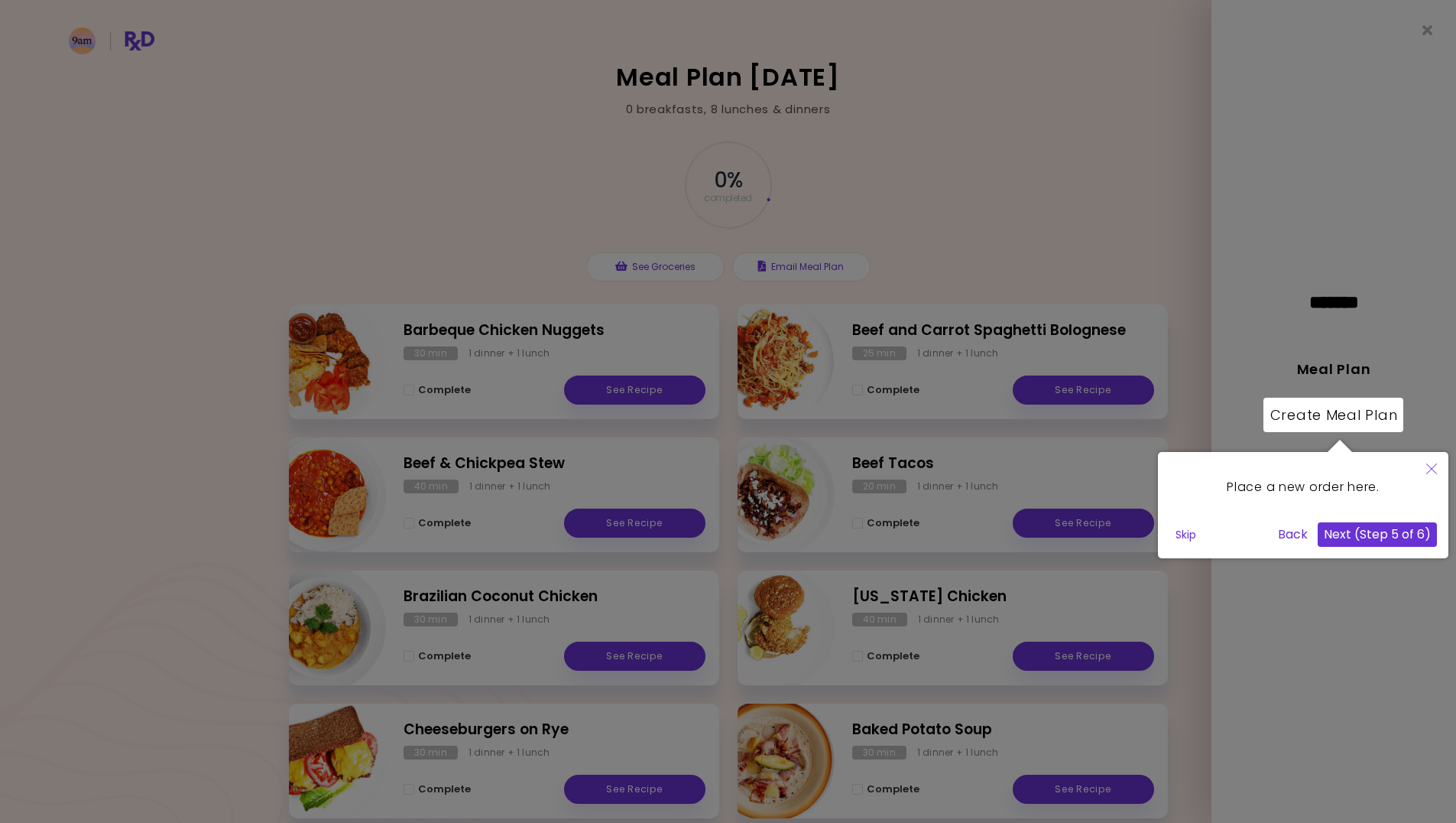
click at [1406, 537] on button "Next (Step 5 of 6)" at bounding box center [1377, 534] width 119 height 25
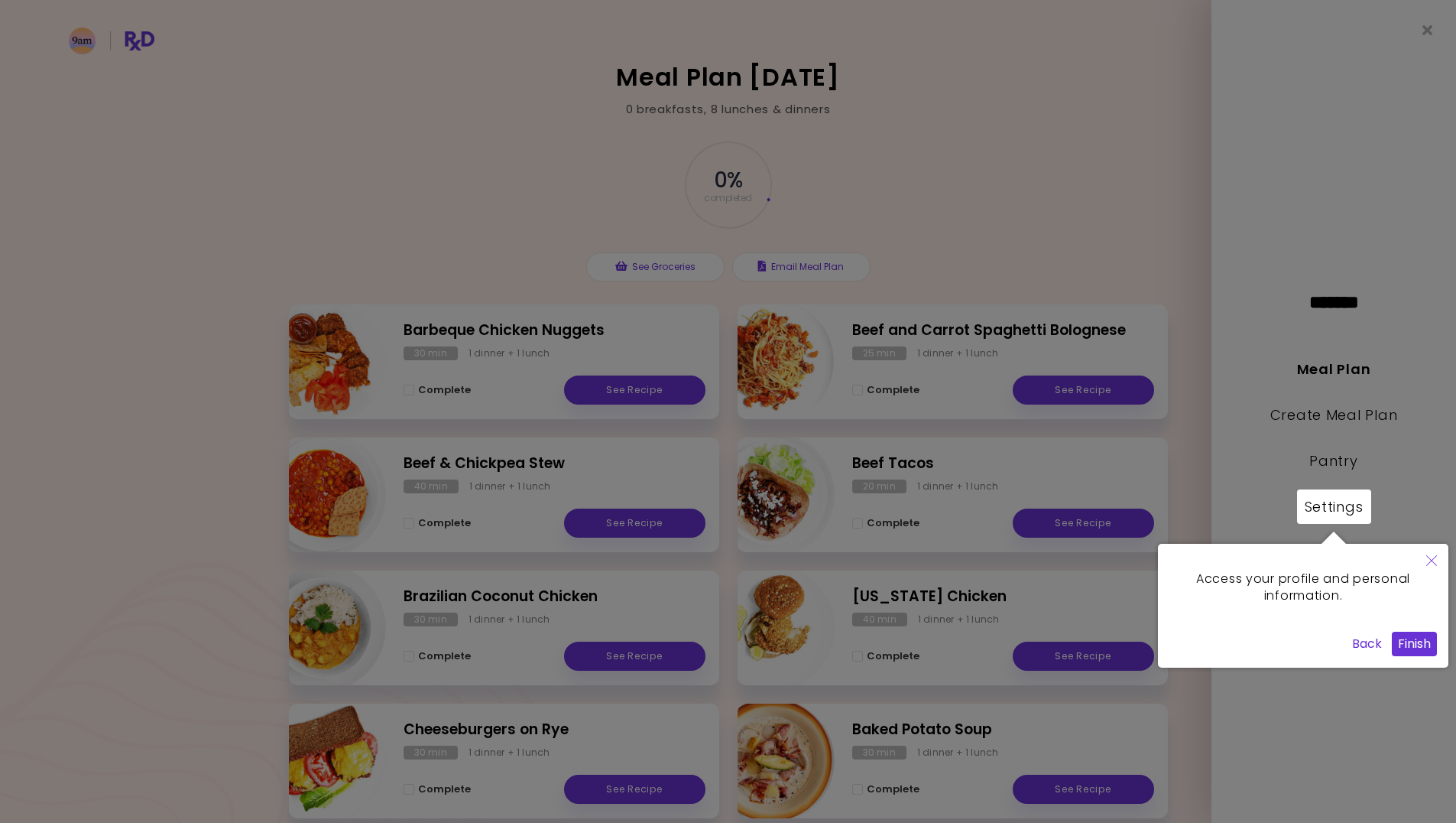
click at [1413, 650] on button "Finish" at bounding box center [1414, 644] width 45 height 25
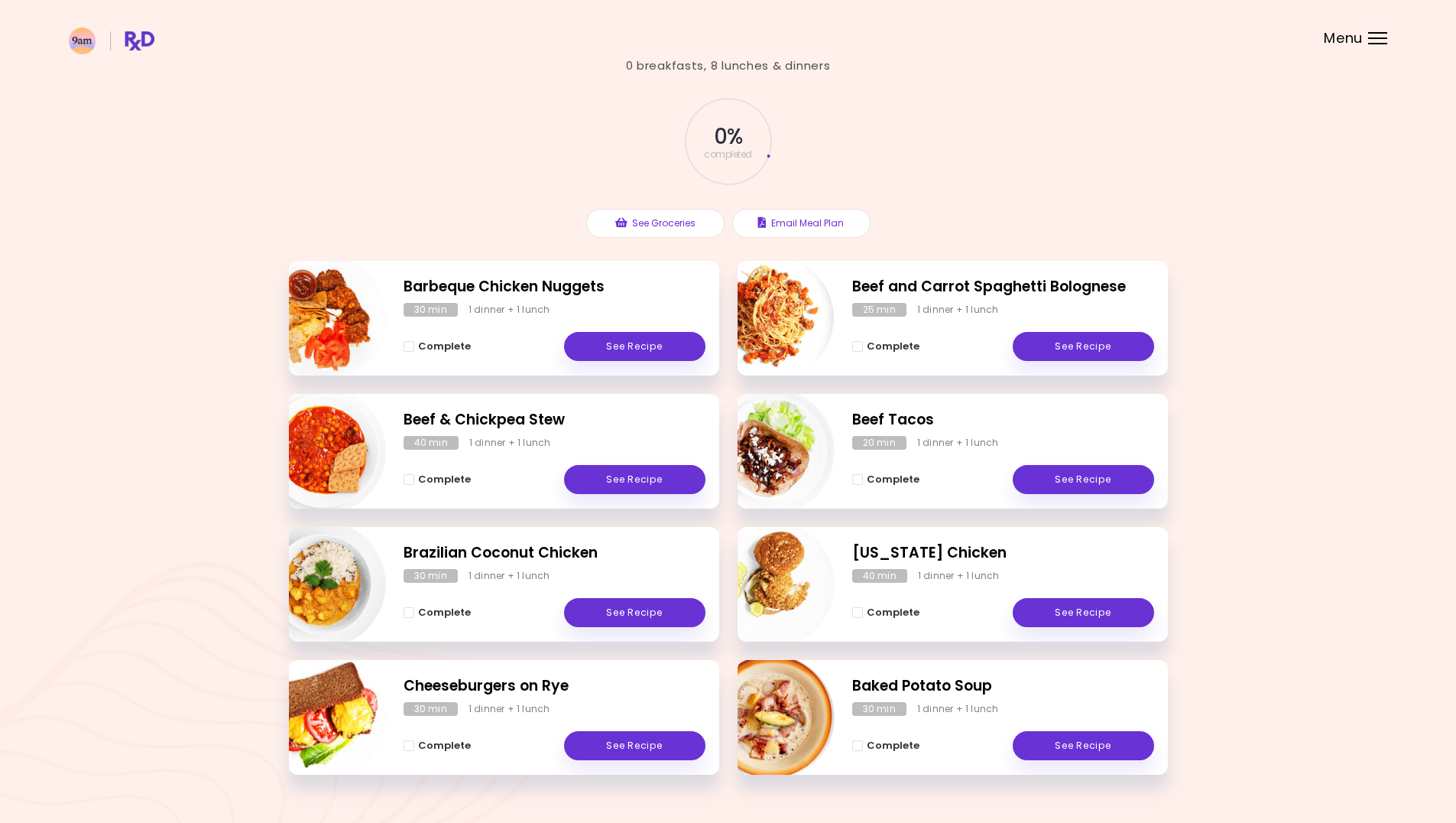
scroll to position [79, 0]
